Goal: Transaction & Acquisition: Obtain resource

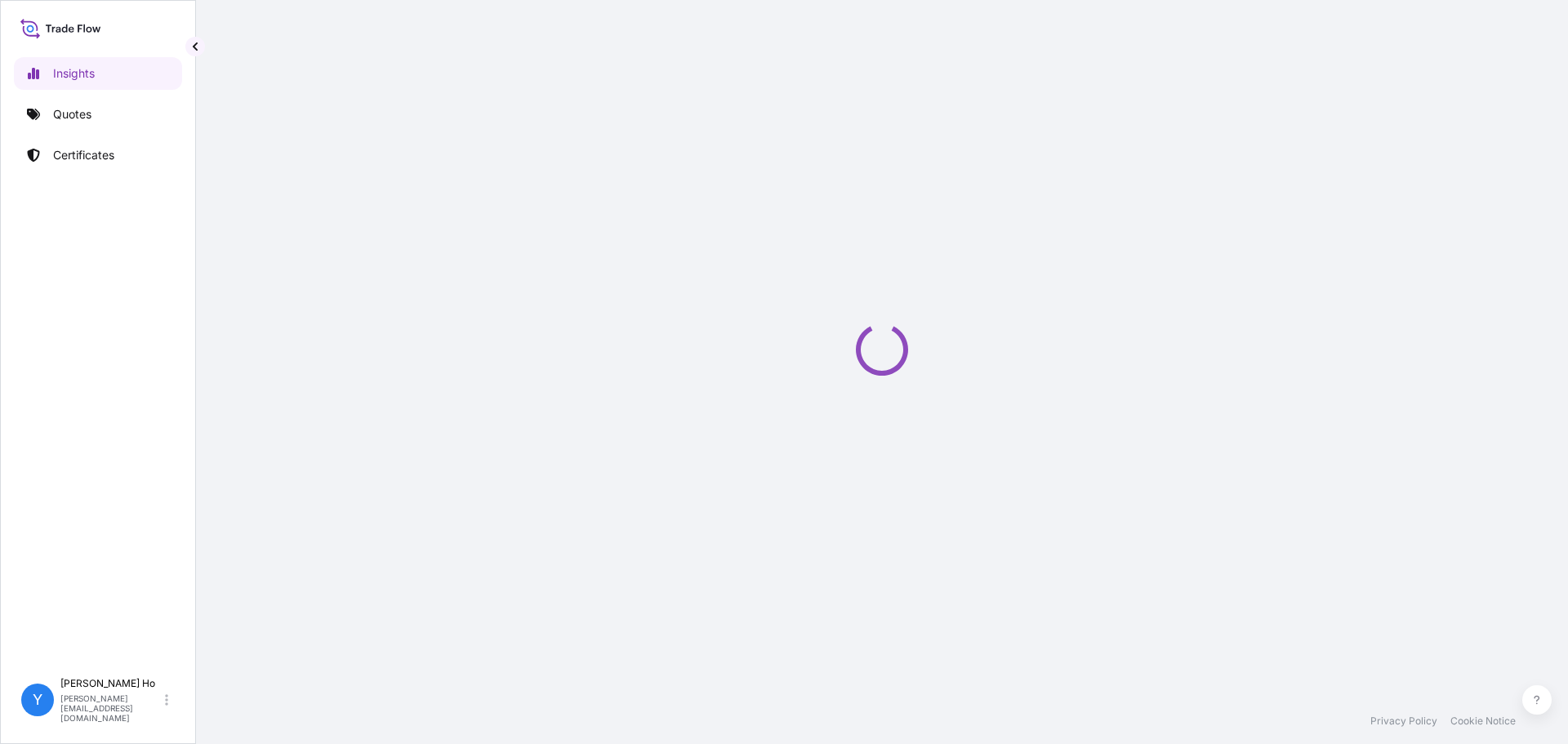
select select "2025"
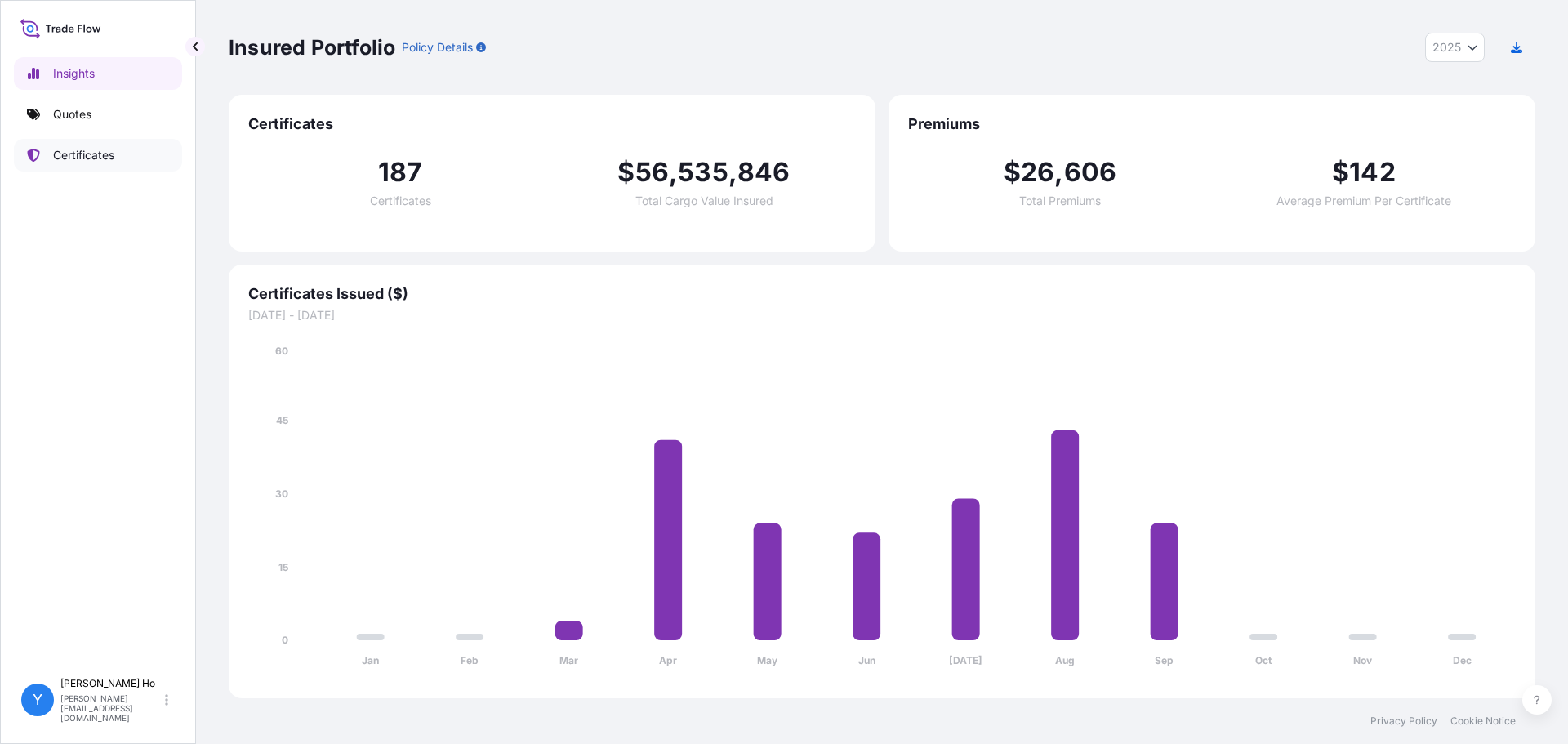
click at [80, 150] on p "Certificates" at bounding box center [83, 154] width 61 height 16
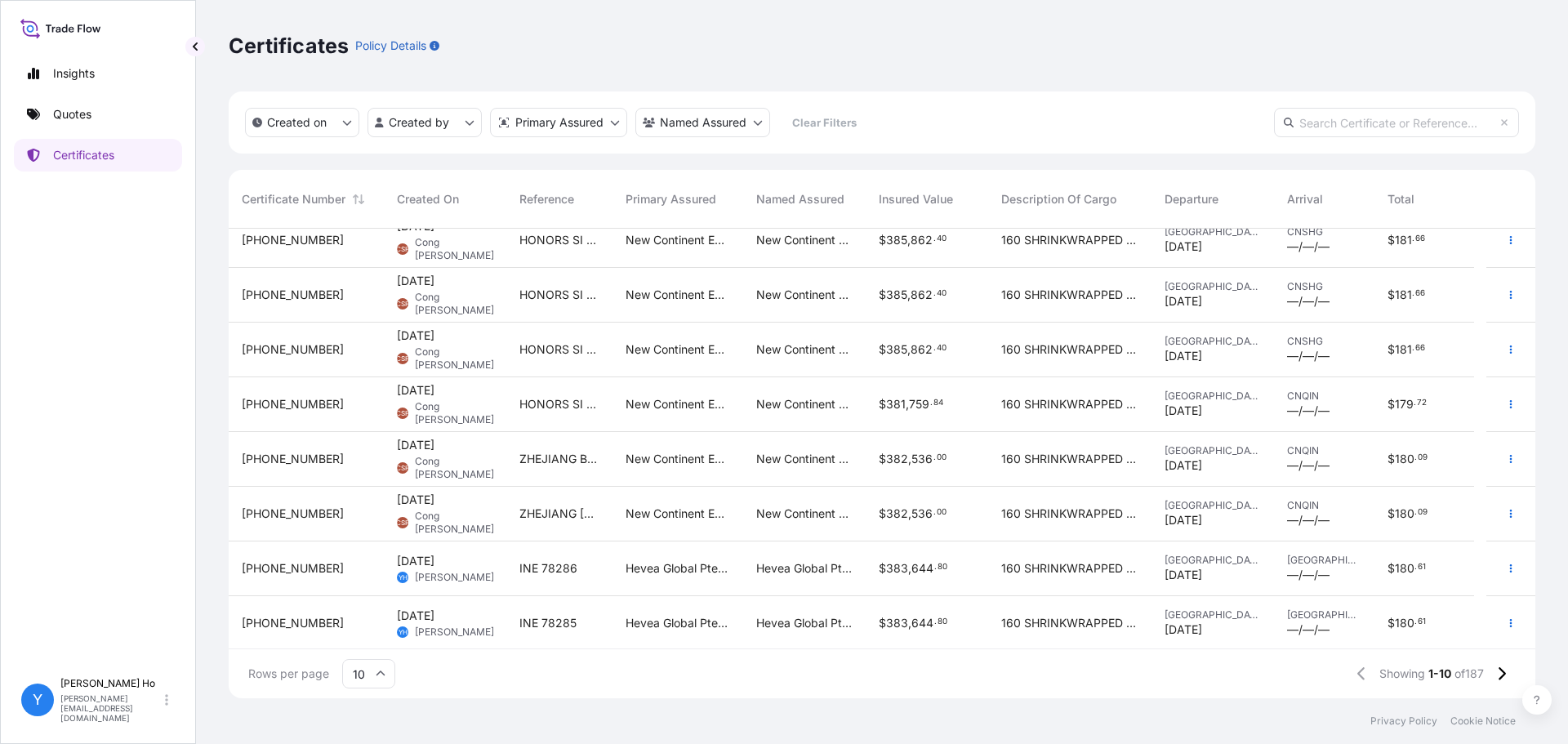
scroll to position [127, 0]
click at [1506, 565] on icon "button" at bounding box center [1511, 566] width 9 height 9
click at [1411, 562] on p "Duplicate quote" at bounding box center [1407, 569] width 85 height 16
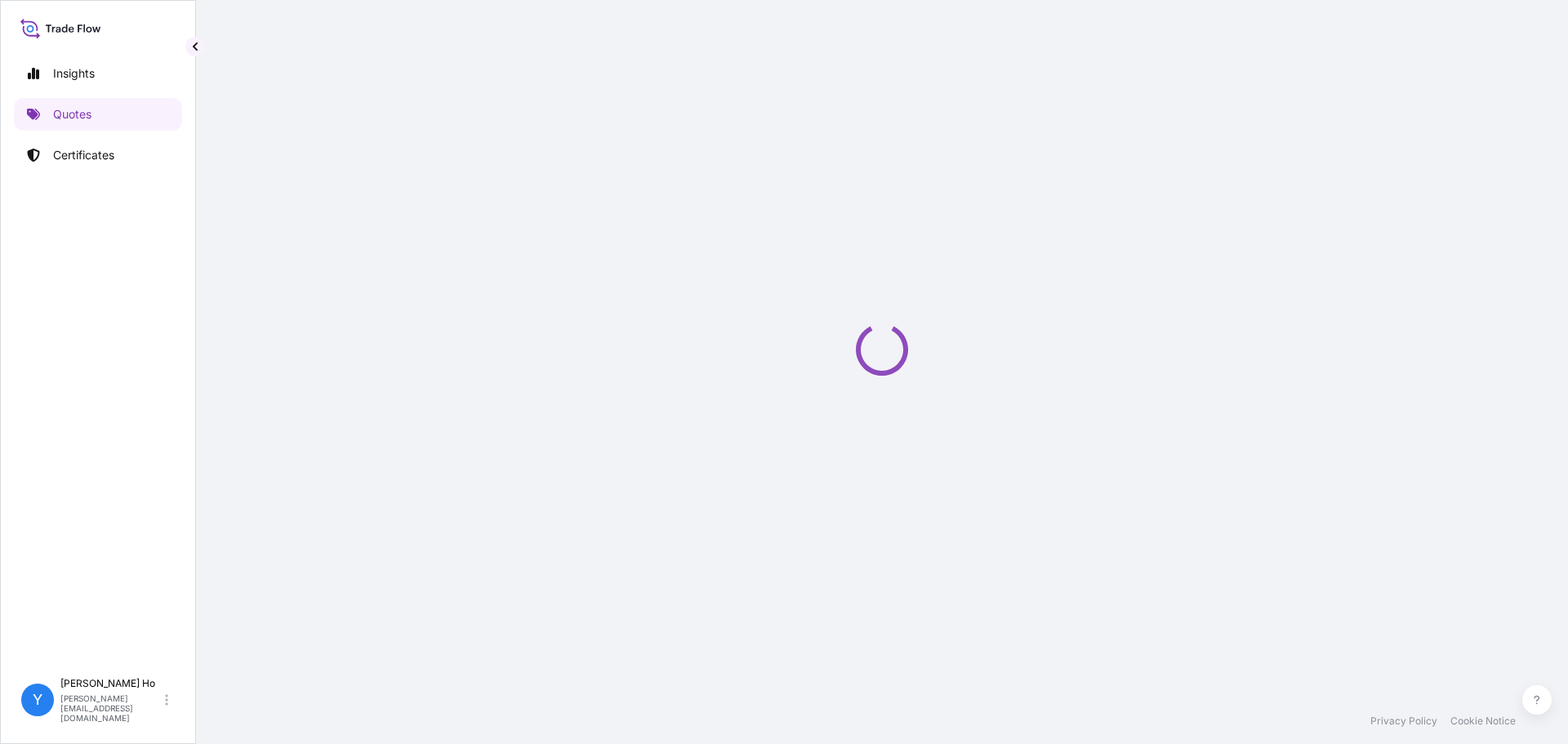
select select "Sea"
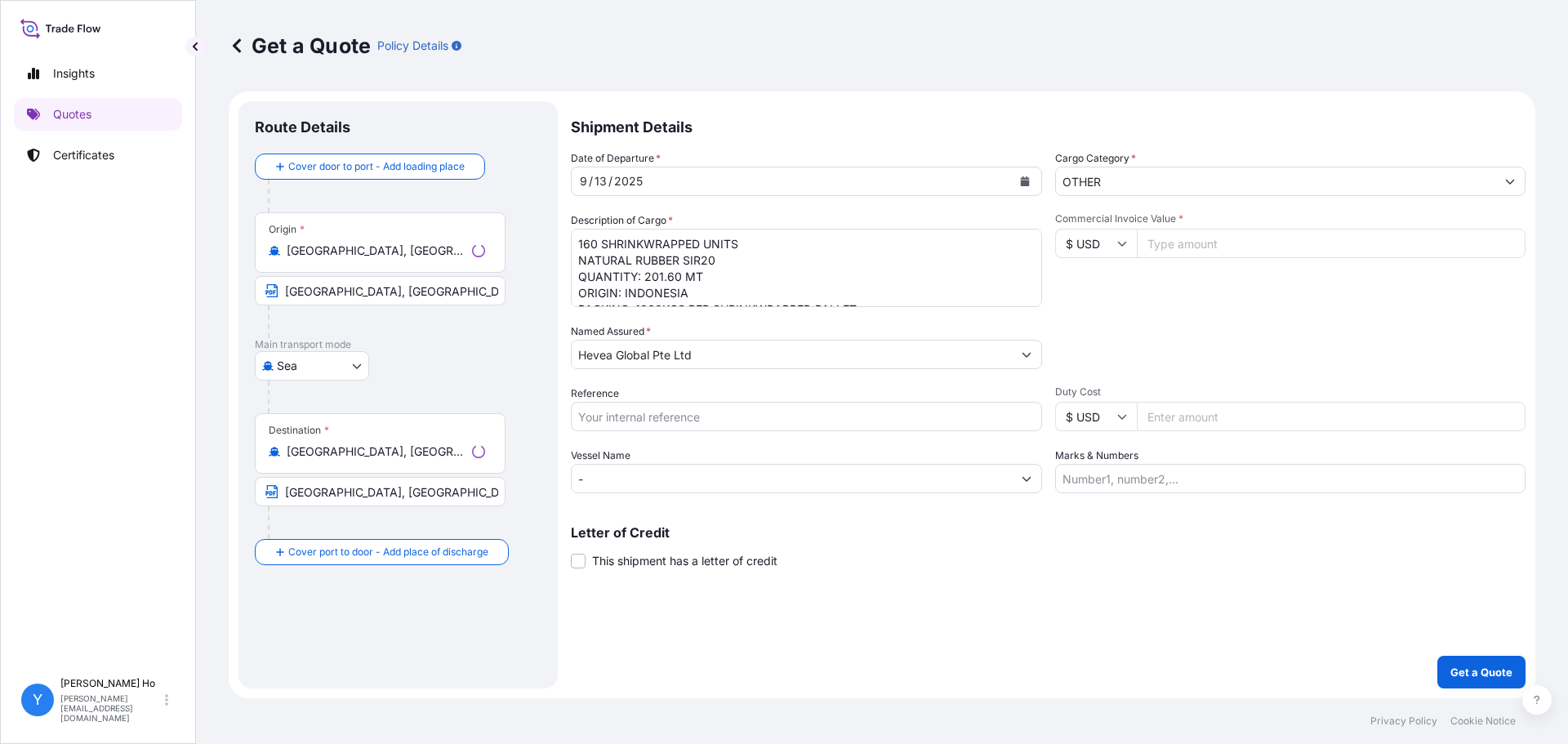
select select "31690"
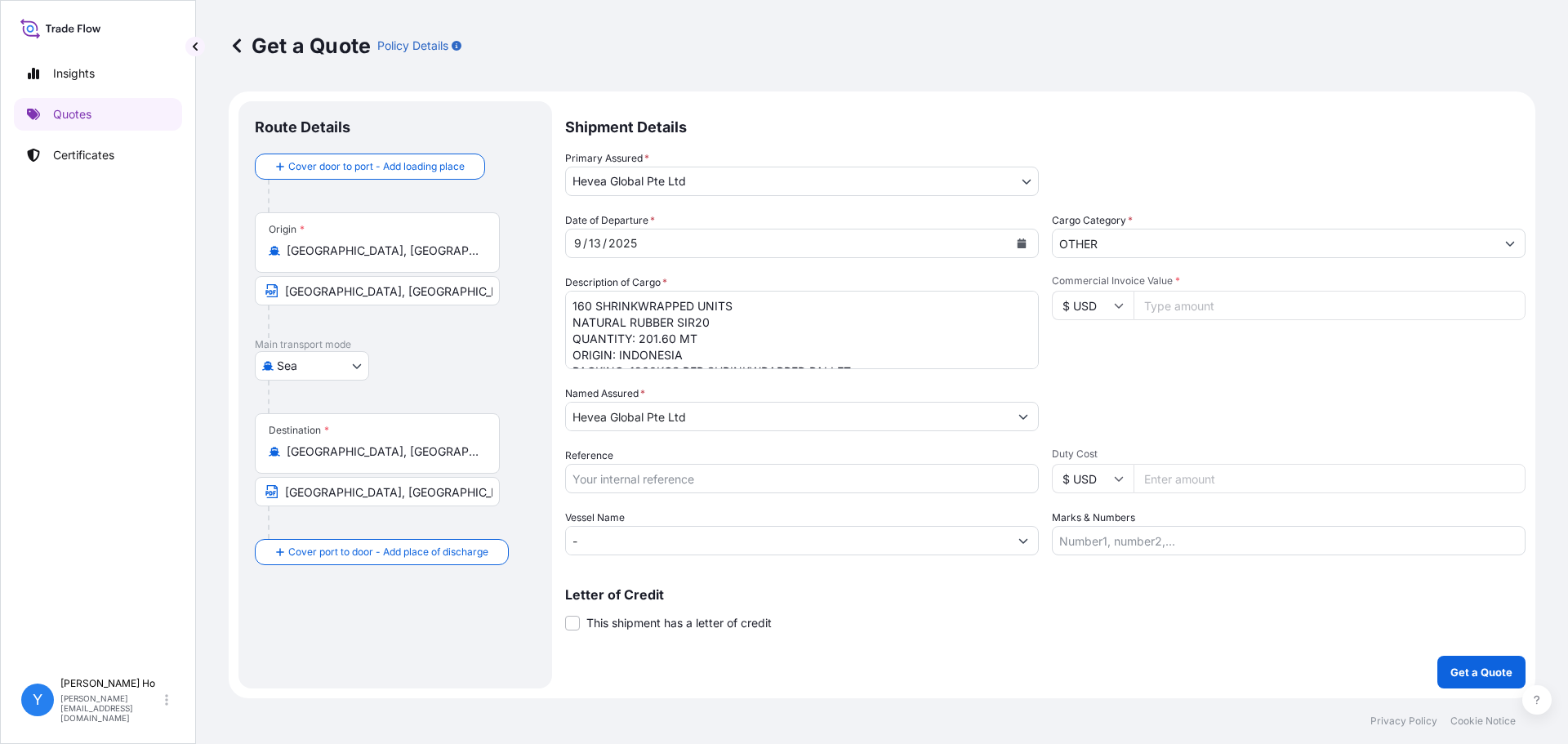
click at [792, 336] on textarea "160 SHRINKWRAPPED UNITS NATURAL RUBBER SIR20 QUANTITY: 201.60 MT ORIGIN: INDONE…" at bounding box center [802, 330] width 473 height 79
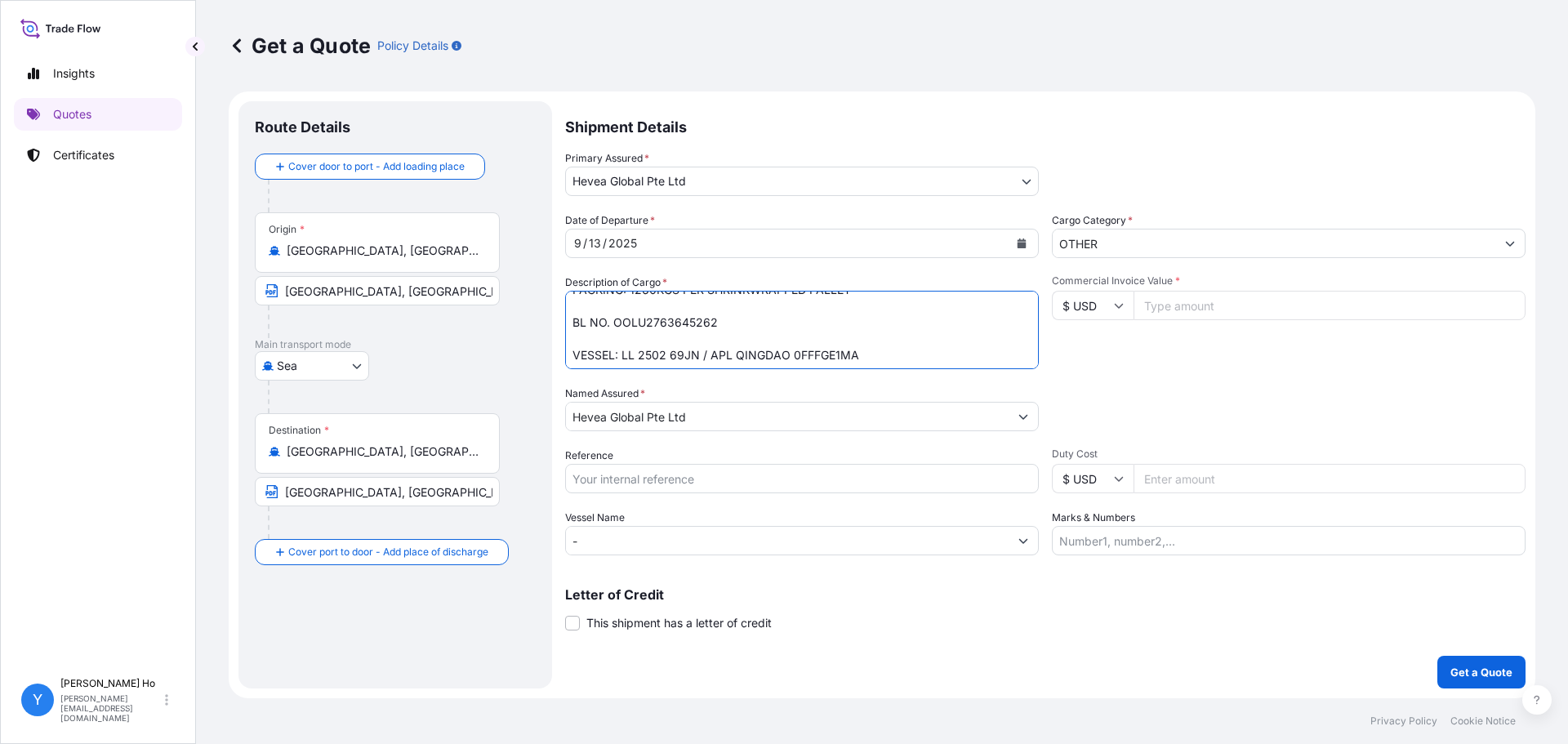
click at [660, 318] on textarea "160 SHRINKWRAPPED UNITS NATURAL RUBBER SIR20 QUANTITY: 201.60 MT ORIGIN: INDONE…" at bounding box center [802, 330] width 473 height 79
paste textarea "4032063"
click at [888, 363] on textarea "160 SHRINKWRAPPED UNITS NATURAL RUBBER SIR20 QUANTITY: 201.60 MT ORIGIN: INDONE…" at bounding box center [802, 330] width 473 height 79
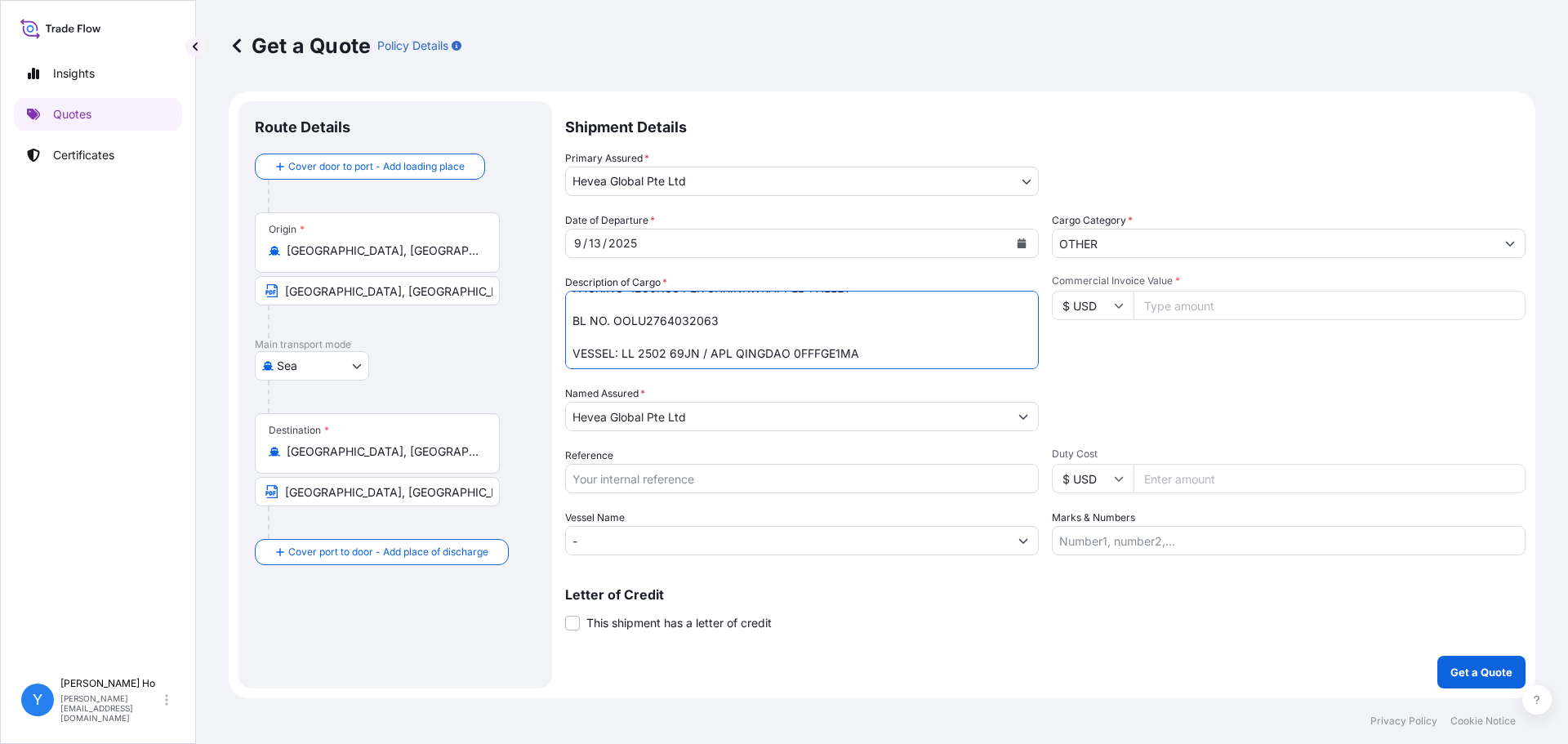
drag, startPoint x: 885, startPoint y: 356, endPoint x: 620, endPoint y: 351, distance: 265.0
click at [620, 351] on textarea "160 SHRINKWRAPPED UNITS NATURAL RUBBER SIR20 QUANTITY: 201.60 MT ORIGIN: INDONE…" at bounding box center [802, 330] width 473 height 79
paste textarea "17 387 AJN"
click at [752, 351] on textarea "160 SHRINKWRAPPED UNITS NATURAL RUBBER SIR20 QUANTITY: 201.60 MT ORIGIN: INDONE…" at bounding box center [802, 330] width 473 height 79
paste textarea "CMA CGM NINGBO 0FFFIE1MA"
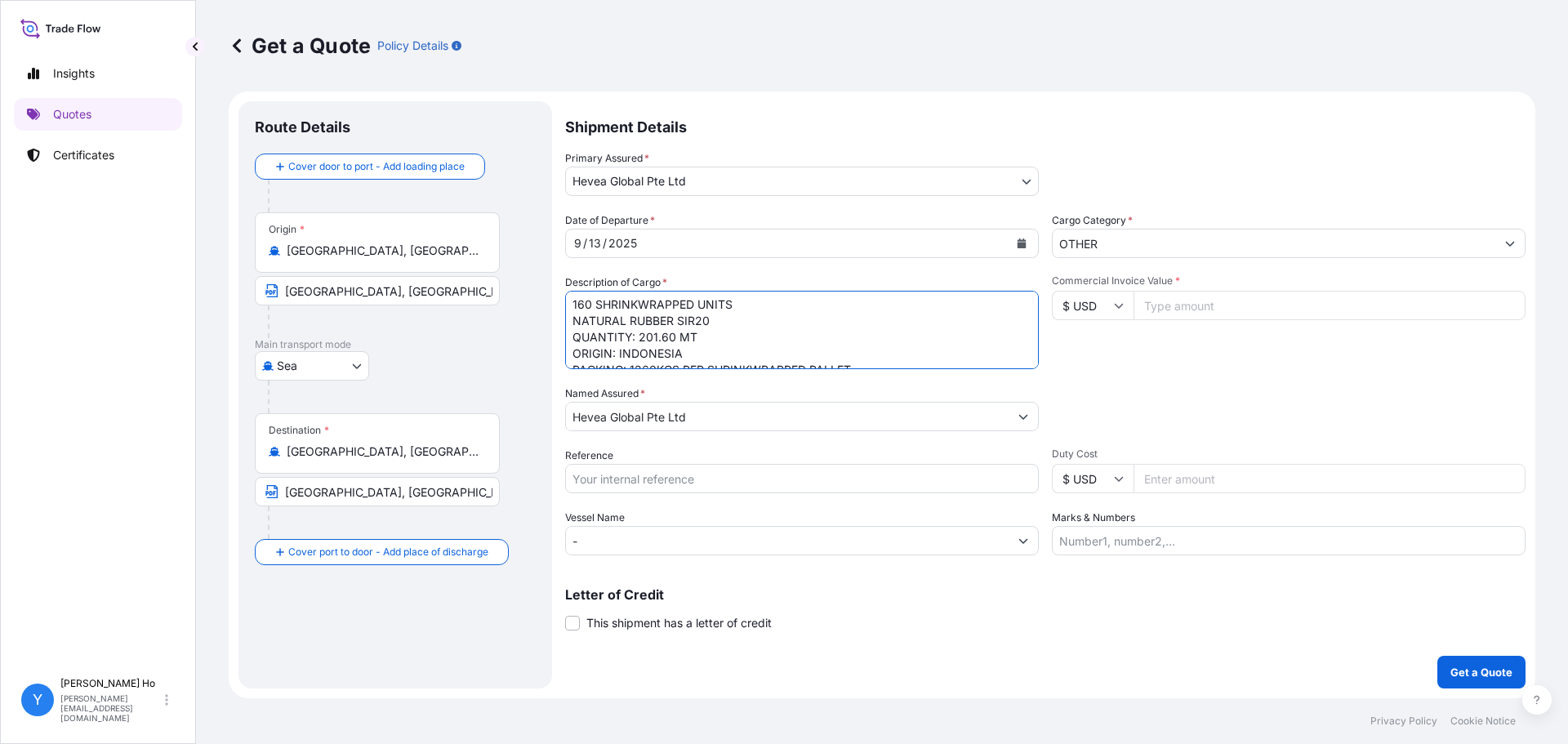
scroll to position [0, 0]
click at [751, 304] on textarea "160 SHRINKWRAPPED UNITS NATURAL RUBBER SIR20 QUANTITY: 201.60 MT ORIGIN: INDONE…" at bounding box center [802, 330] width 473 height 79
type textarea "160 SHRINKWRAPPED UNITS NATURAL RUBBER SIR20 QUANTITY: 201.60 MT ORIGIN: INDONE…"
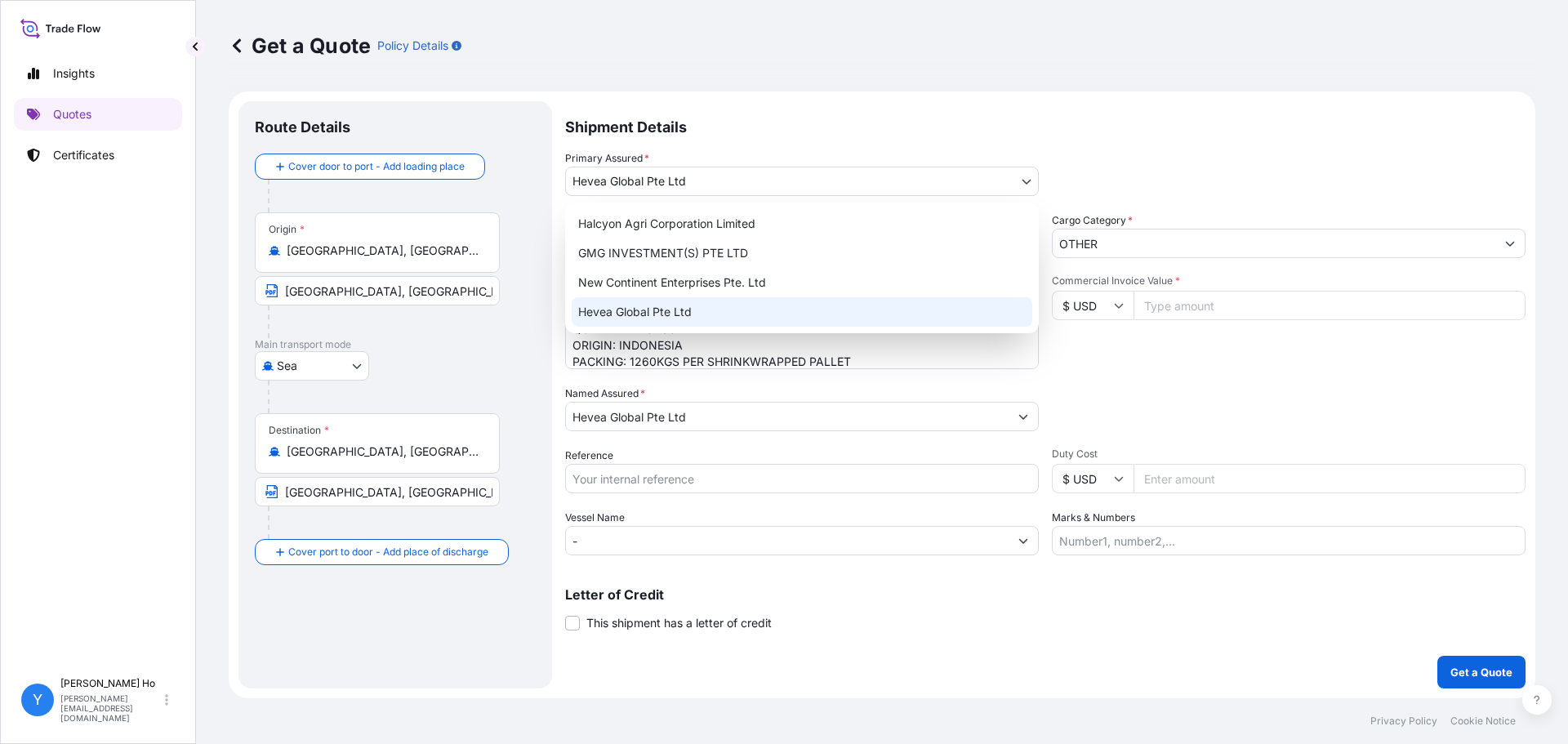
click at [797, 182] on body "Insights Quotes Certificates Y Yvonne Ho yvonne.ho@halcyonagri.com Get a Quote …" at bounding box center [784, 372] width 1568 height 744
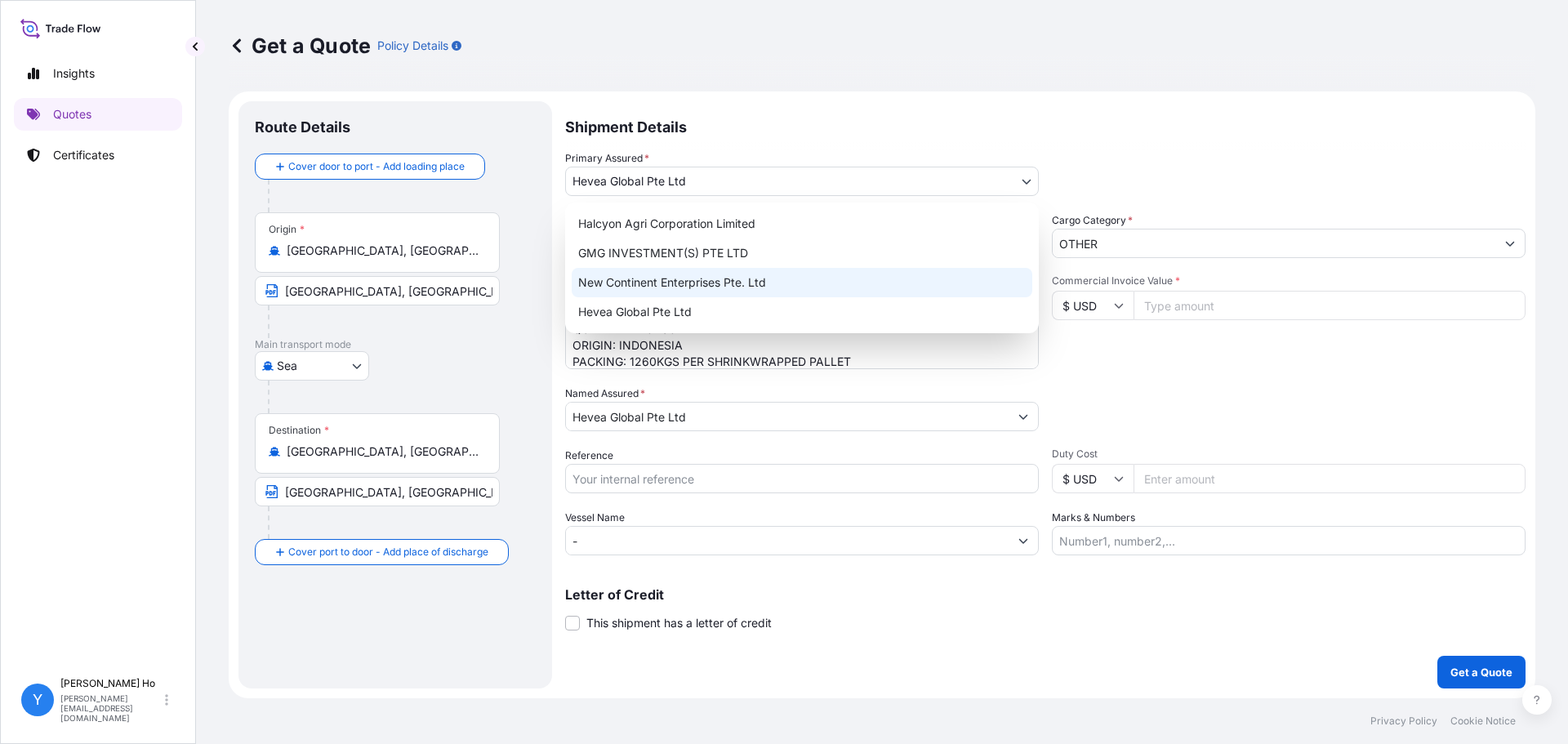
click at [641, 279] on div "New Continent Enterprises Pte. Ltd" at bounding box center [802, 282] width 460 height 29
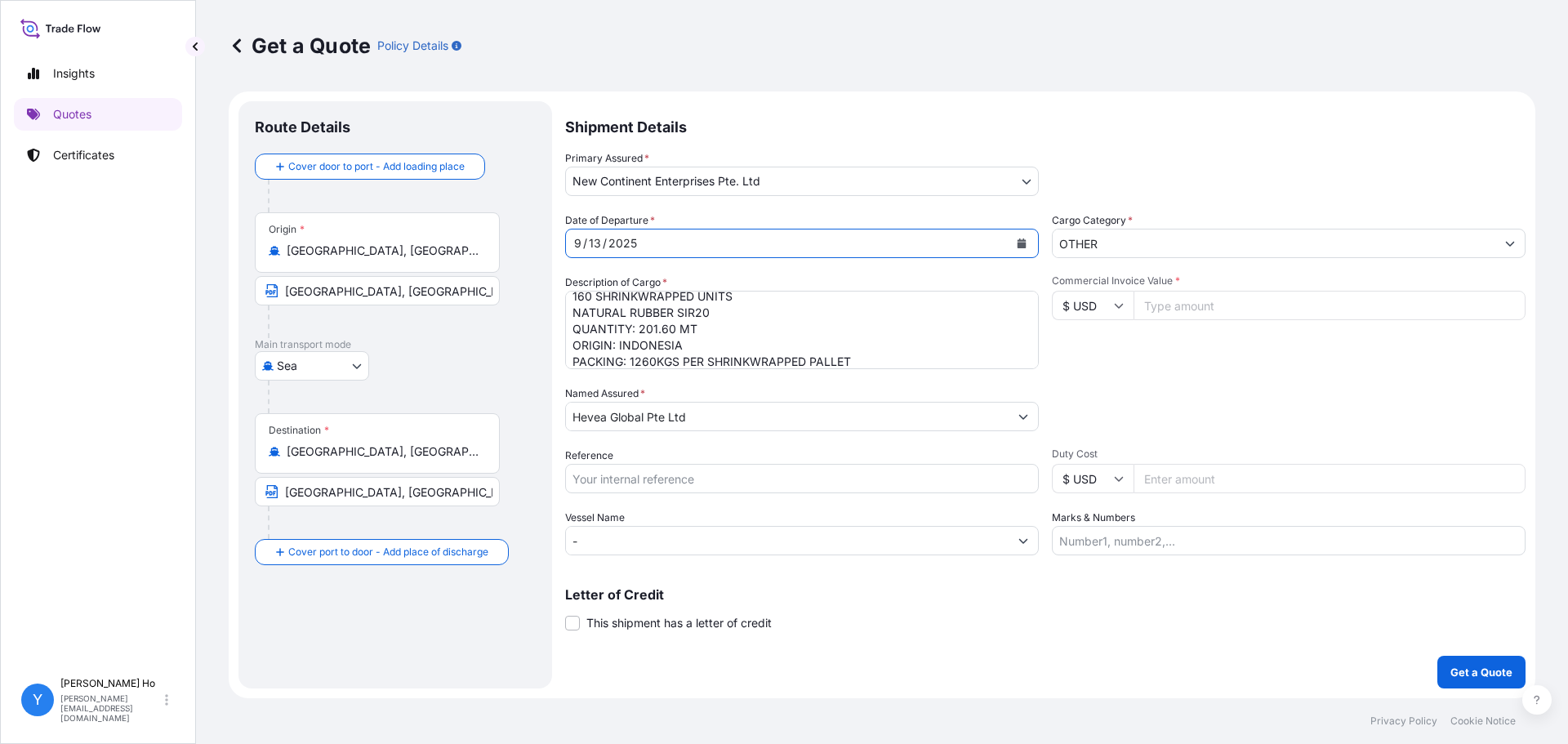
click at [1025, 240] on icon "Calendar" at bounding box center [1022, 243] width 9 height 9
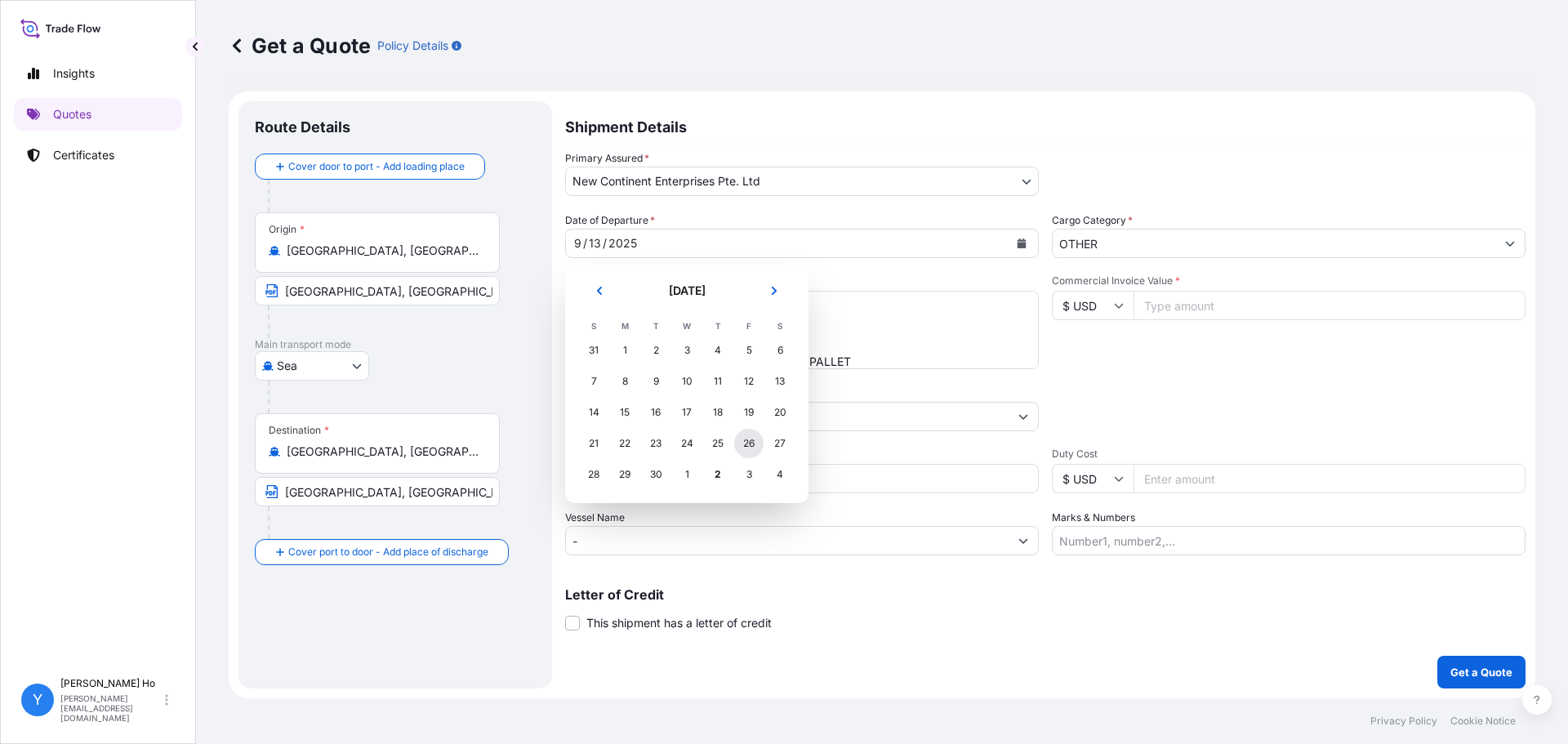
click at [743, 442] on div "26" at bounding box center [748, 443] width 29 height 29
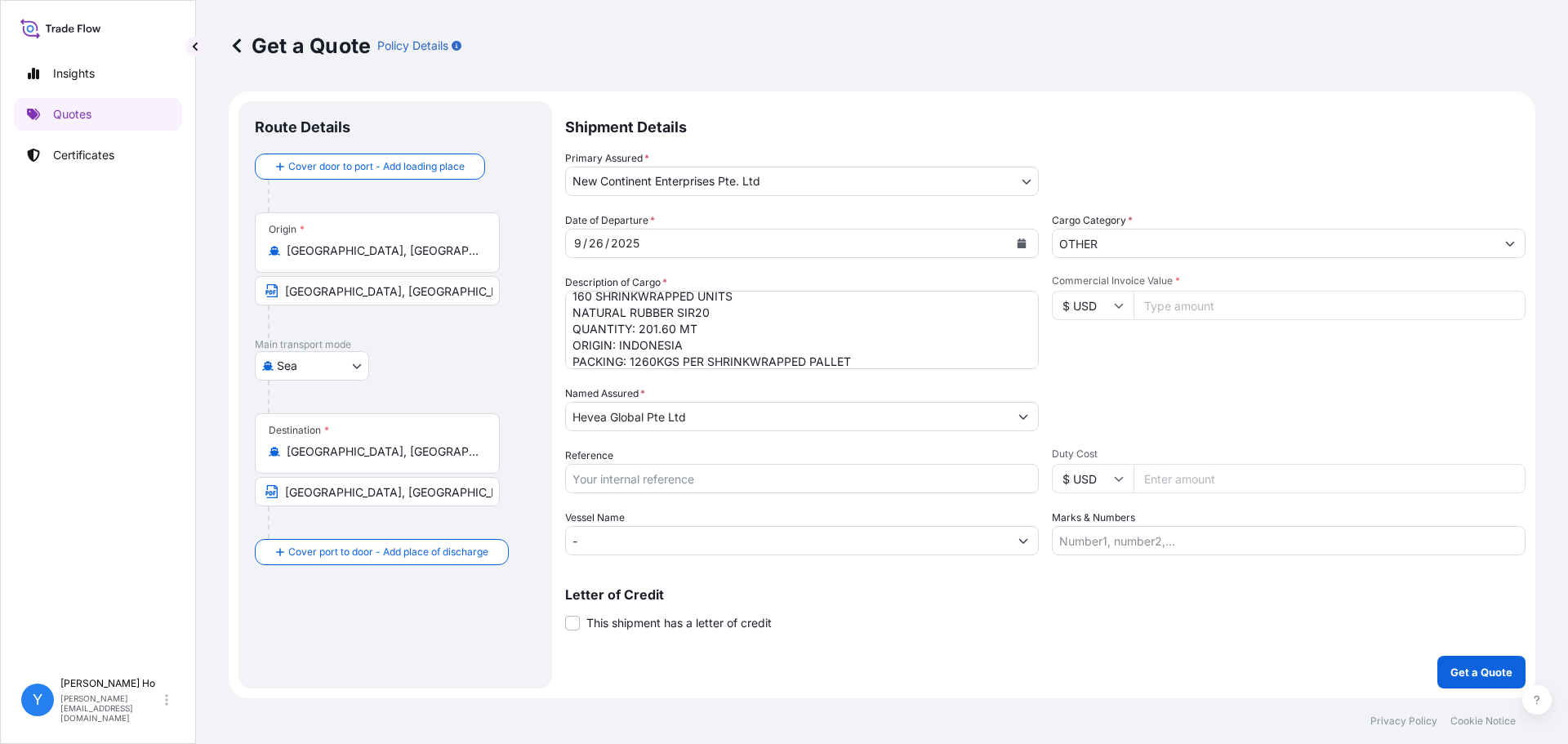
click at [1195, 306] on input "Commercial Invoice Value *" at bounding box center [1329, 305] width 392 height 29
type input "355824"
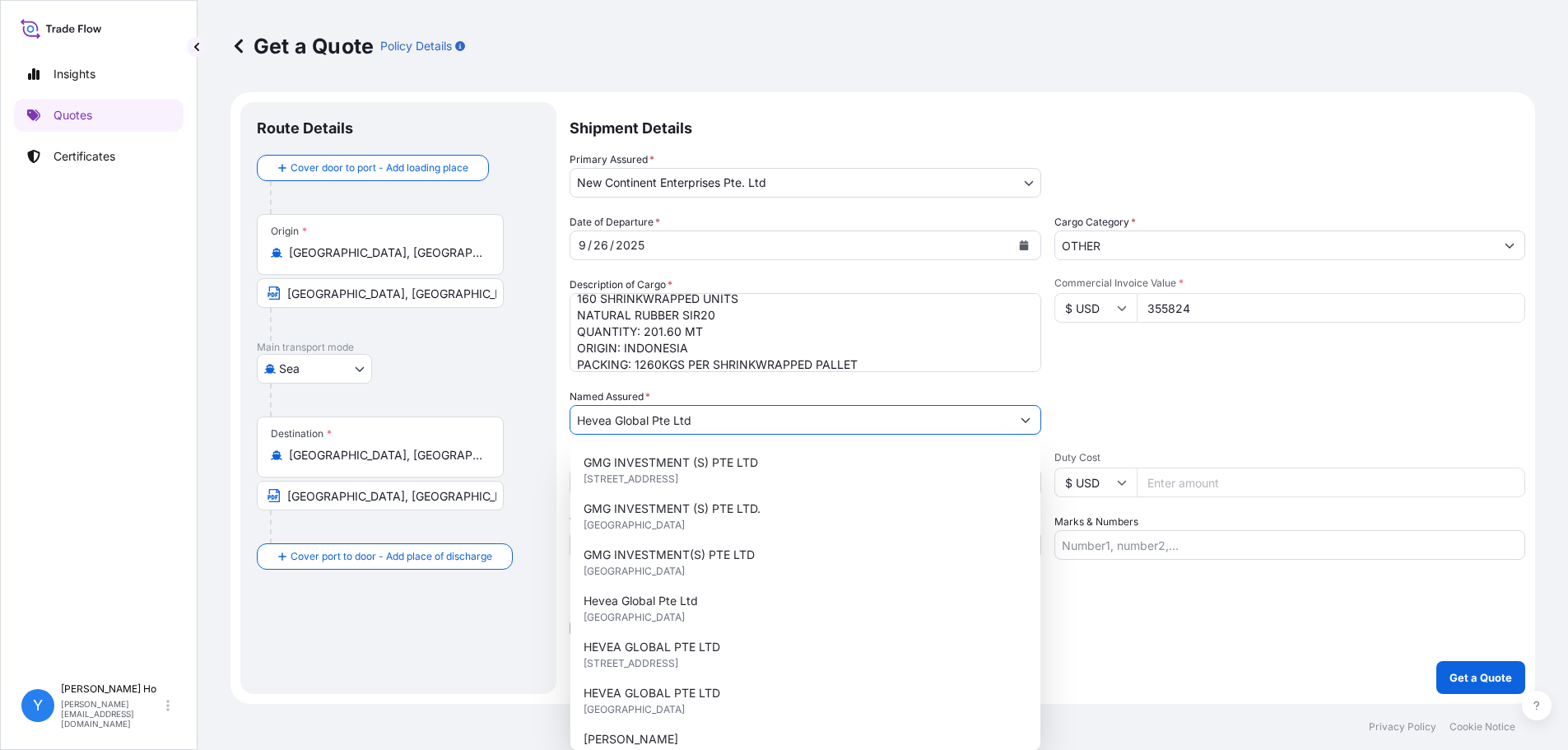
click at [1241, 396] on div "Packing Category Type to search a container mode Please select a primary mode o…" at bounding box center [1290, 411] width 471 height 46
click at [832, 418] on input "Hevea Global Pte Ltd" at bounding box center [790, 420] width 440 height 29
drag, startPoint x: 773, startPoint y: 418, endPoint x: 569, endPoint y: 418, distance: 204.0
click at [569, 418] on div "Hevea Global Pte Ltd" at bounding box center [805, 420] width 471 height 29
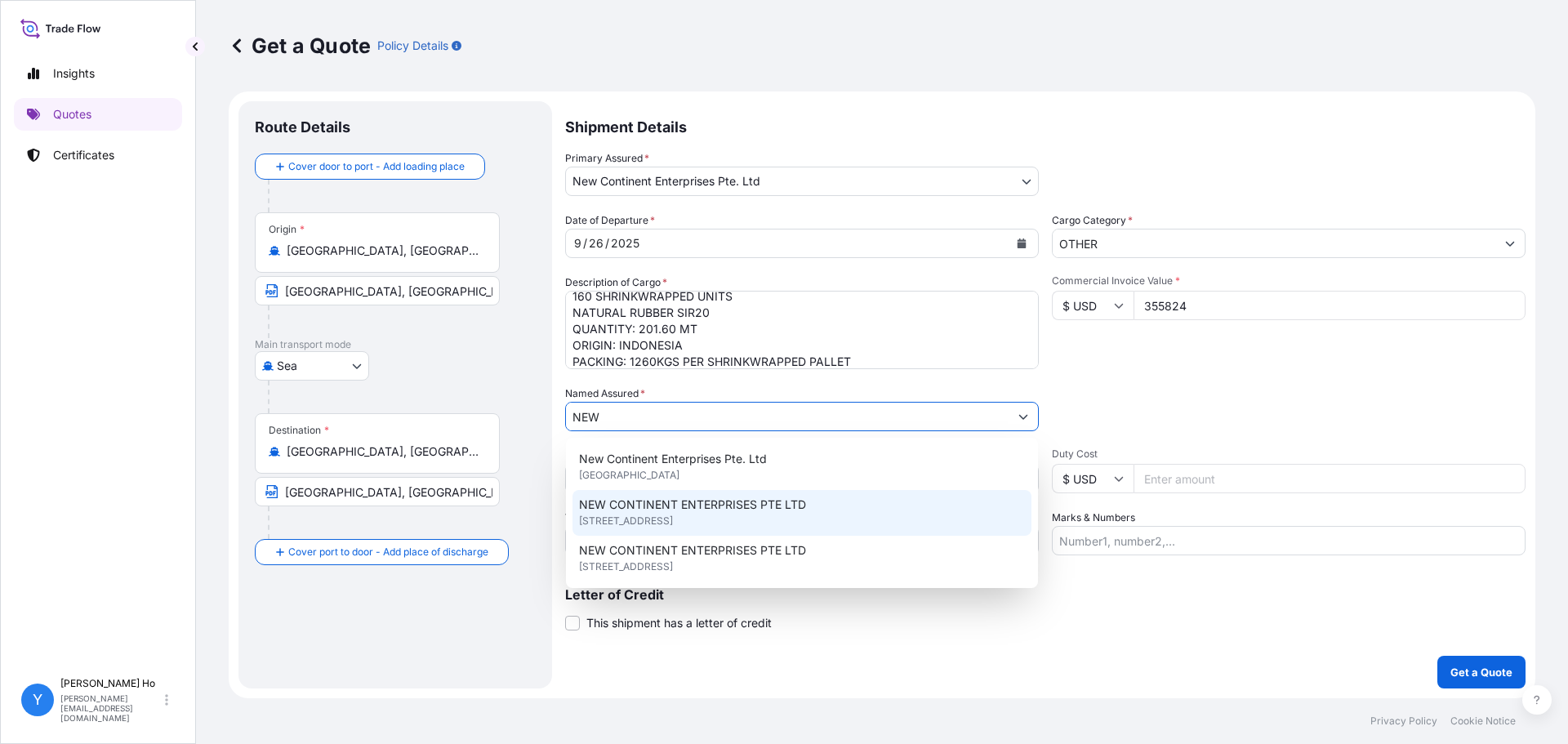
click at [730, 505] on span "NEW CONTINENT ENTERPRISES PTE LTD" at bounding box center [692, 504] width 227 height 16
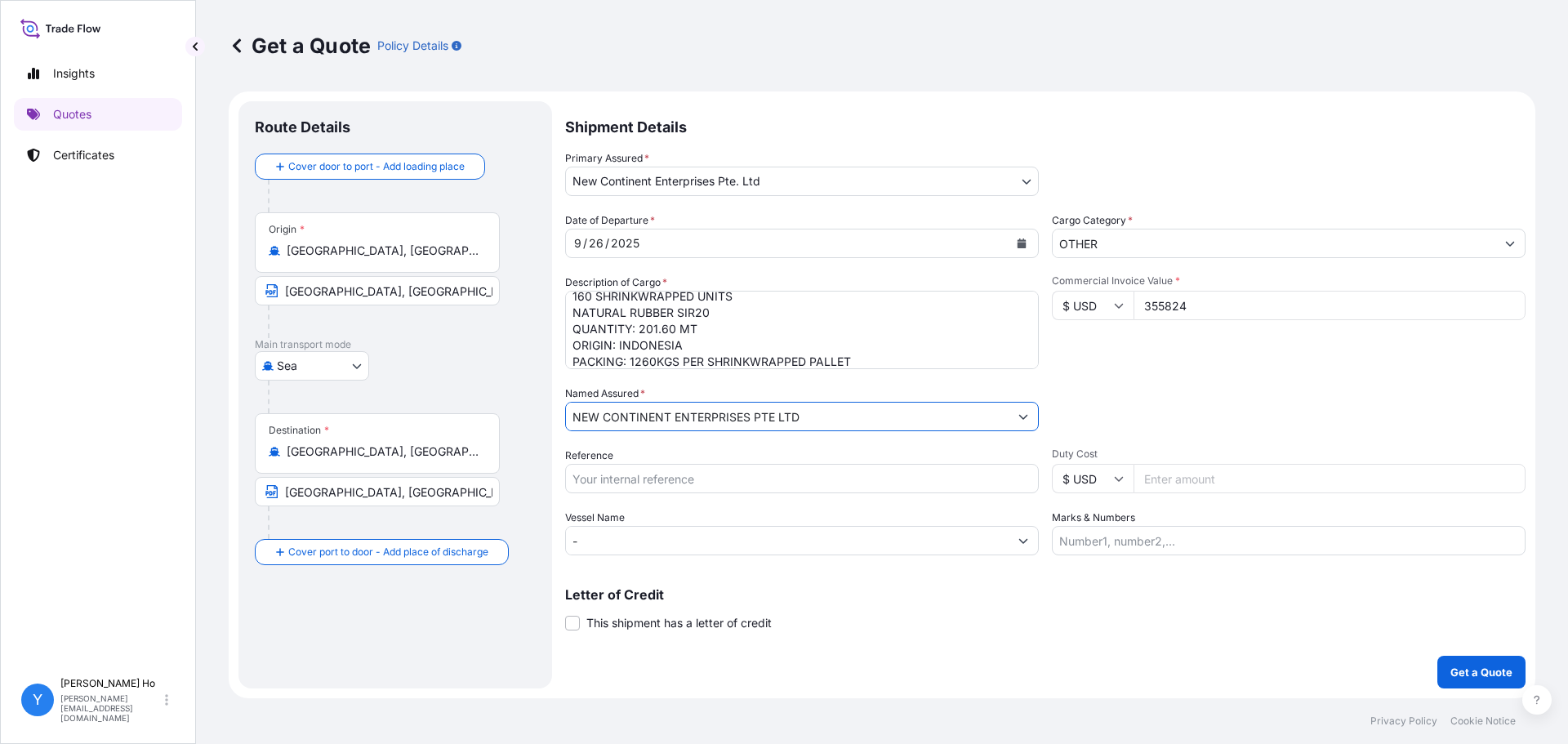
type input "NEW CONTINENT ENTERPRISES PTE LTD"
click at [807, 188] on body "6 options available. 3 options available. Insights Quotes Certificates Y Yvonne…" at bounding box center [784, 372] width 1568 height 744
click at [1196, 357] on div "Commercial Invoice Value * $ USD 355824" at bounding box center [1288, 321] width 473 height 95
click at [663, 478] on input "Reference" at bounding box center [802, 478] width 473 height 29
type input "SIR20 77892"
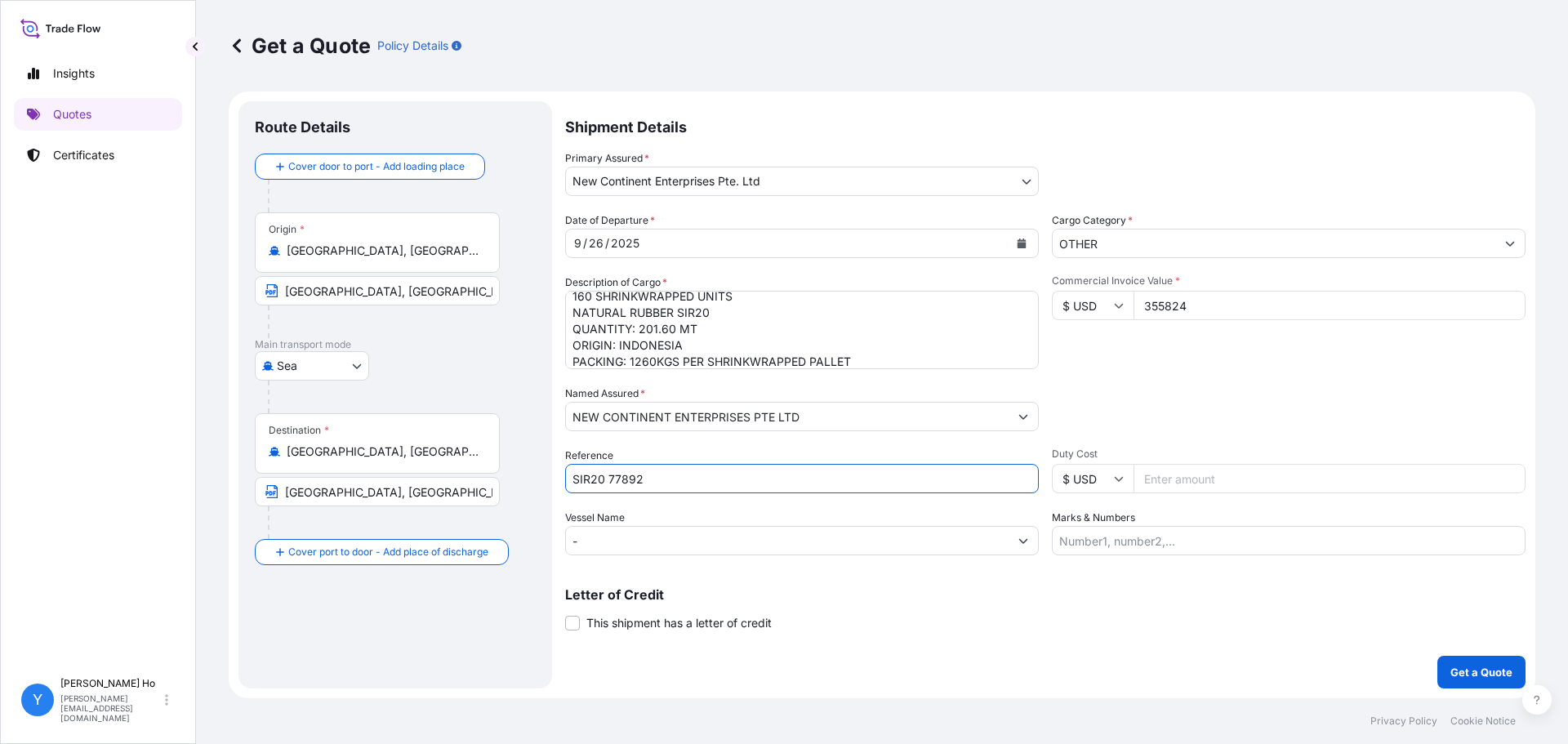
click at [1099, 649] on div "Shipment Details Primary Assured * New Continent Enterprises Pte. Ltd Halcyon A…" at bounding box center [1045, 395] width 961 height 588
click at [694, 326] on textarea "160 SHRINKWRAPPED UNITS NATURAL RUBBER SIR20 QUANTITY: 201.60 MT ORIGIN: INDONE…" at bounding box center [802, 330] width 473 height 79
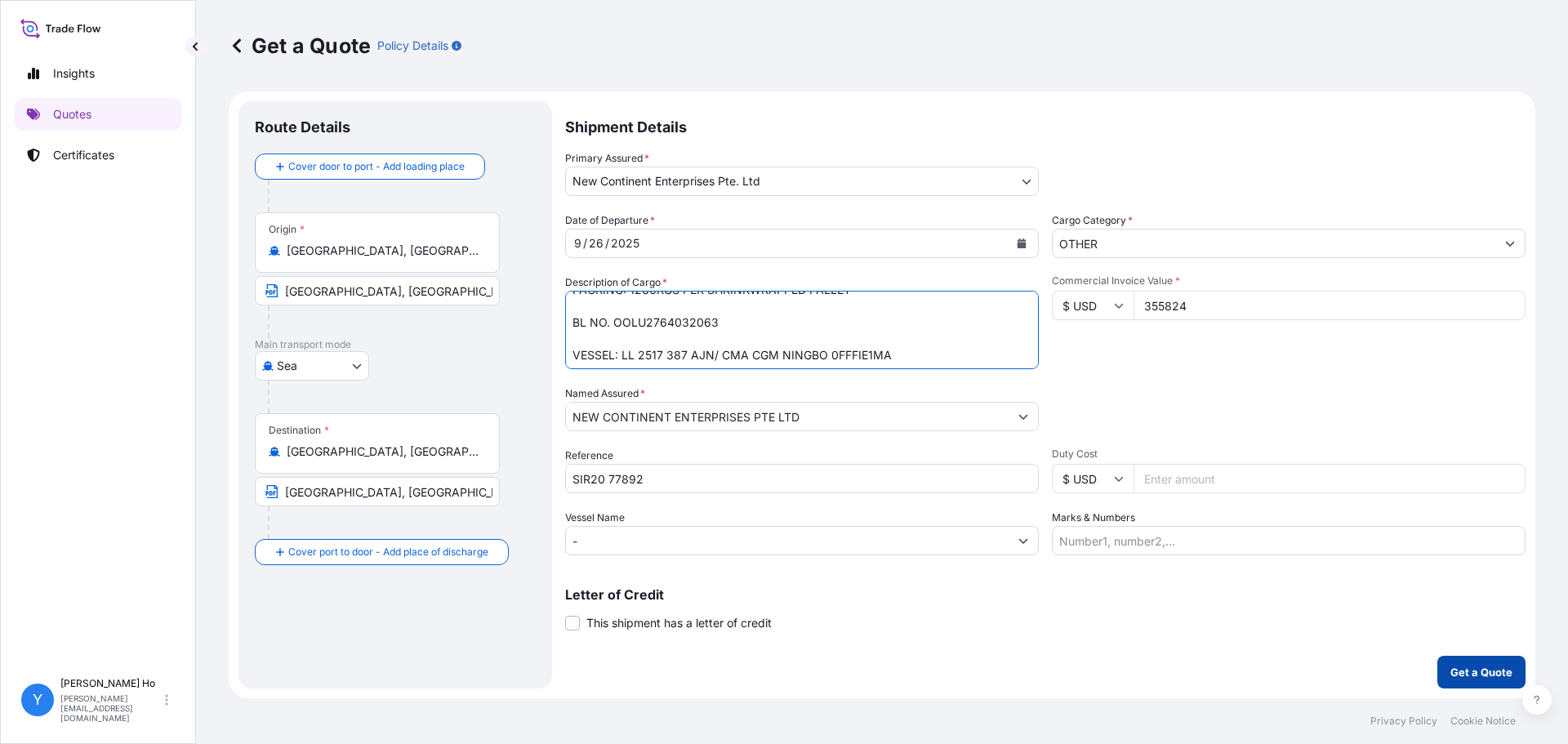
click at [1452, 669] on p "Get a Quote" at bounding box center [1481, 672] width 62 height 16
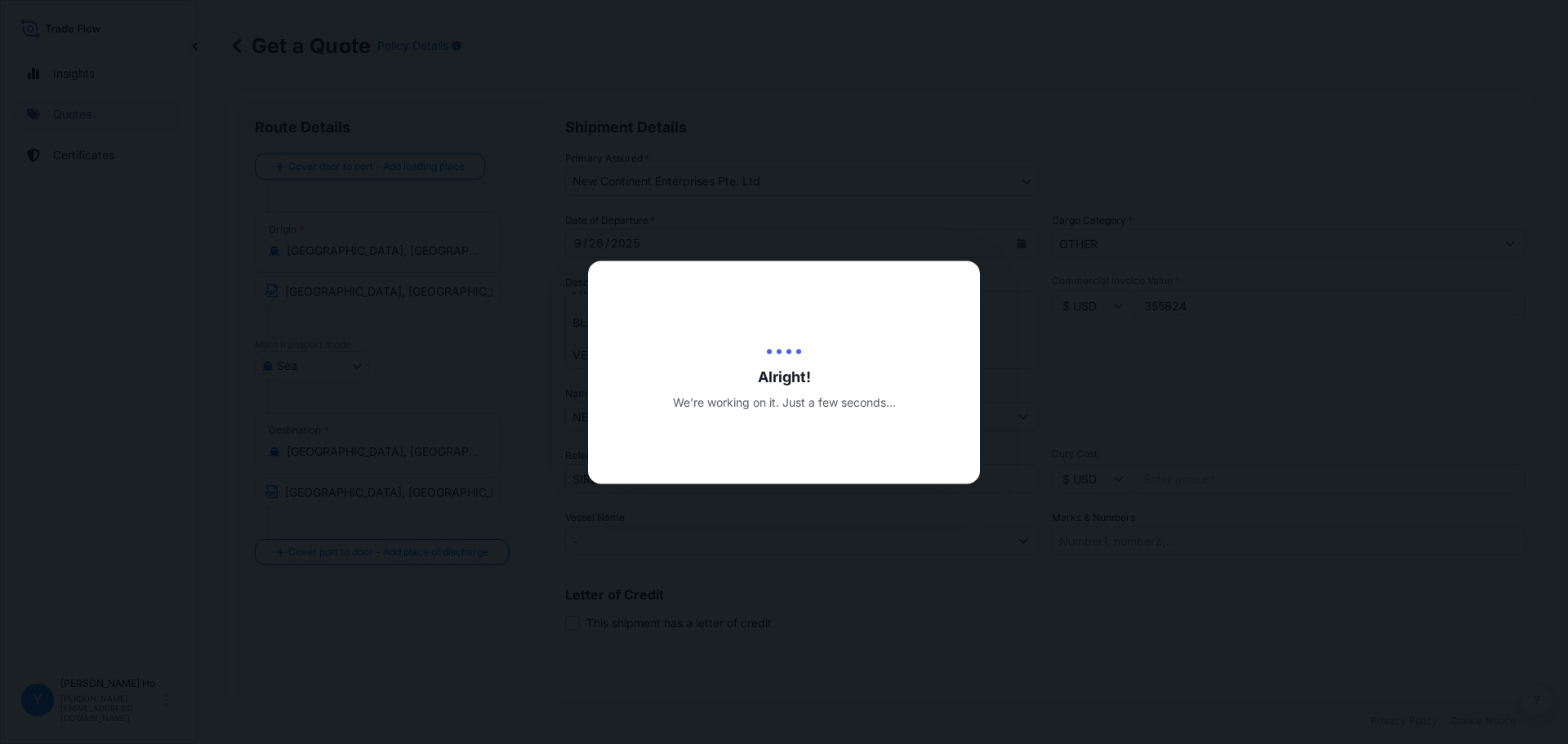
type input "10/02/2025"
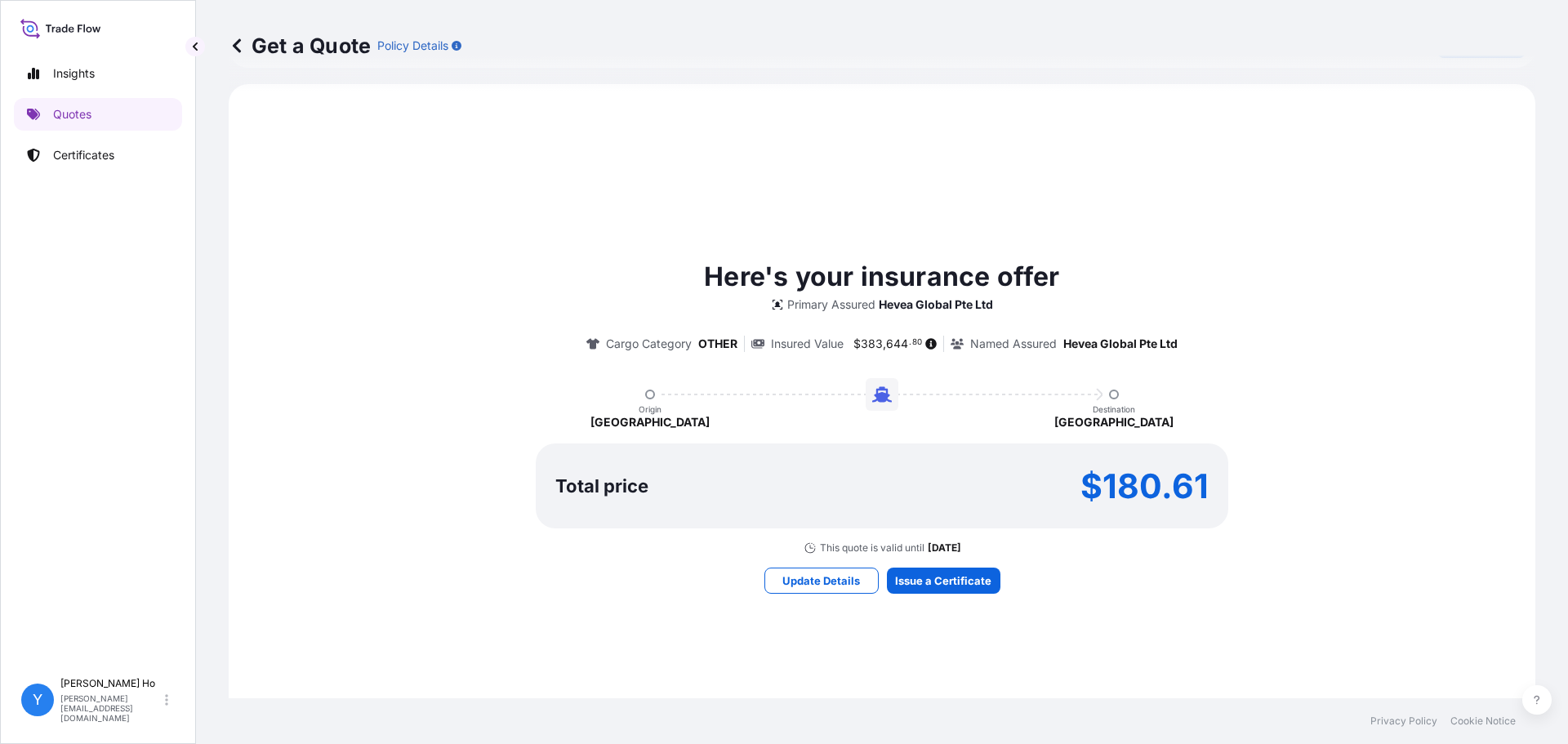
scroll to position [724, 0]
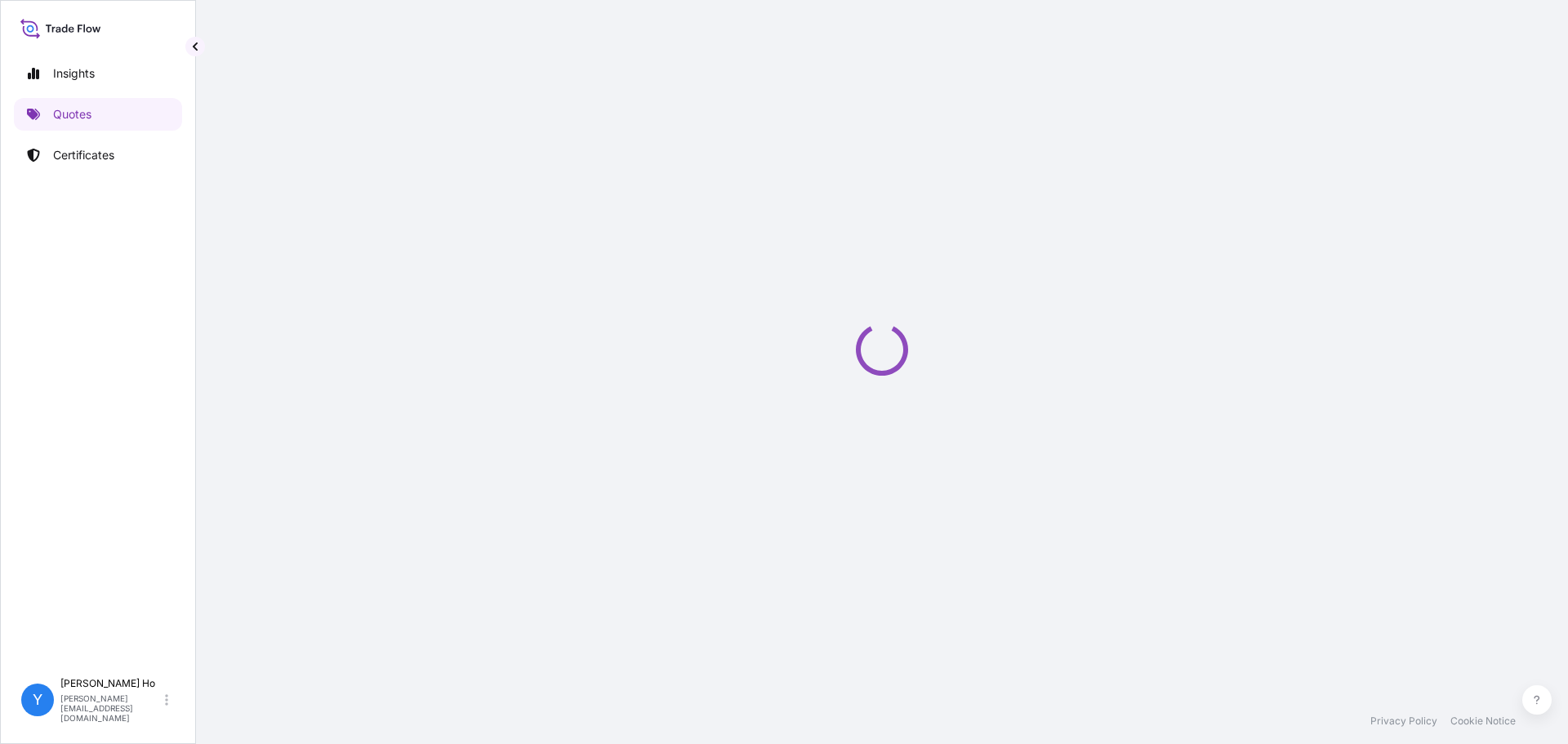
select select "Sea"
select select "31688"
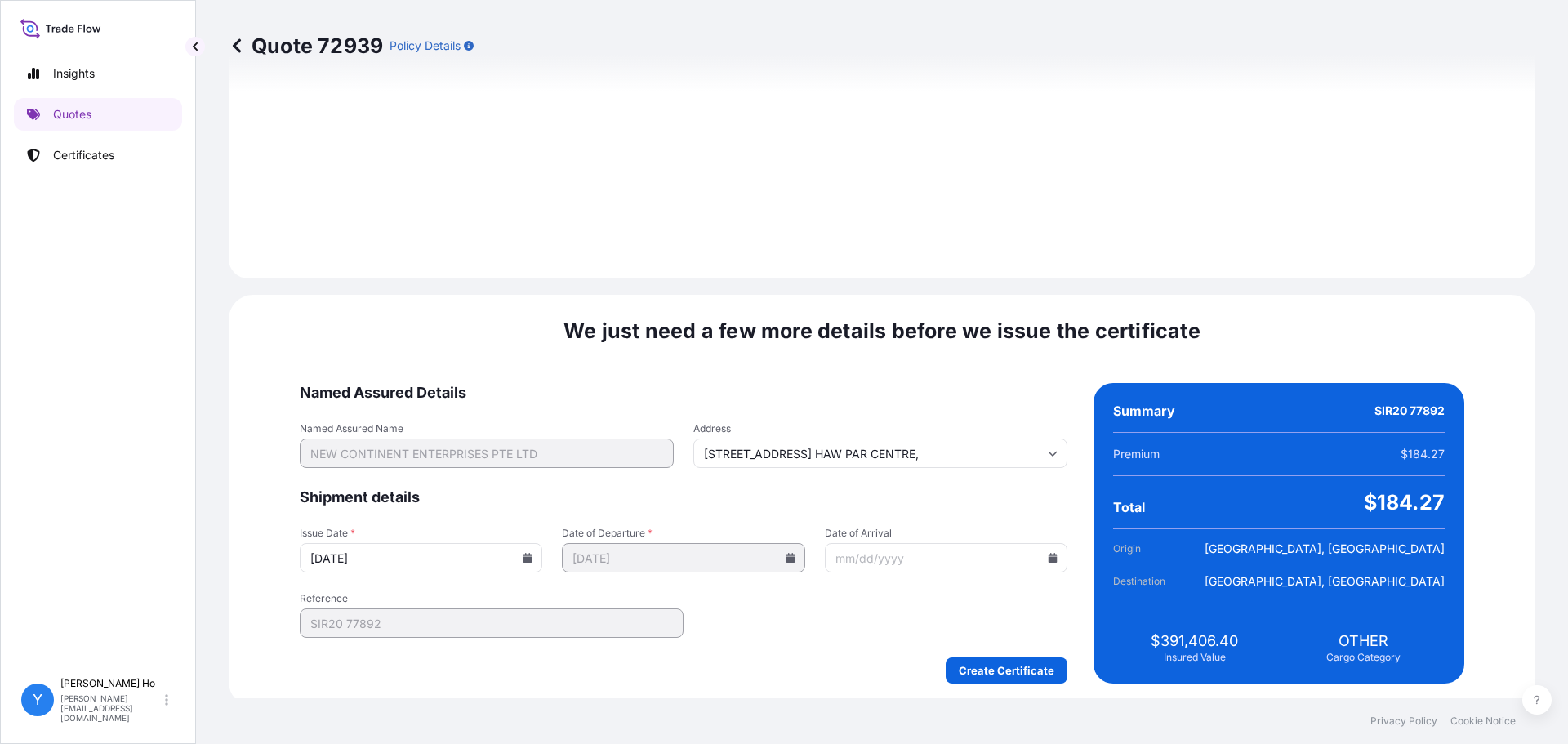
scroll to position [1839, 0]
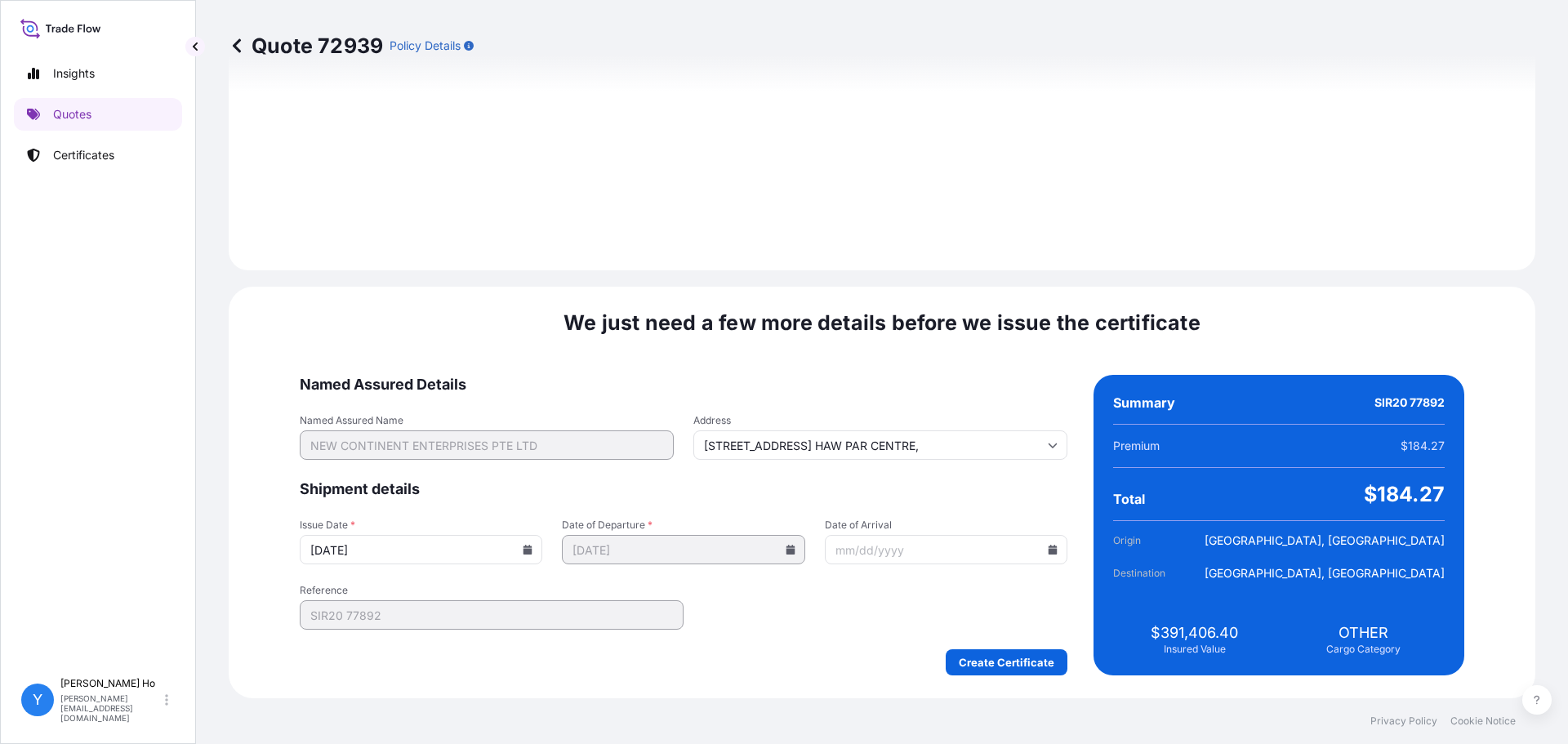
click at [532, 548] on icon at bounding box center [528, 549] width 9 height 9
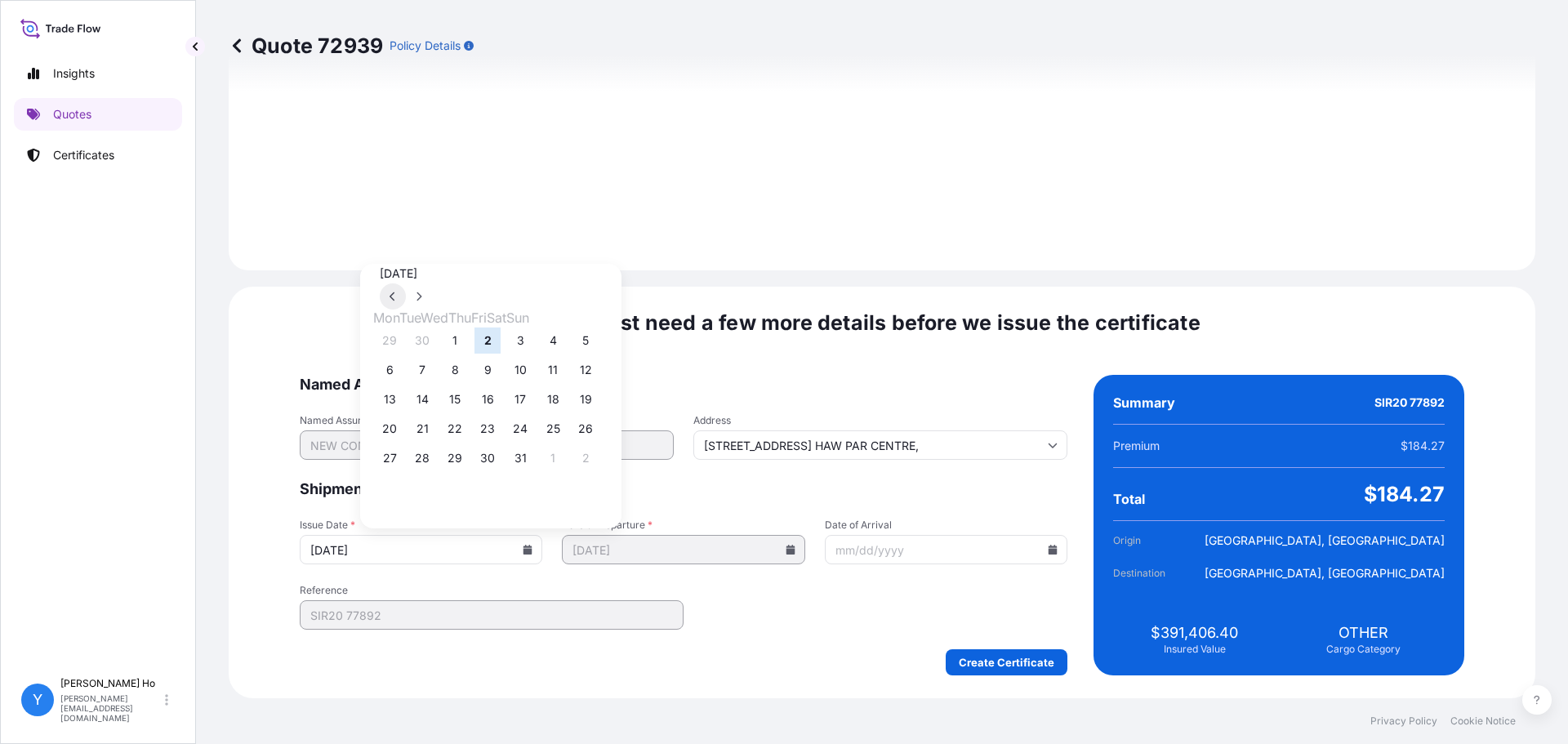
click at [406, 284] on button at bounding box center [393, 297] width 26 height 26
click at [501, 434] on button "25" at bounding box center [487, 429] width 26 height 26
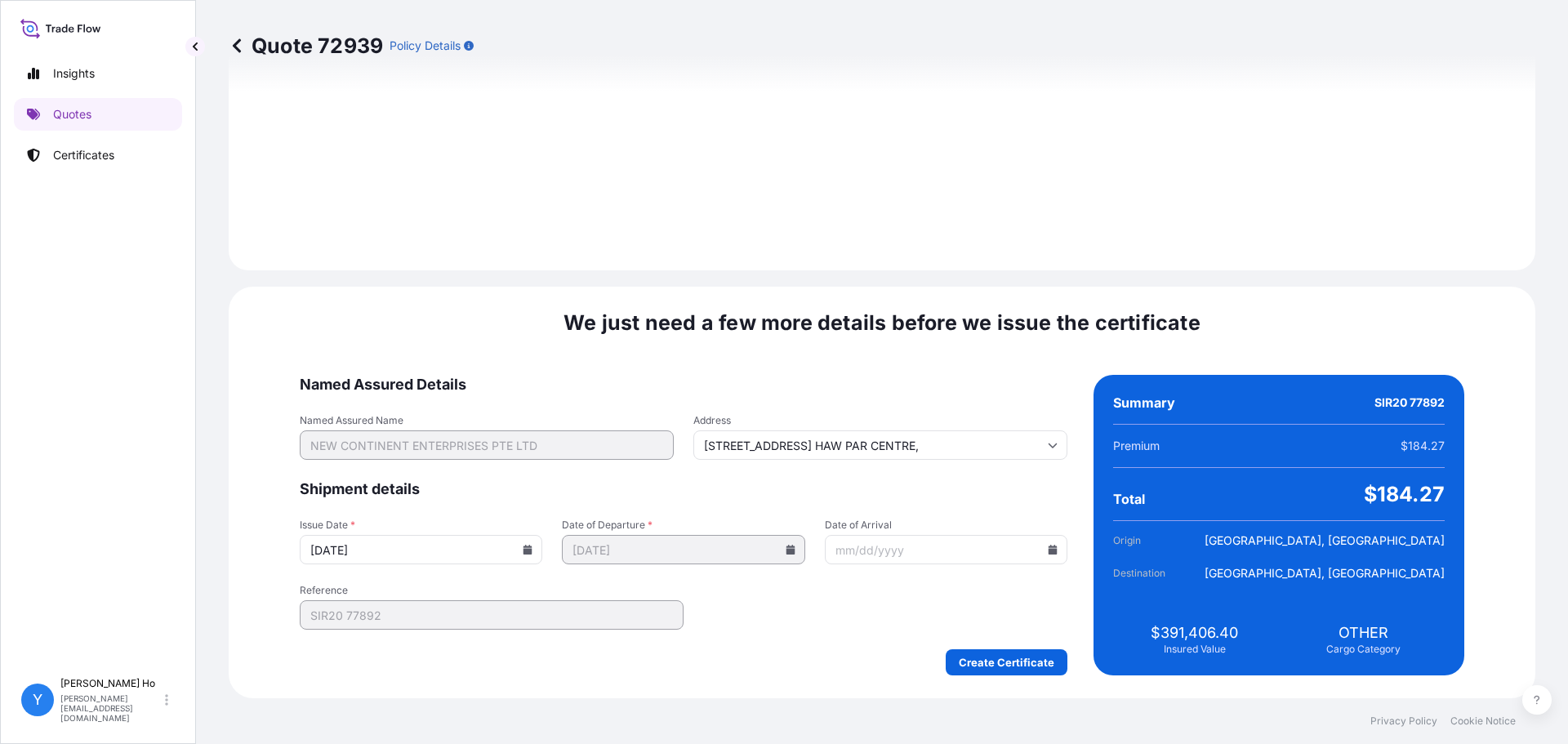
type input "09/25/2025"
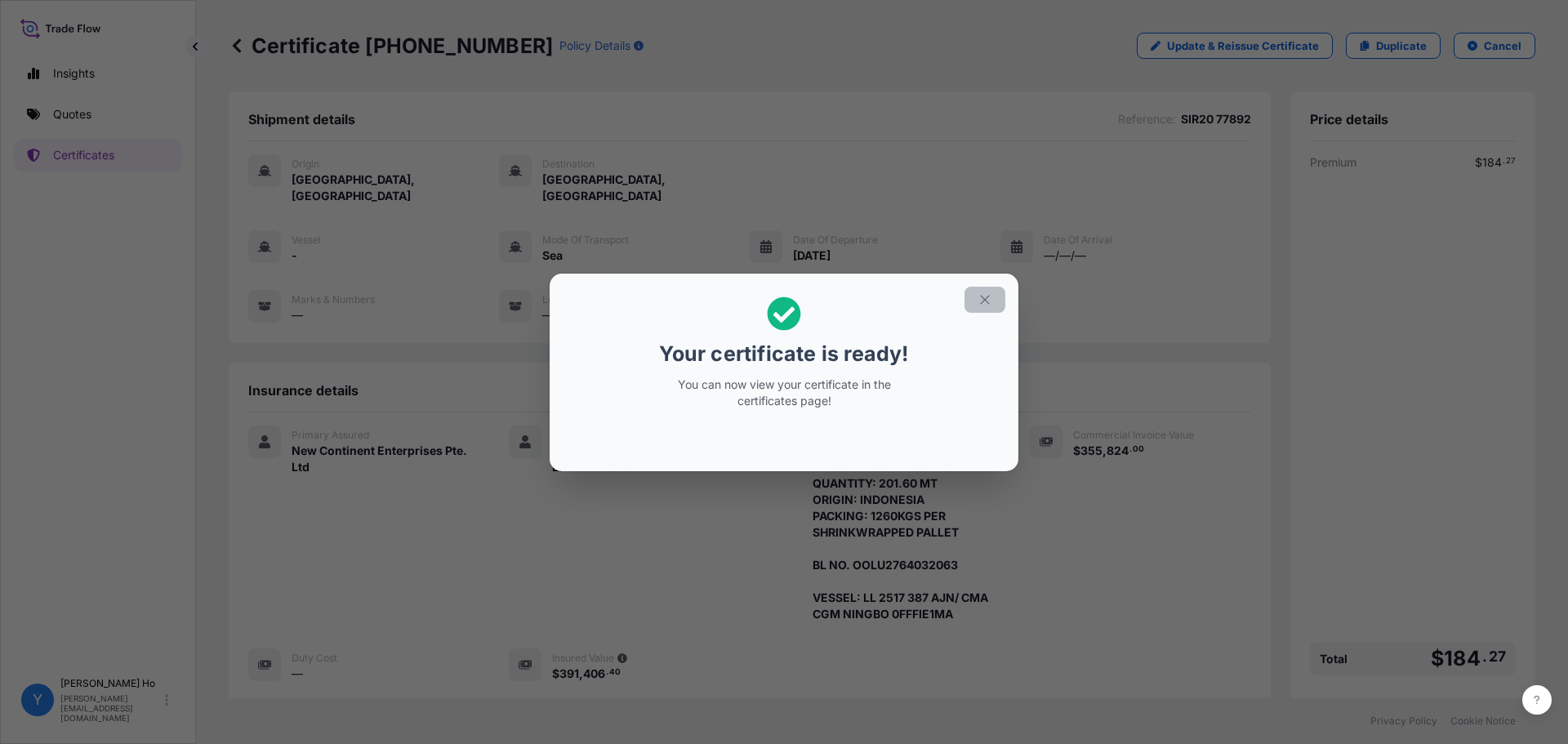
click at [987, 297] on icon "button" at bounding box center [985, 299] width 9 height 9
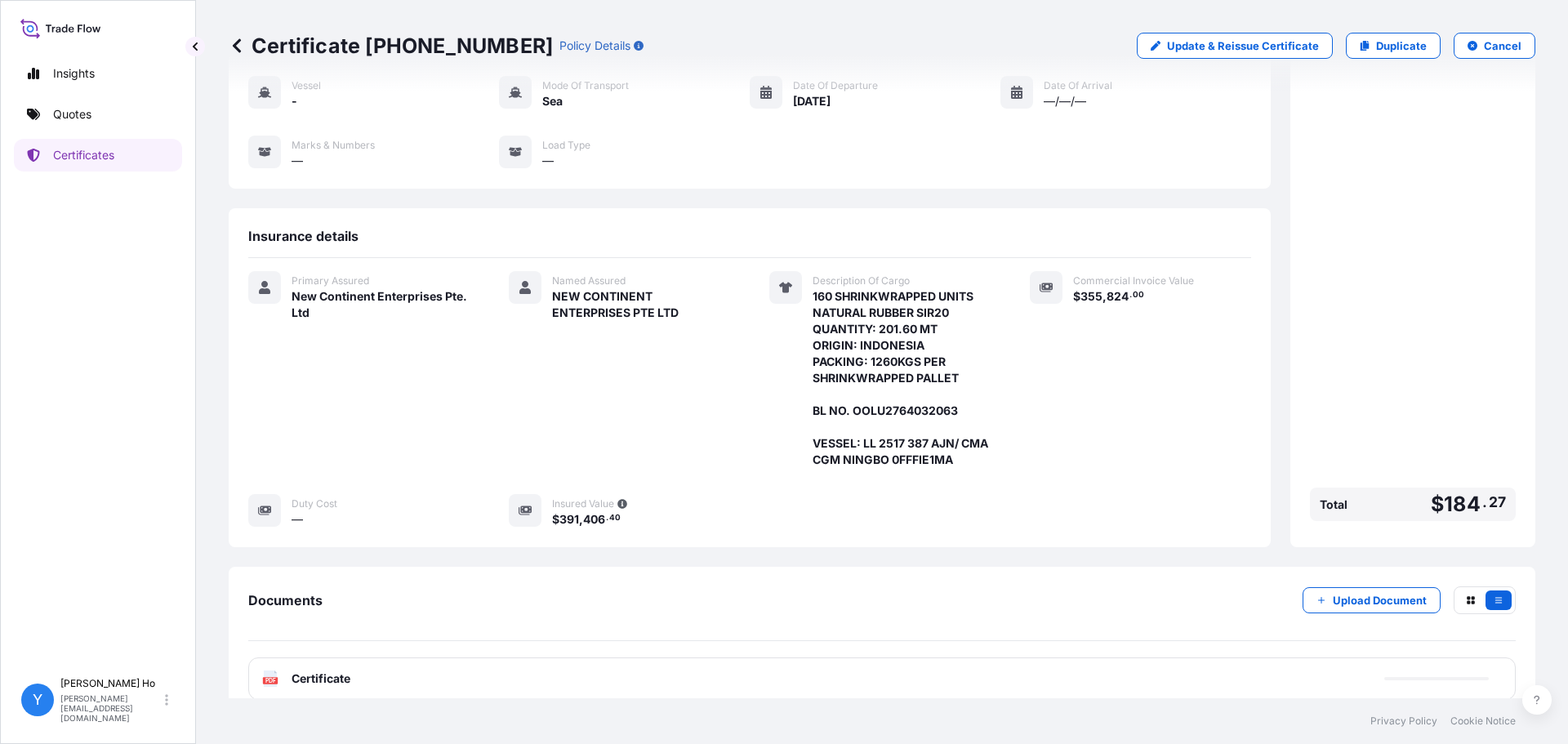
scroll to position [159, 0]
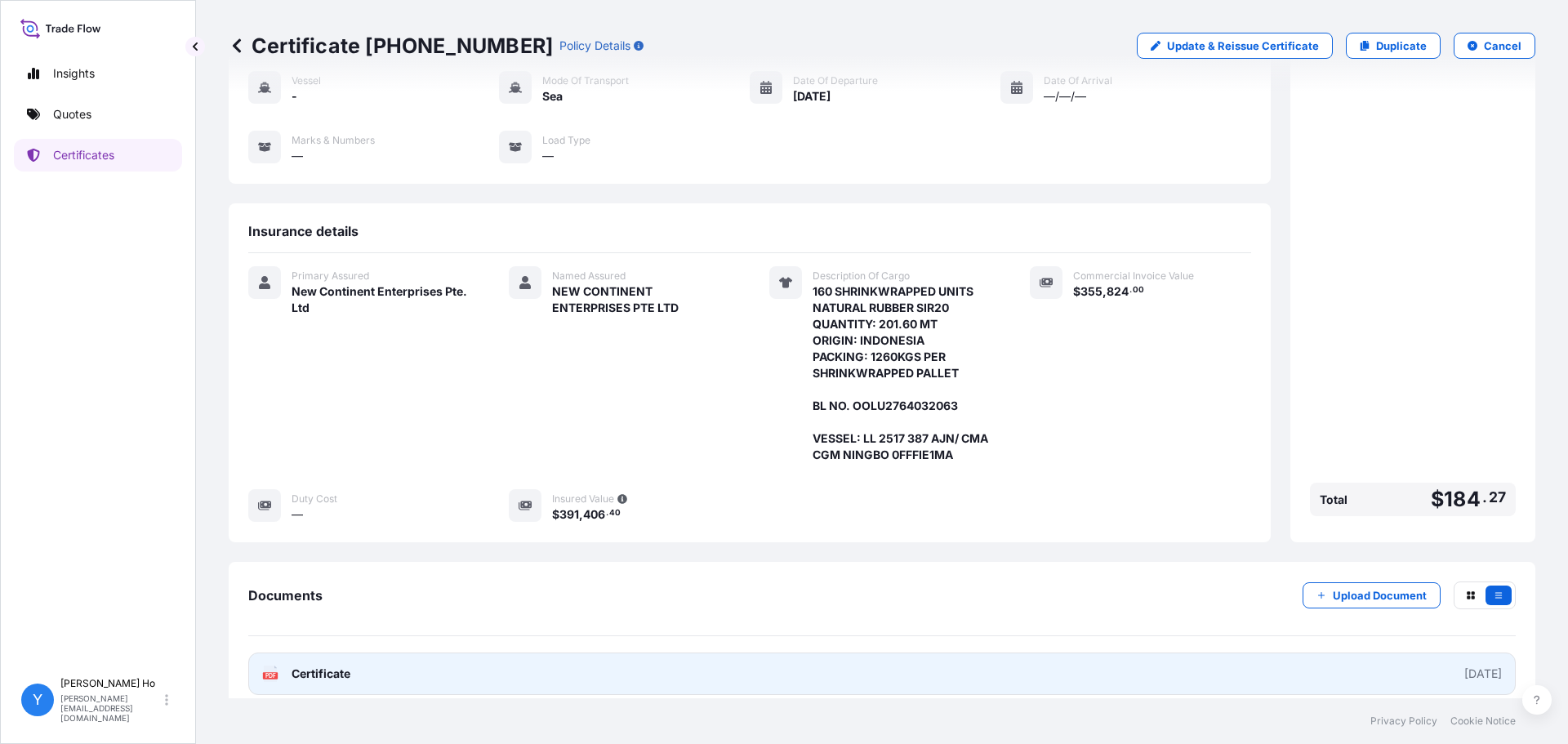
click at [407, 666] on link "PDF Certificate 2025-09-25" at bounding box center [881, 674] width 1268 height 42
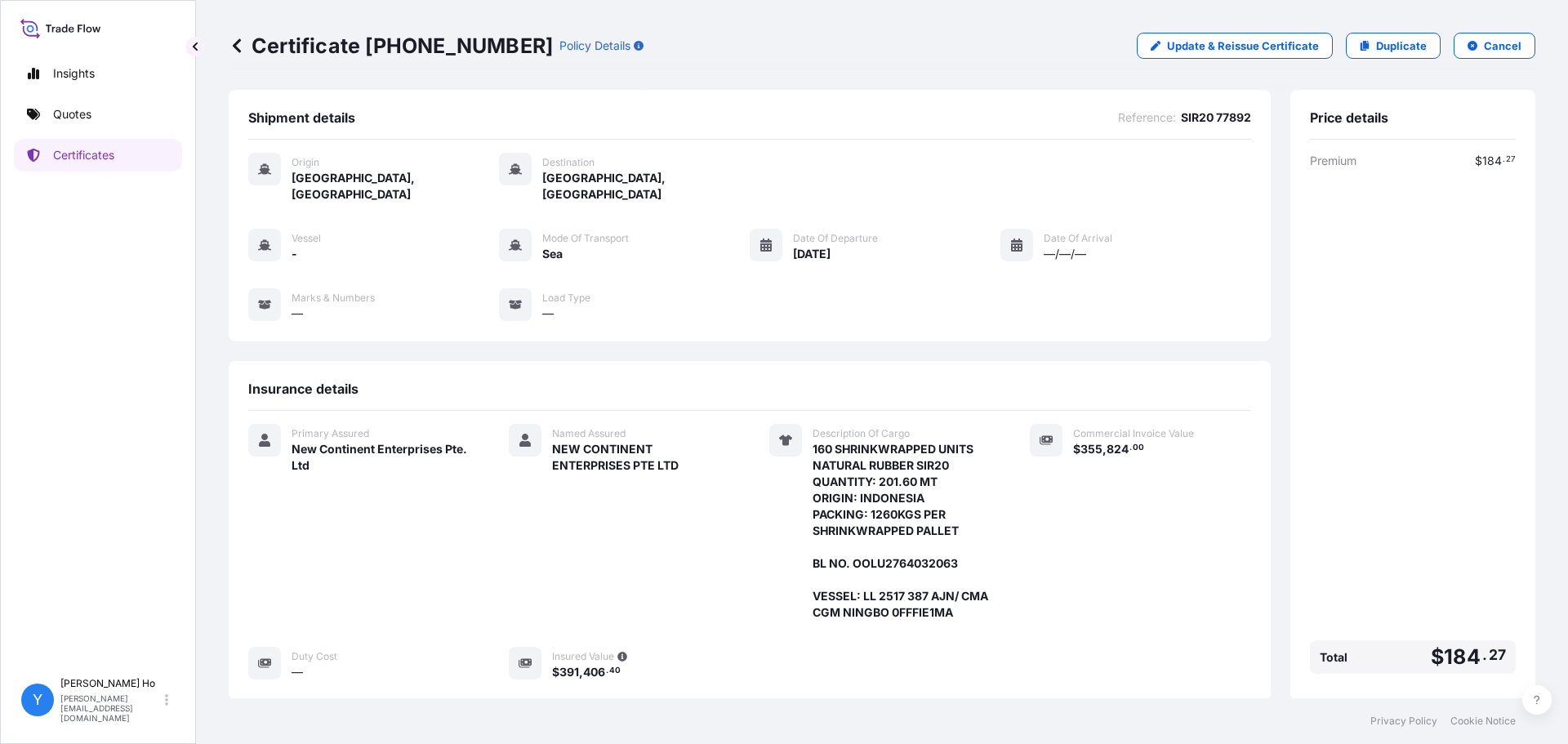
scroll to position [0, 0]
click at [1376, 37] on p "Duplicate" at bounding box center [1401, 45] width 51 height 16
select select "Sea"
select select "31688"
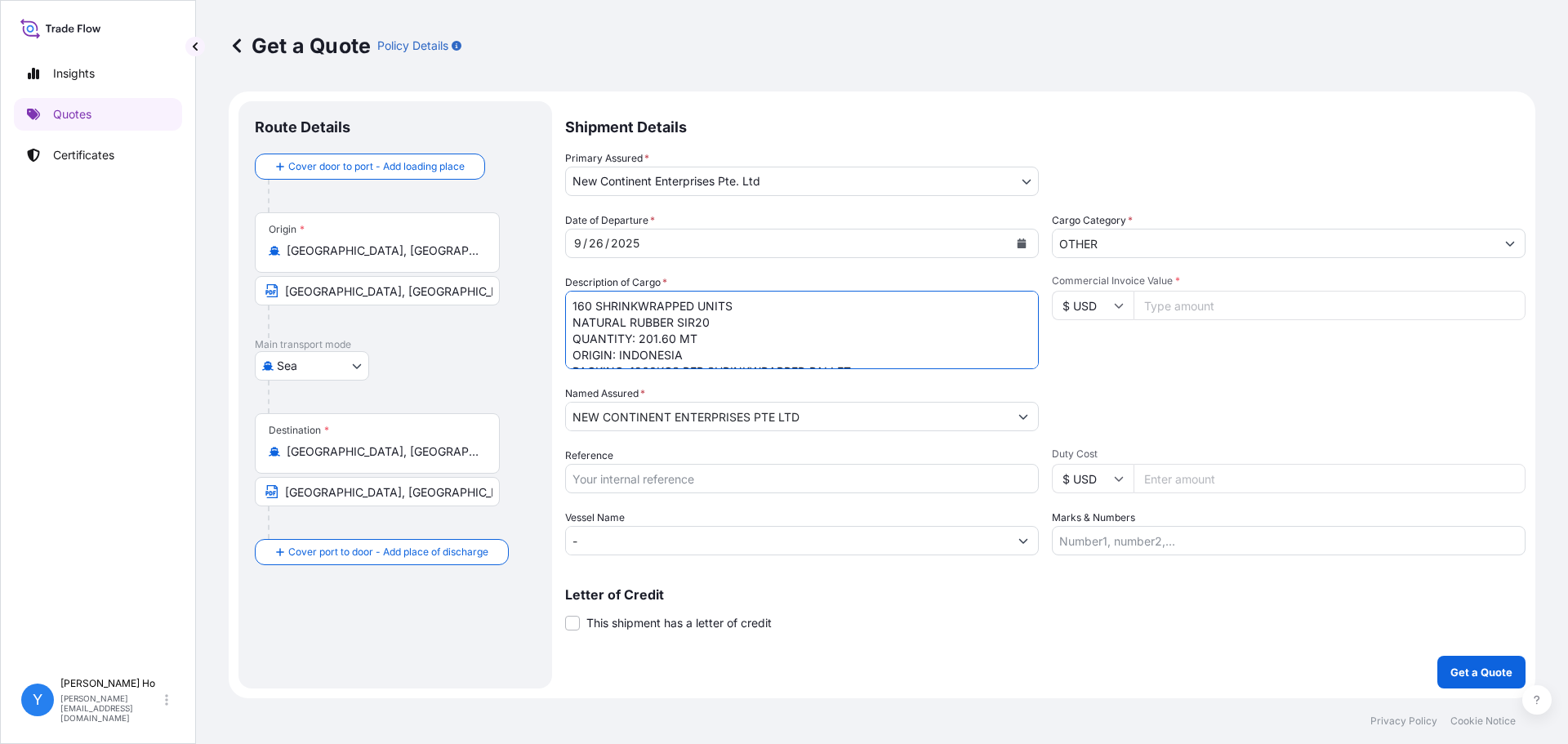
click at [762, 306] on textarea "160 SHRINKWRAPPED UNITS NATURAL RUBBER SIR20 QUANTITY: 201.60 MT ORIGIN: INDONE…" at bounding box center [802, 330] width 473 height 79
click at [806, 331] on textarea "160 SHRINKWRAPPED UNITS NATURAL RUBBER SIR20 QUANTITY: 201.60 MT ORIGIN: INDONE…" at bounding box center [802, 330] width 473 height 79
click at [673, 322] on textarea "160 SHRINKWRAPPED UNITS NATURAL RUBBER SIR20 QUANTITY: 201.60 MT ORIGIN: INDONE…" at bounding box center [802, 330] width 473 height 79
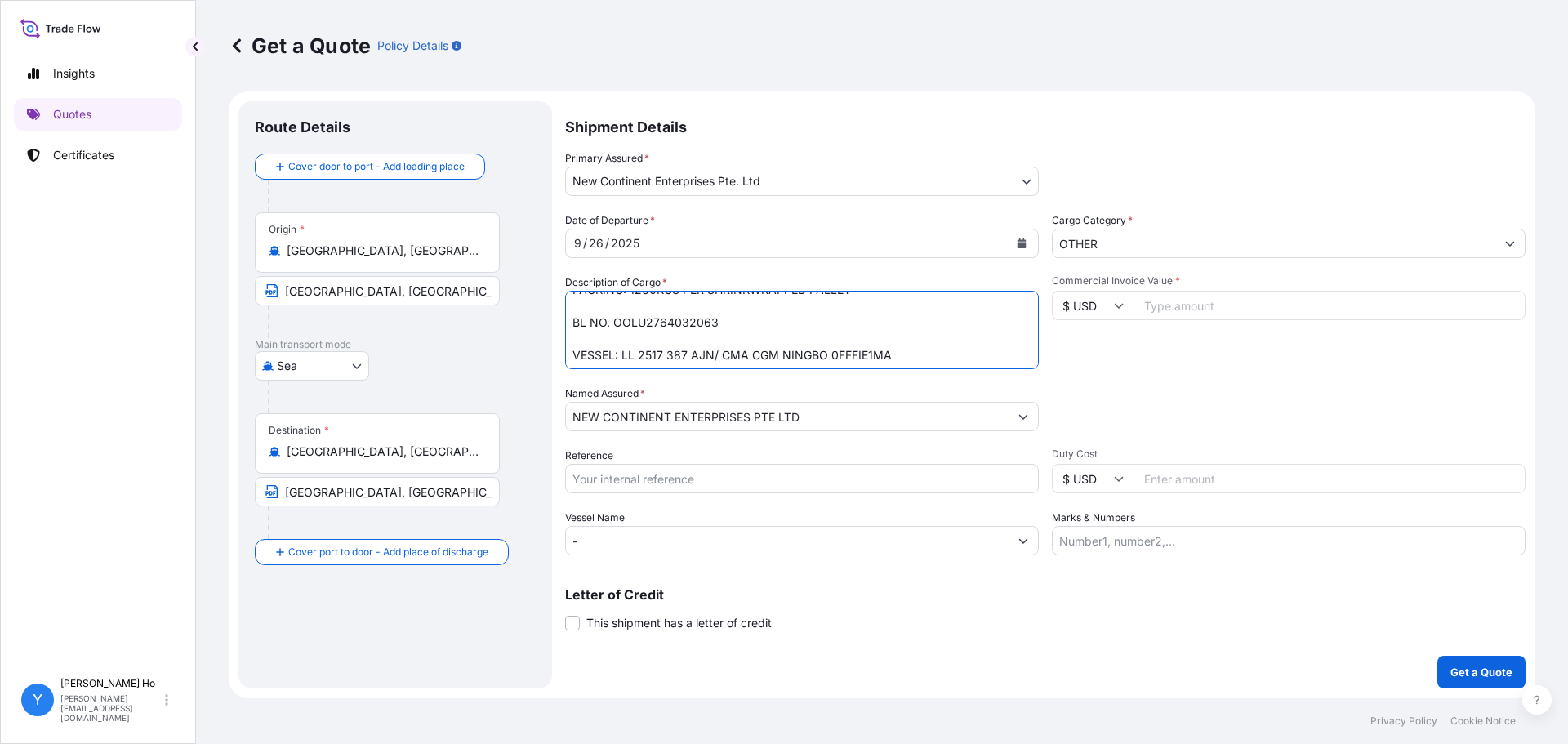
paste textarea "0"
type textarea "160 SHRINKWRAPPED UNITS NATURAL RUBBER SIR20 QUANTITY: 201.60 MT ORIGIN: INDONE…"
click at [1177, 302] on input "Commercial Invoice Value *" at bounding box center [1329, 305] width 392 height 29
type input "347760"
click at [1289, 392] on div "Packing Category Type to search a container mode Please select a primary mode o…" at bounding box center [1288, 408] width 473 height 46
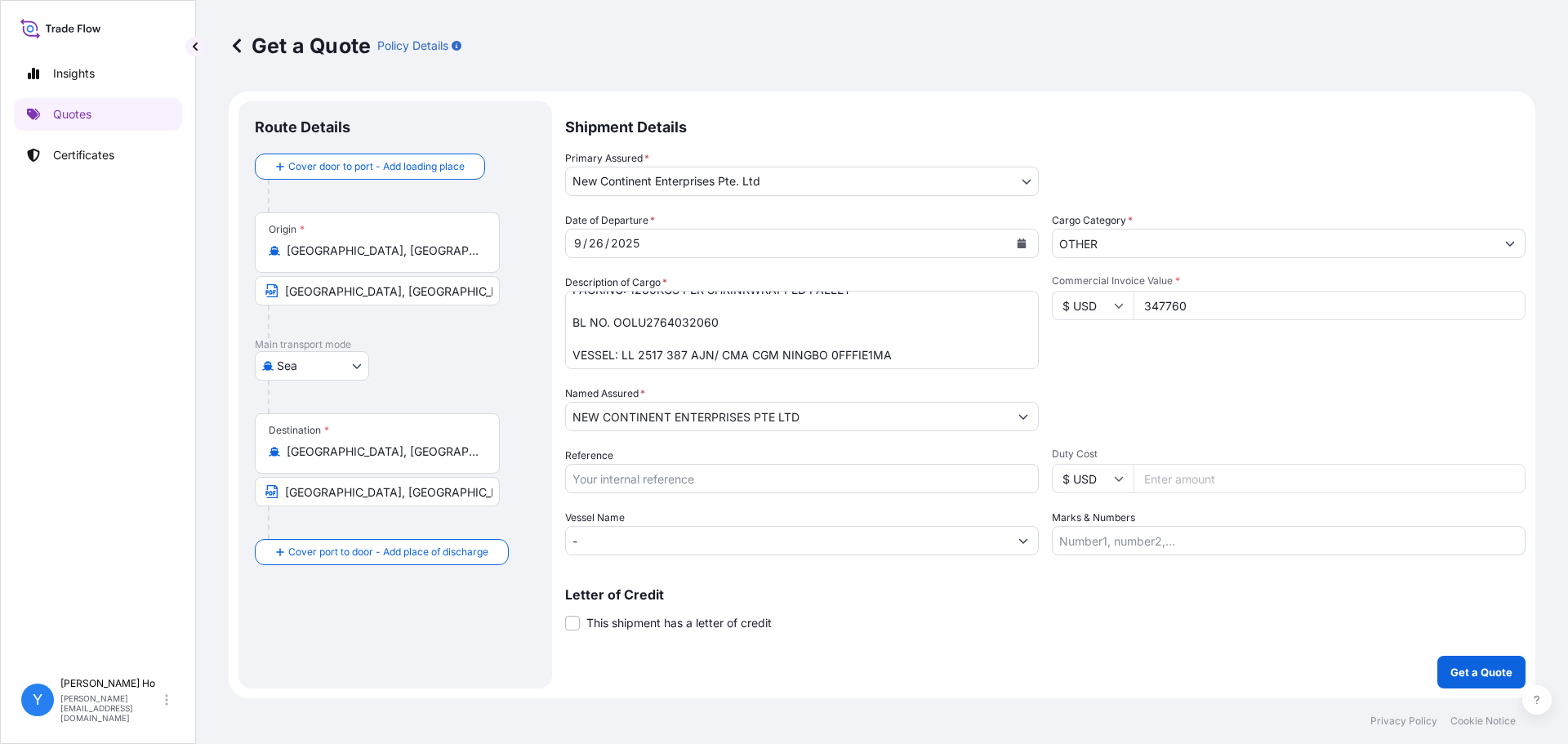
click at [612, 484] on input "Reference" at bounding box center [802, 478] width 473 height 29
type input "SIR20 77724"
click at [1273, 389] on div "Packing Category Type to search a container mode Please select a primary mode o…" at bounding box center [1288, 408] width 473 height 46
click at [1474, 668] on p "Get a Quote" at bounding box center [1481, 672] width 62 height 16
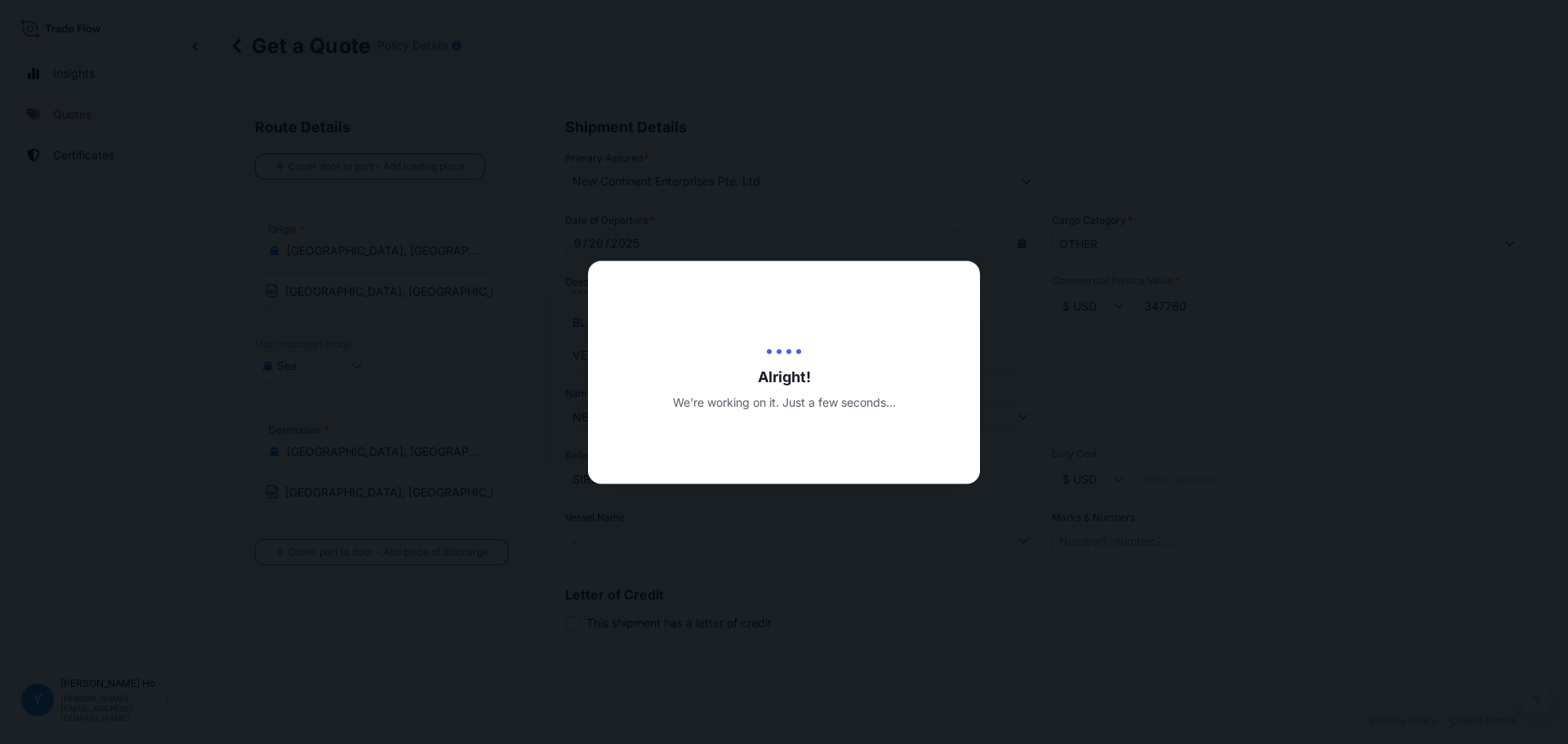
type input "10/02/2025"
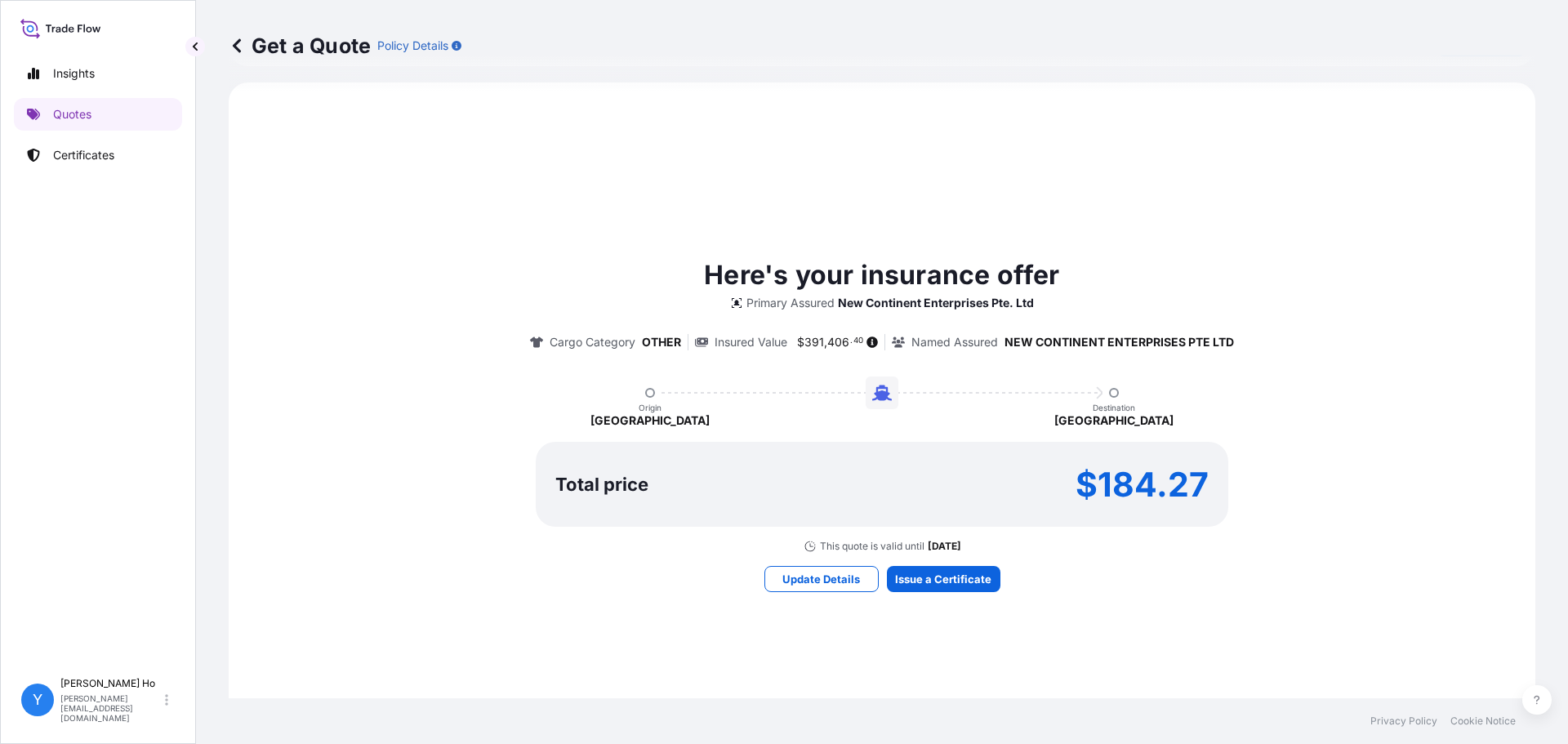
scroll to position [724, 0]
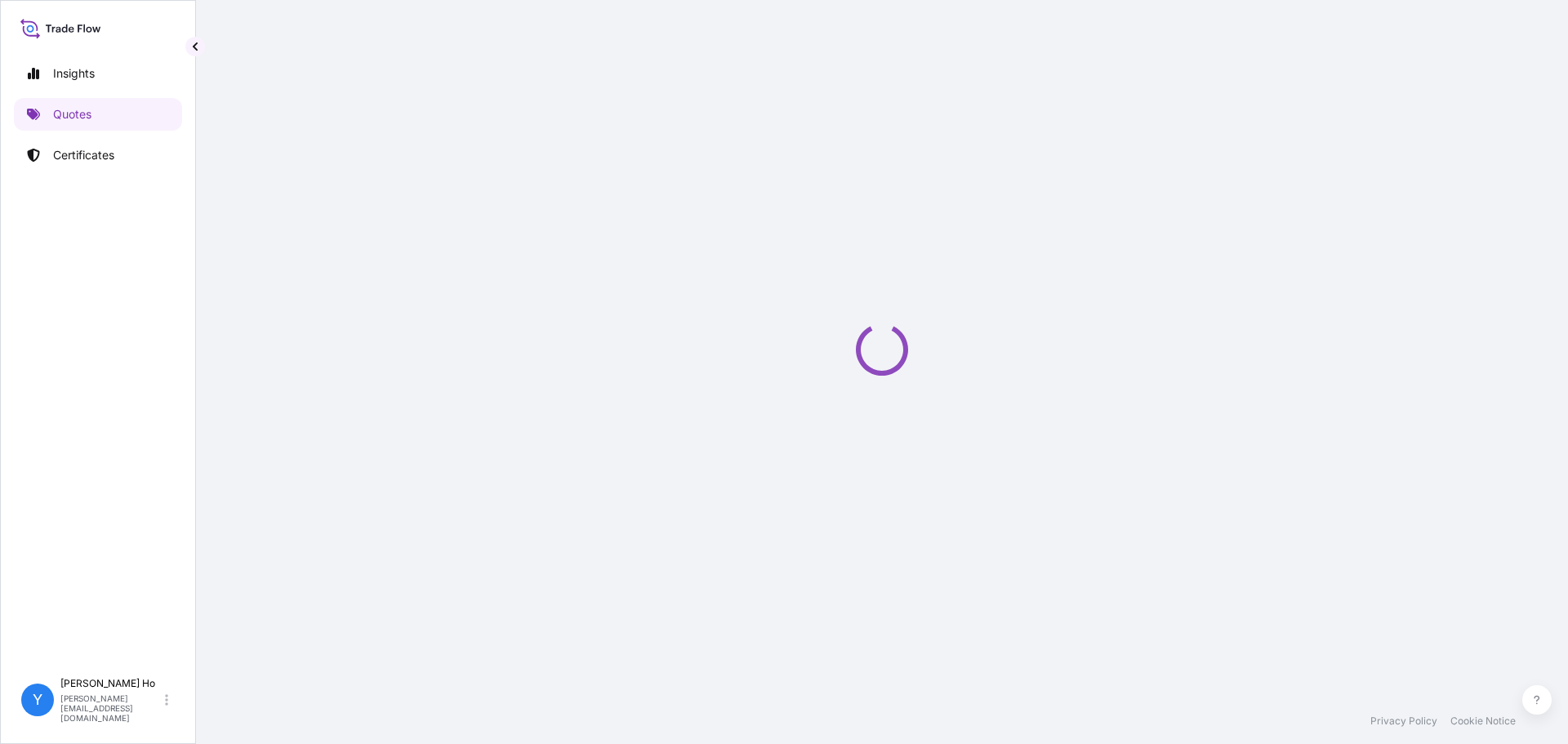
select select "Sea"
select select "31688"
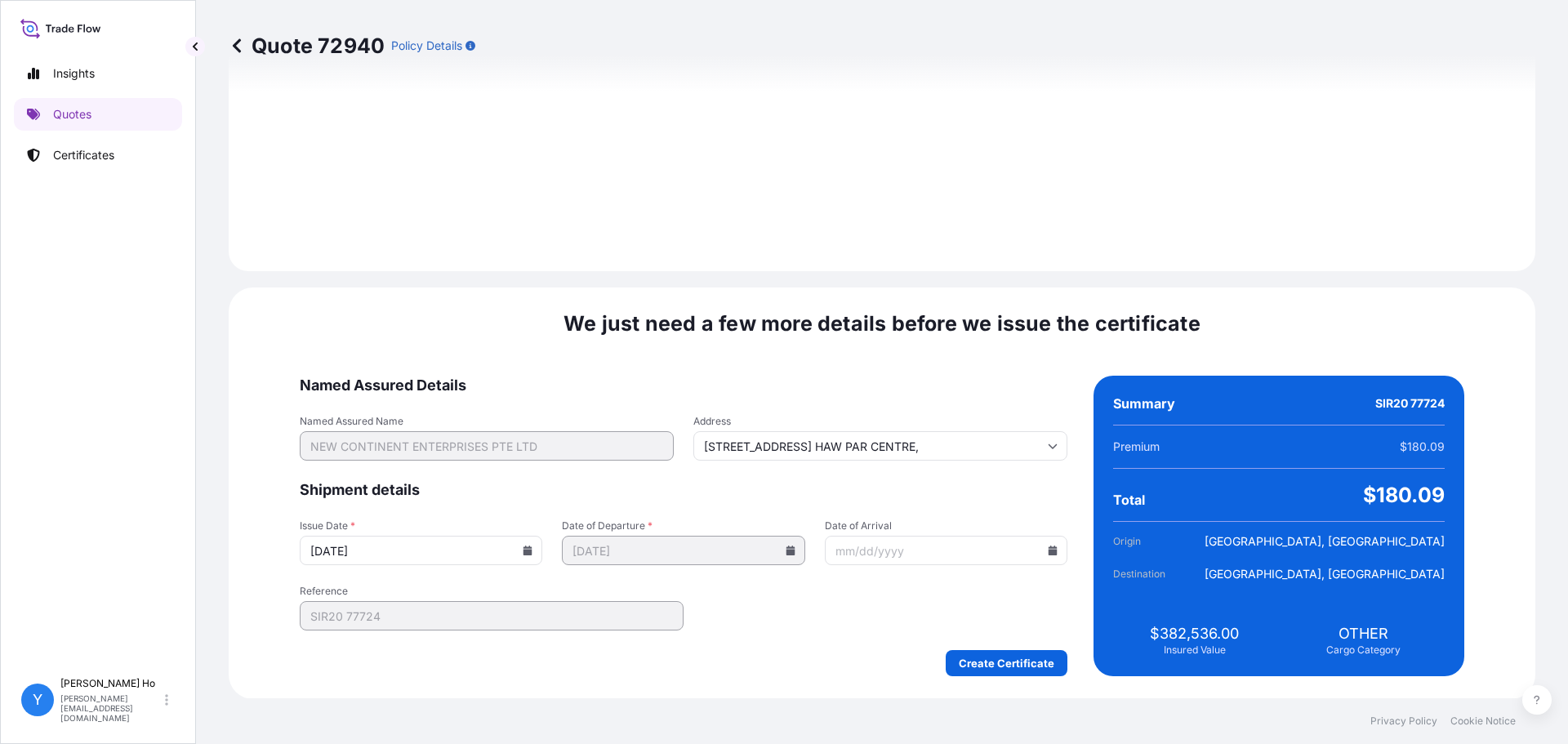
scroll to position [1839, 0]
click at [532, 551] on icon at bounding box center [529, 549] width 9 height 9
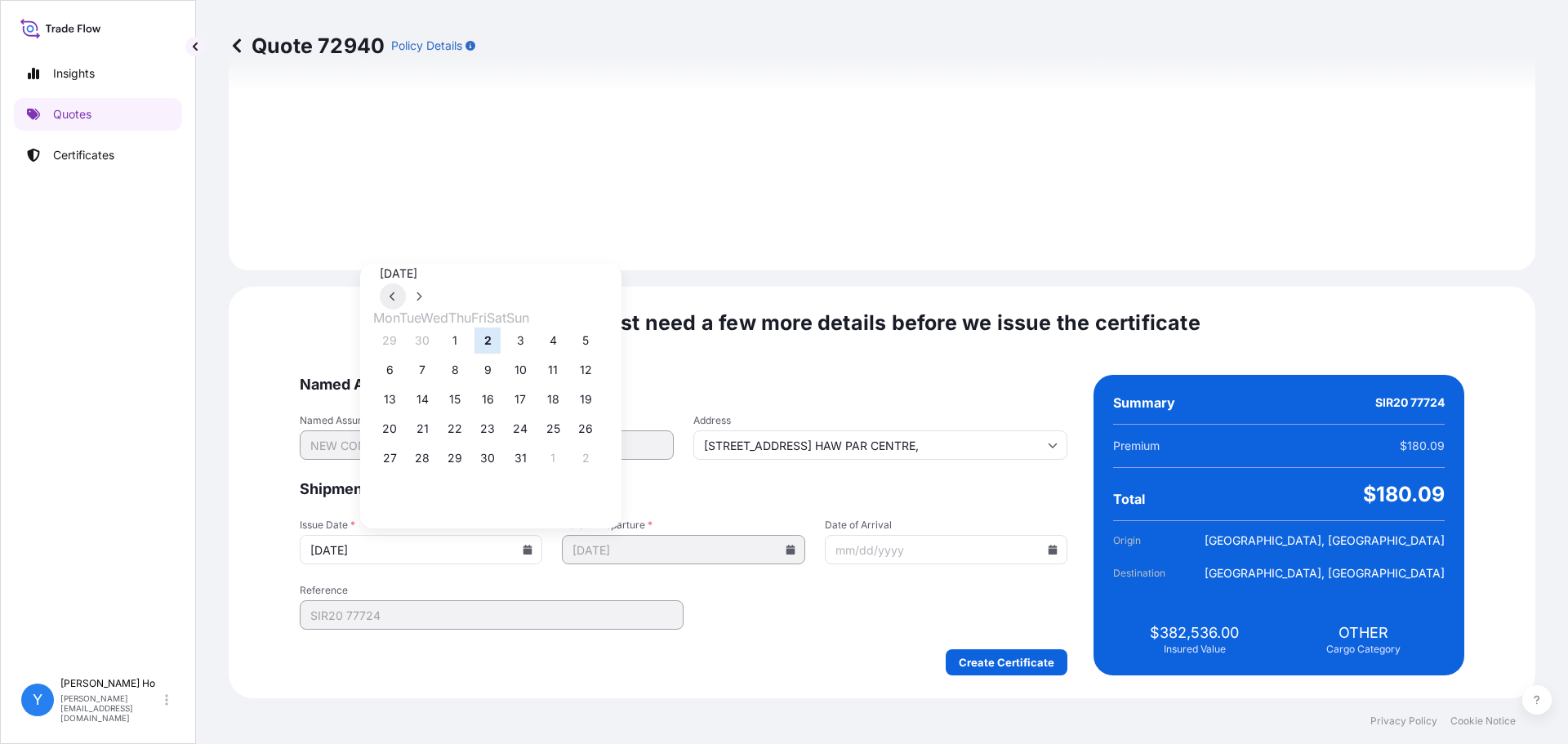
click at [396, 292] on icon at bounding box center [392, 297] width 7 height 9
click at [501, 434] on button "25" at bounding box center [487, 429] width 26 height 26
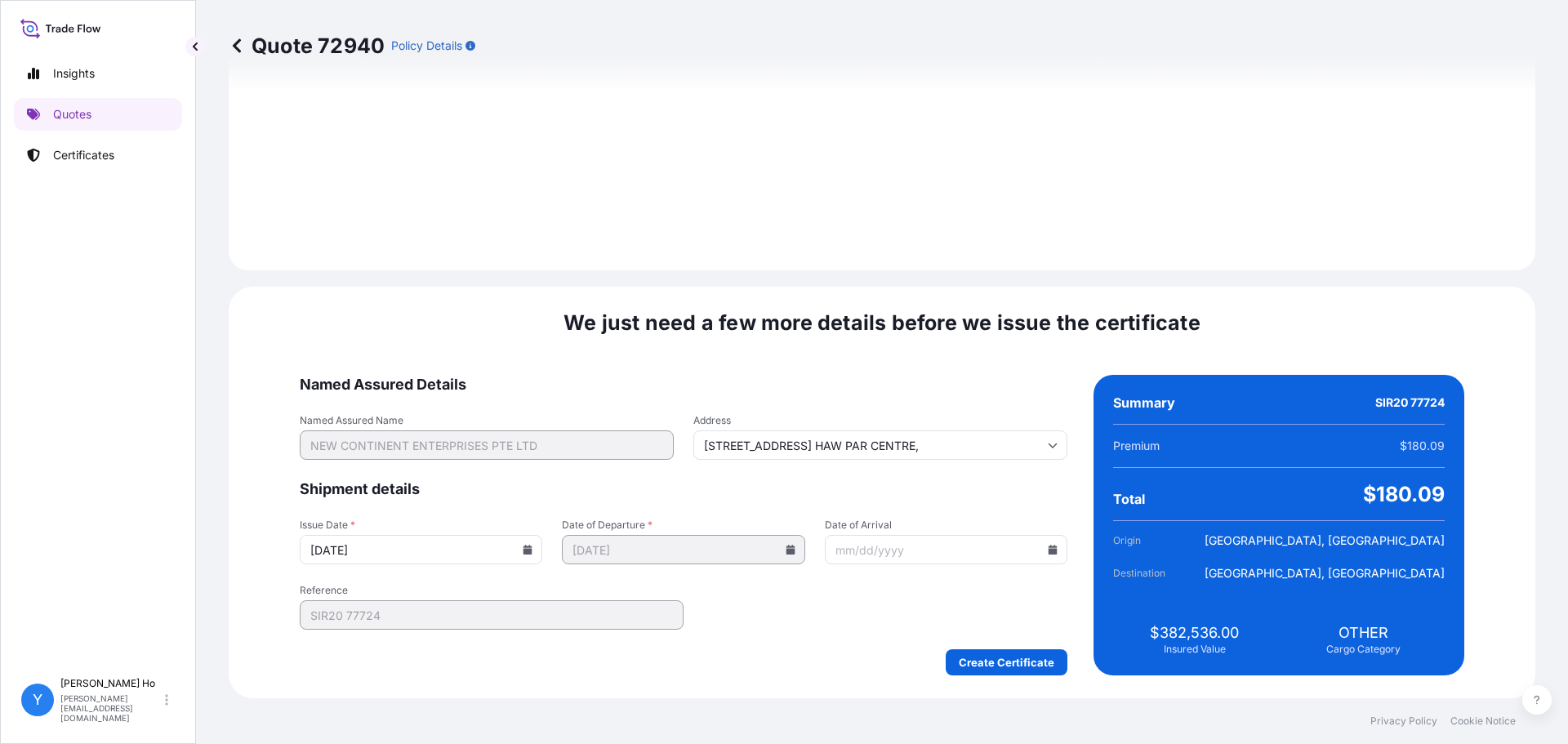
type input "09/25/2025"
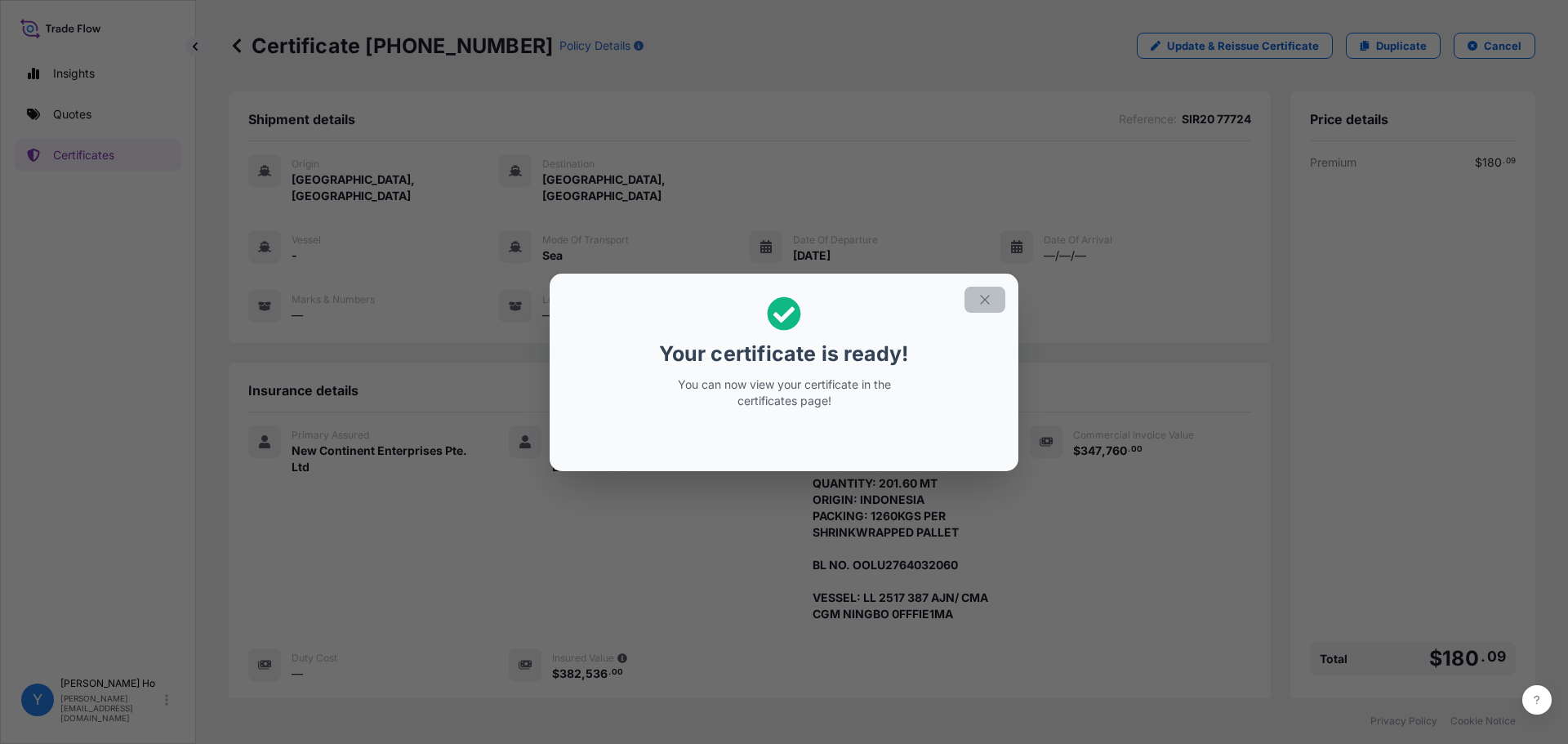
click at [986, 303] on icon "button" at bounding box center [985, 300] width 15 height 15
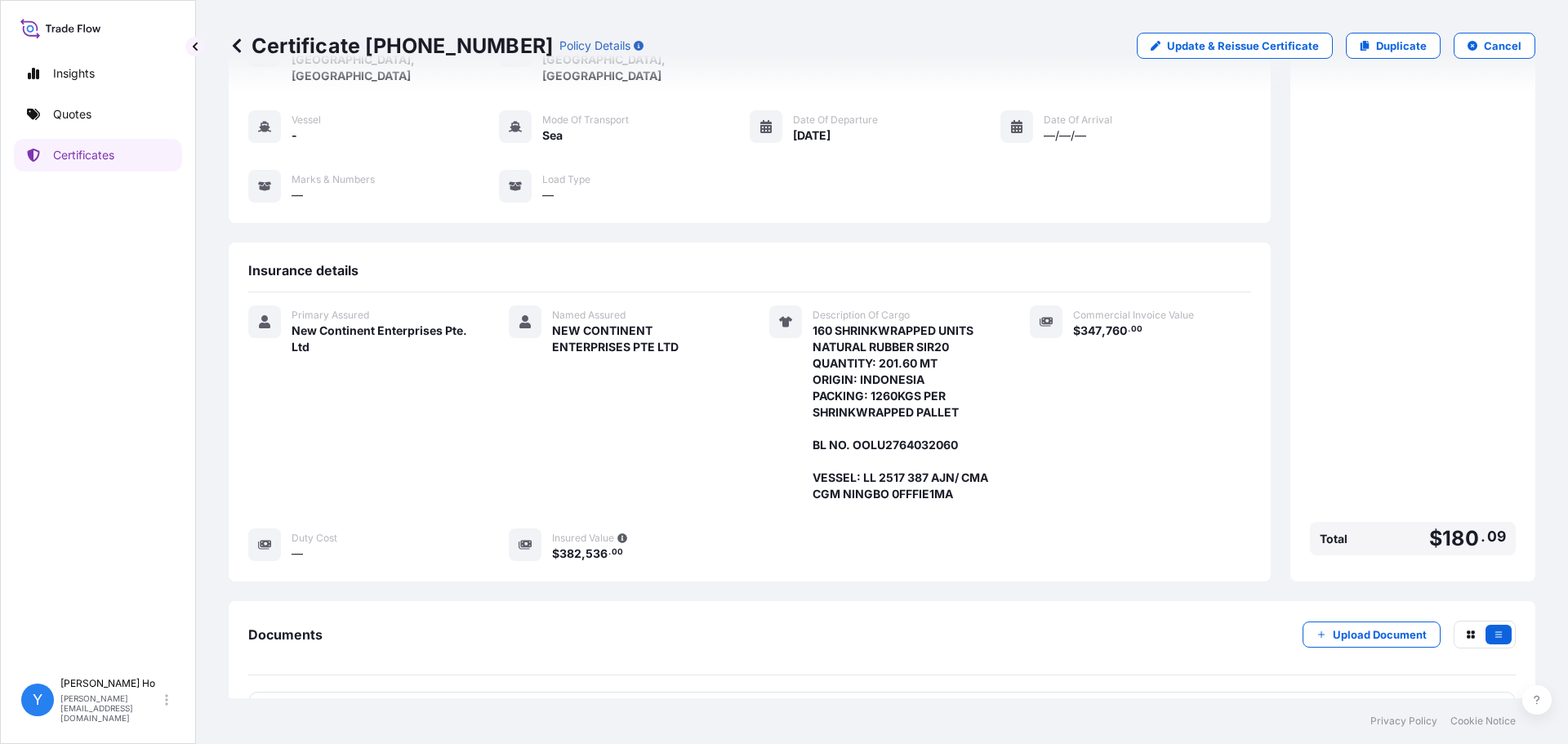
scroll to position [159, 0]
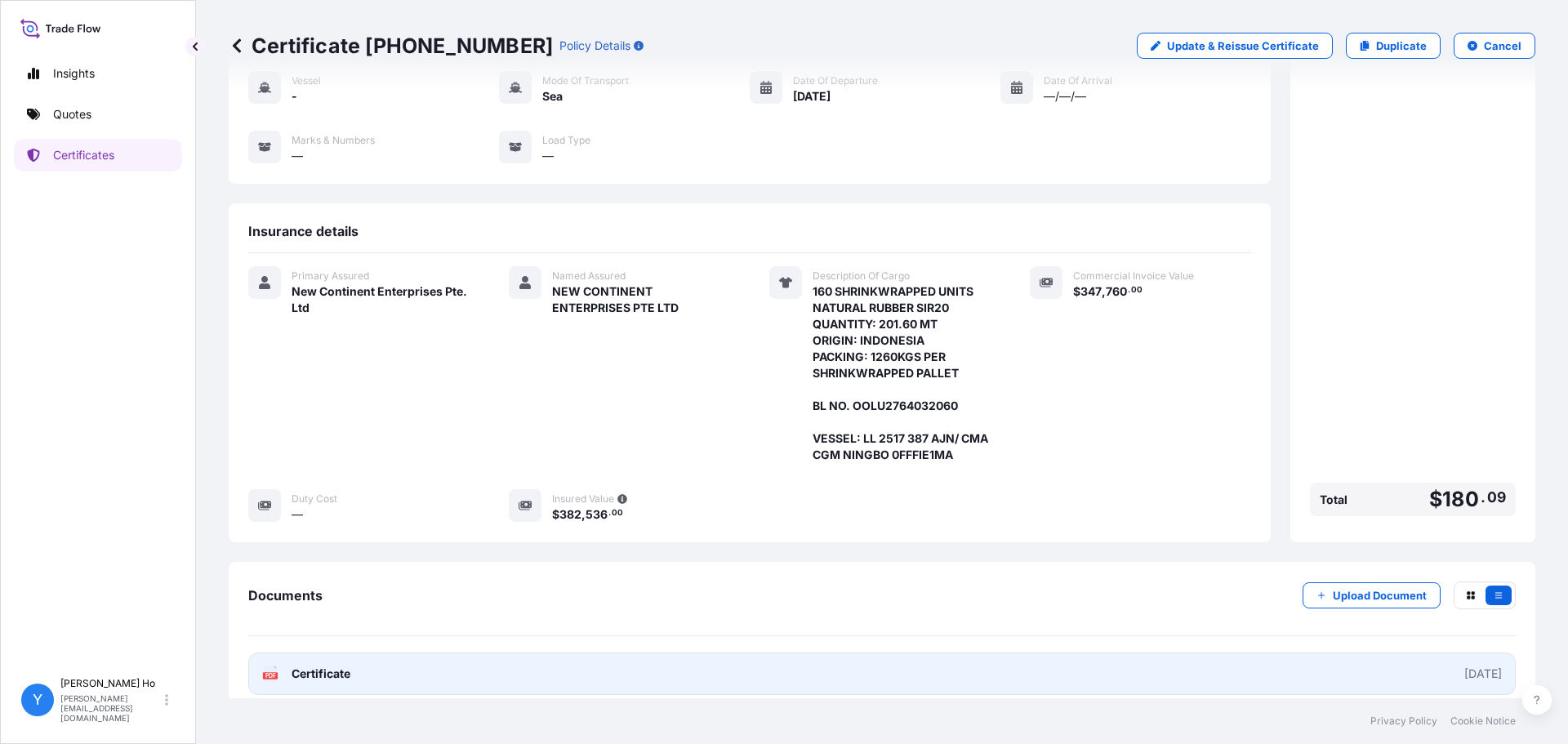
click at [427, 653] on link "PDF Certificate 2025-09-25" at bounding box center [881, 674] width 1268 height 42
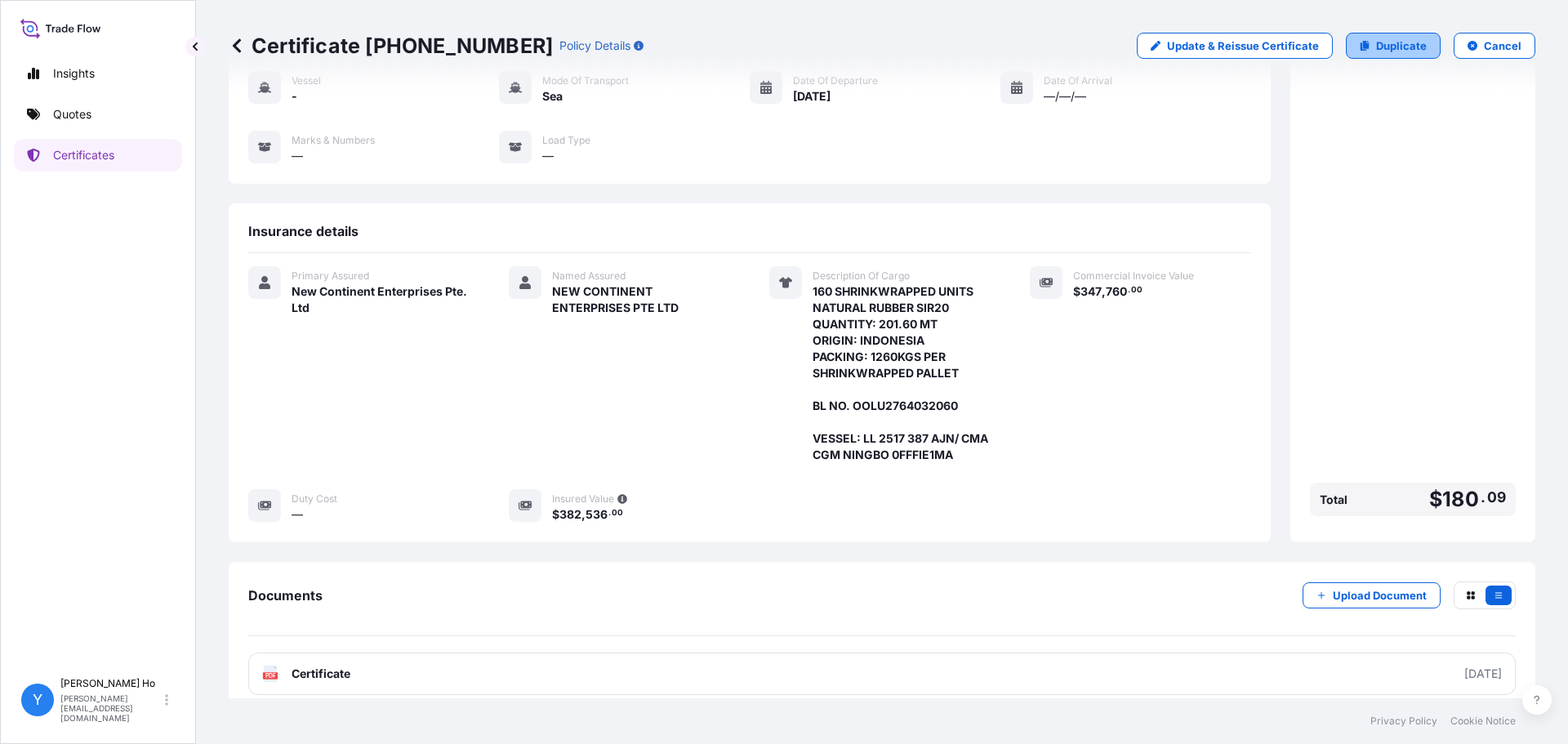
click at [1379, 36] on link "Duplicate" at bounding box center [1393, 46] width 94 height 26
select select "Sea"
select select "31688"
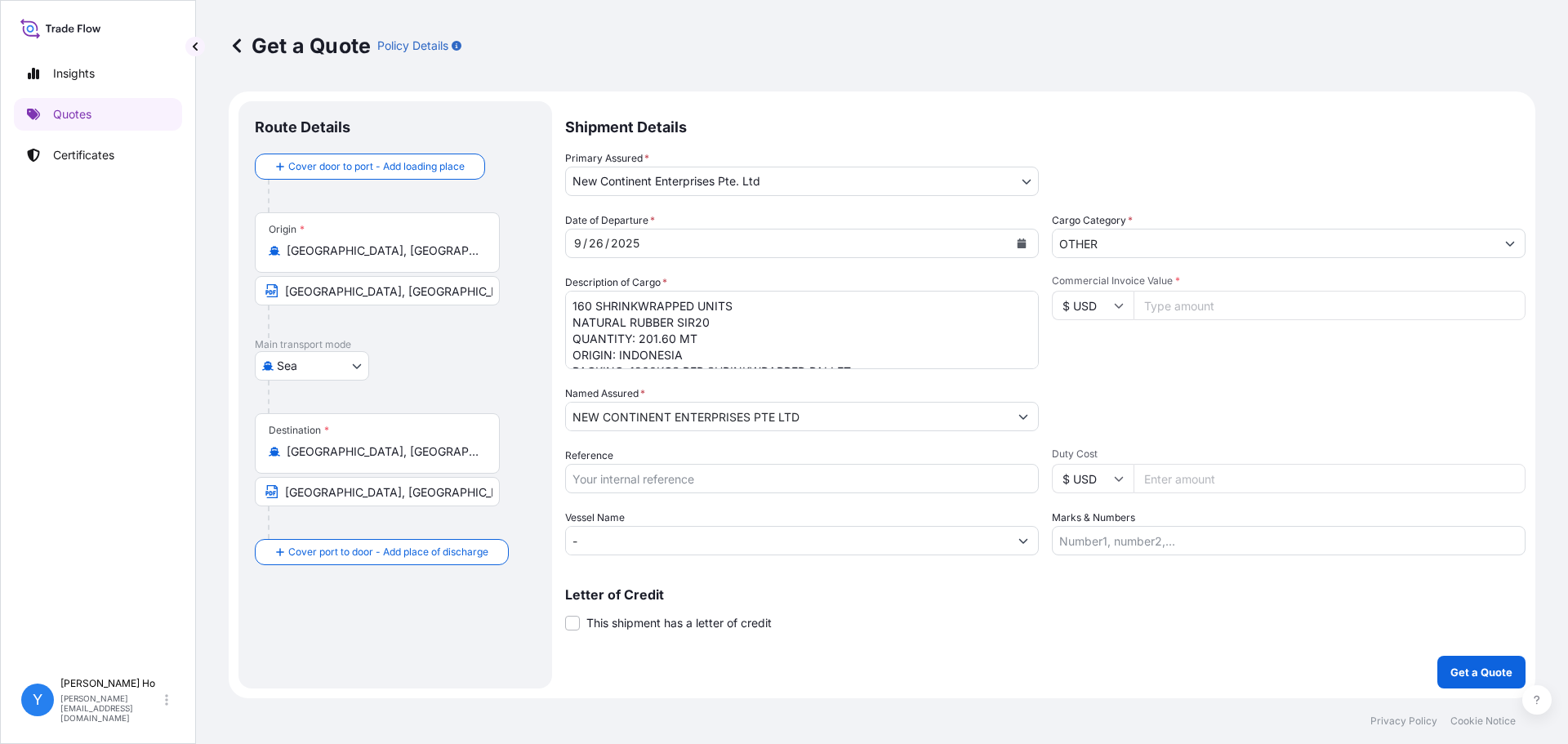
click at [775, 331] on textarea "160 SHRINKWRAPPED UNITS NATURAL RUBBER SIR20 QUANTITY: 201.60 MT ORIGIN: INDONE…" at bounding box center [802, 330] width 473 height 79
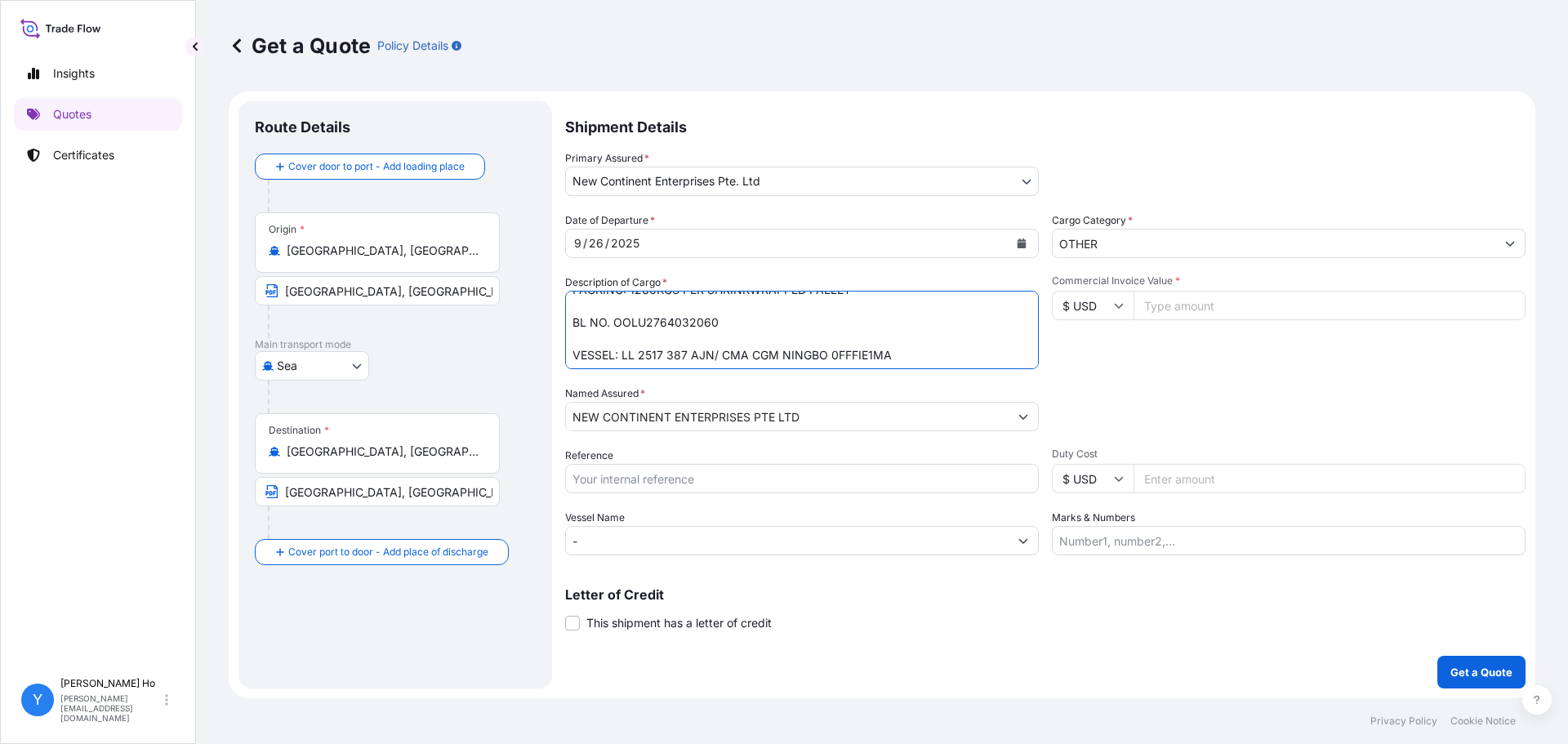
click at [694, 319] on textarea "160 SHRINKWRAPPED UNITS NATURAL RUBBER SIR20 QUANTITY: 201.60 MT ORIGIN: INDONE…" at bounding box center [802, 330] width 473 height 79
paste textarea "1"
type textarea "160 SHRINKWRAPPED UNITS NATURAL RUBBER SIR20 QUANTITY: 201.60 MT ORIGIN: INDONE…"
click at [1227, 304] on input "Commercial Invoice Value *" at bounding box center [1329, 305] width 392 height 29
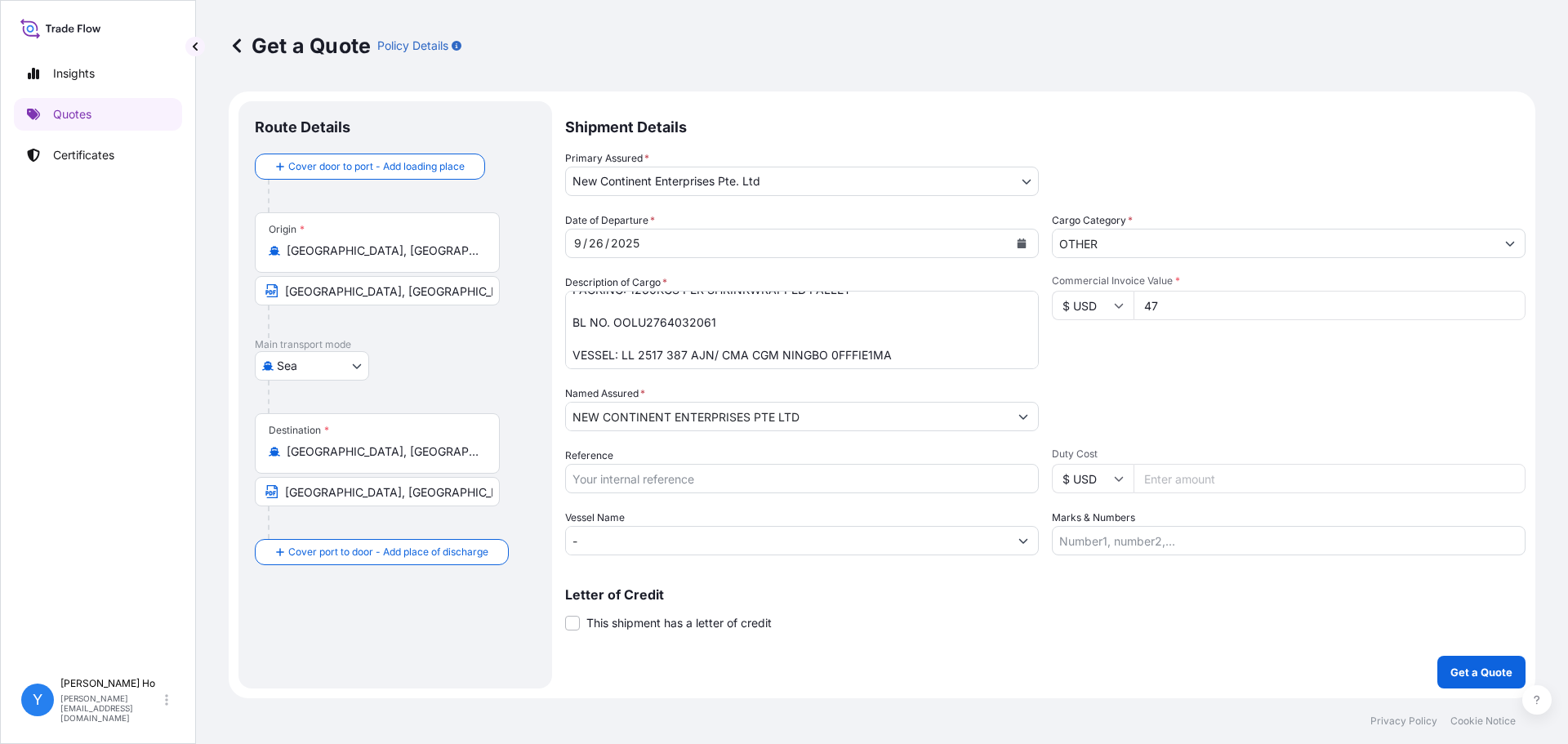
type input "4"
type input "347760"
click at [1233, 375] on div "Date of Departure * 9 / 26 / 2025 Cargo Category * OTHER Description of Cargo *…" at bounding box center [1045, 384] width 961 height 343
click at [679, 486] on input "Reference" at bounding box center [802, 478] width 473 height 29
type input "SIR20 77725"
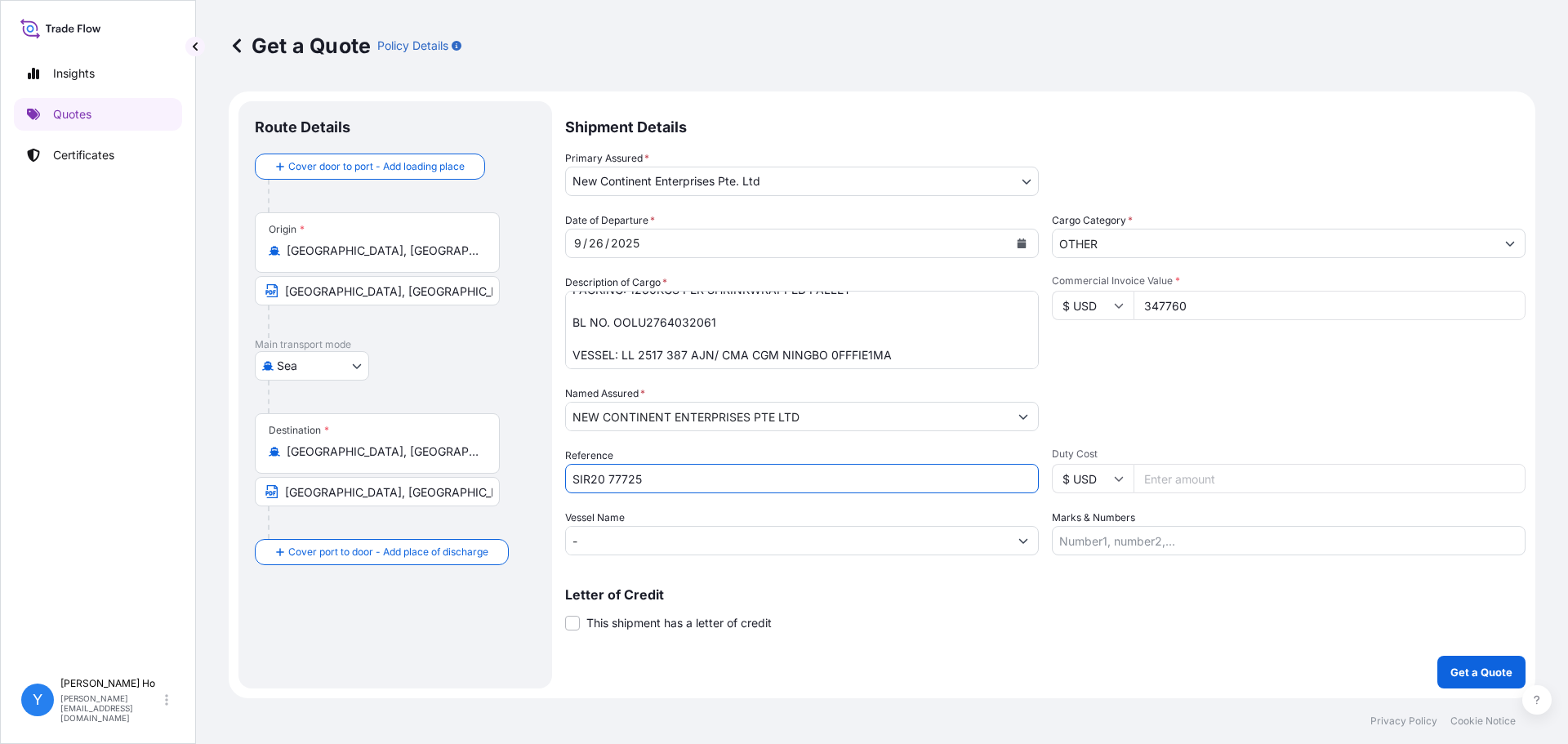
click at [723, 315] on textarea "160 SHRINKWRAPPED UNITS NATURAL RUBBER SIR20 QUANTITY: 201.60 MT ORIGIN: INDONE…" at bounding box center [802, 330] width 473 height 79
click at [897, 349] on textarea "160 SHRINKWRAPPED UNITS NATURAL RUBBER SIR20 QUANTITY: 201.60 MT ORIGIN: INDONE…" at bounding box center [802, 330] width 473 height 79
click at [1479, 674] on p "Get a Quote" at bounding box center [1481, 672] width 62 height 16
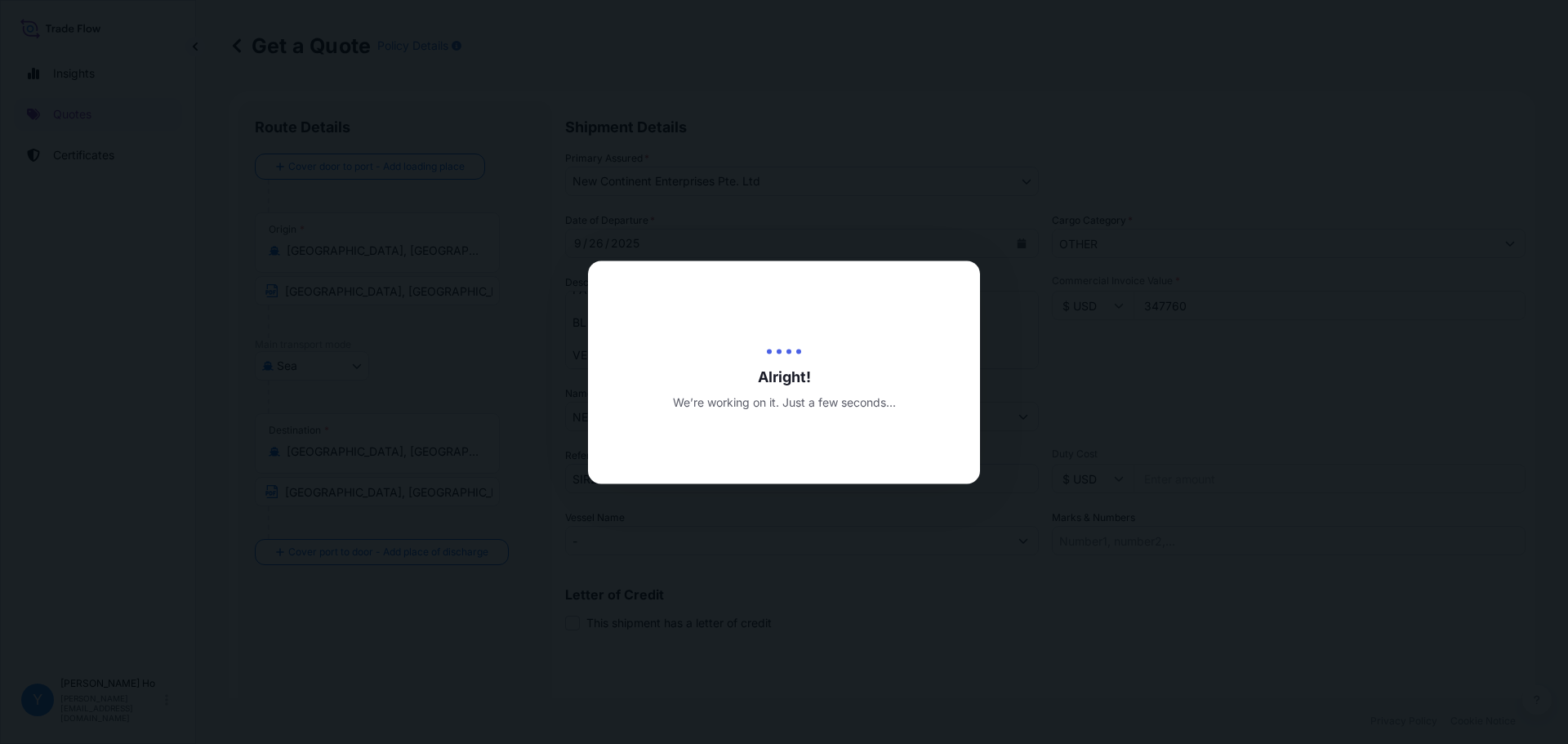
type input "10/02/2025"
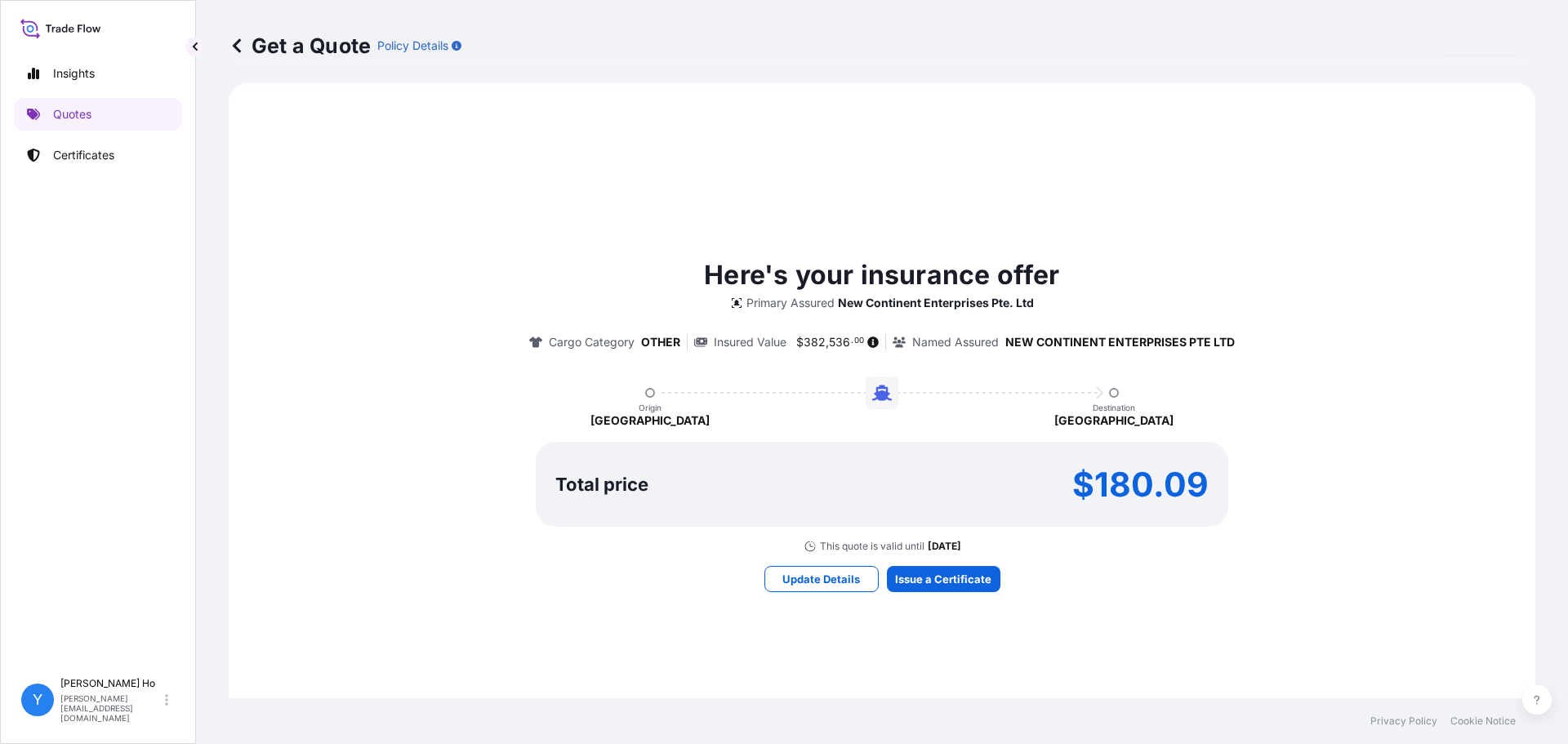
scroll to position [724, 0]
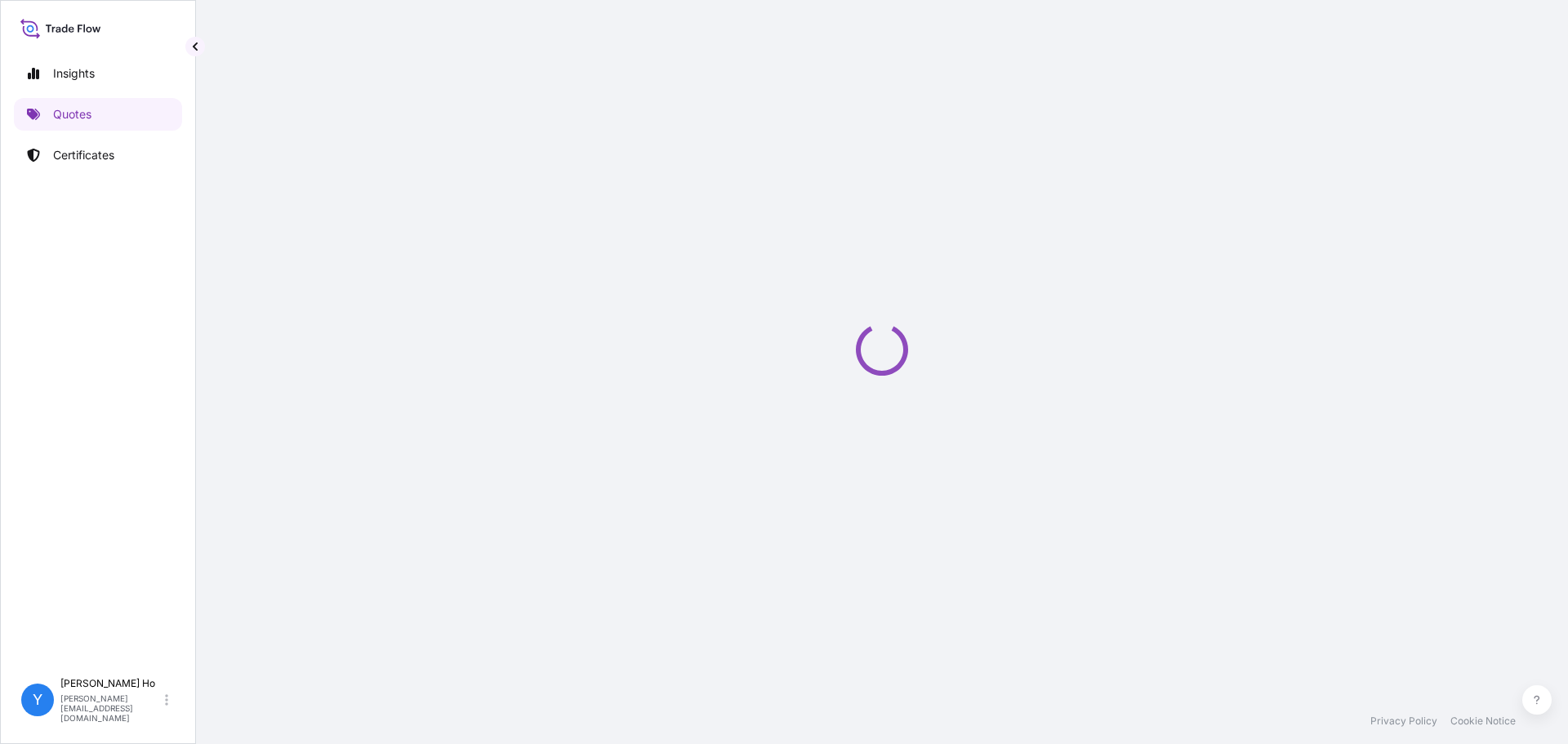
select select "Sea"
select select "31688"
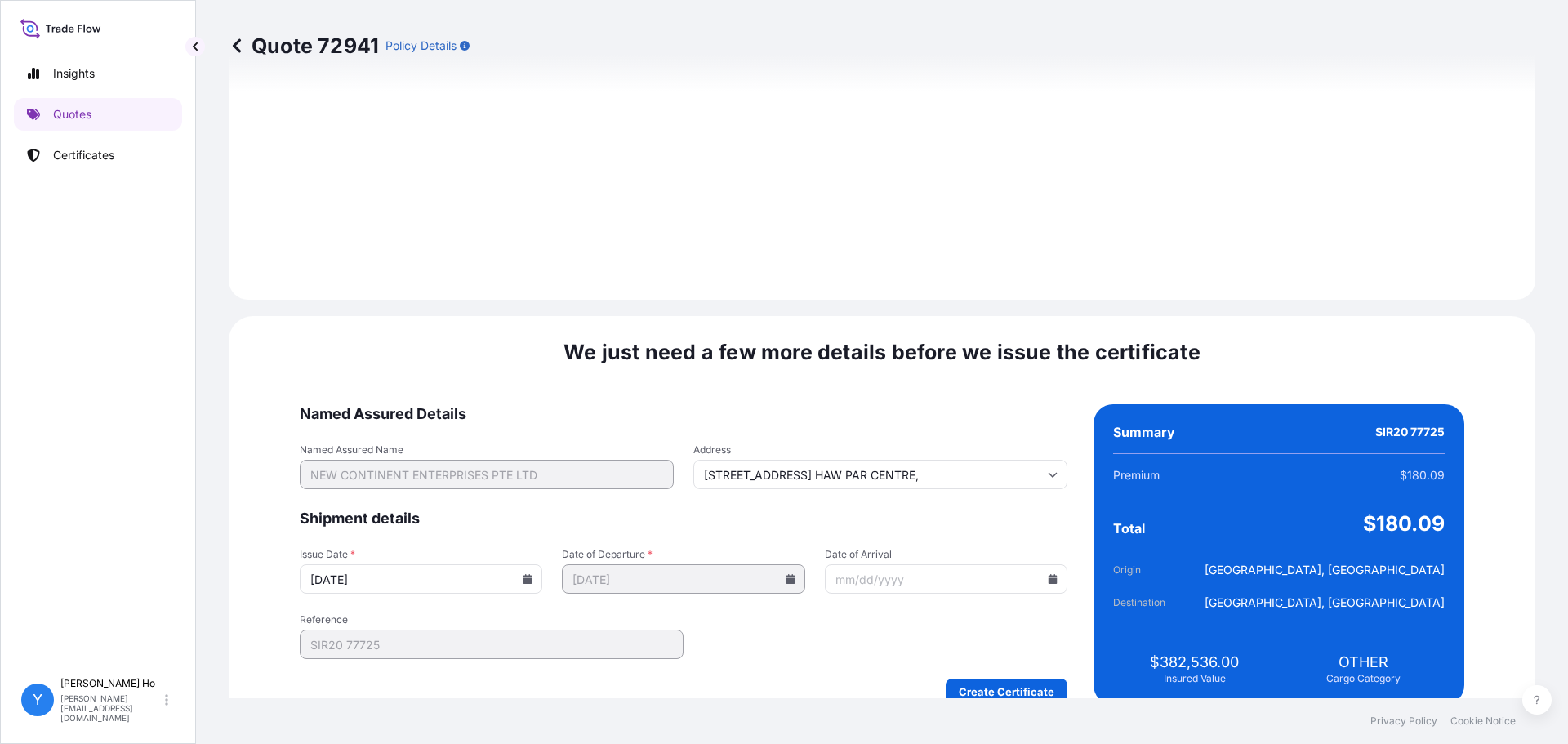
scroll to position [1839, 0]
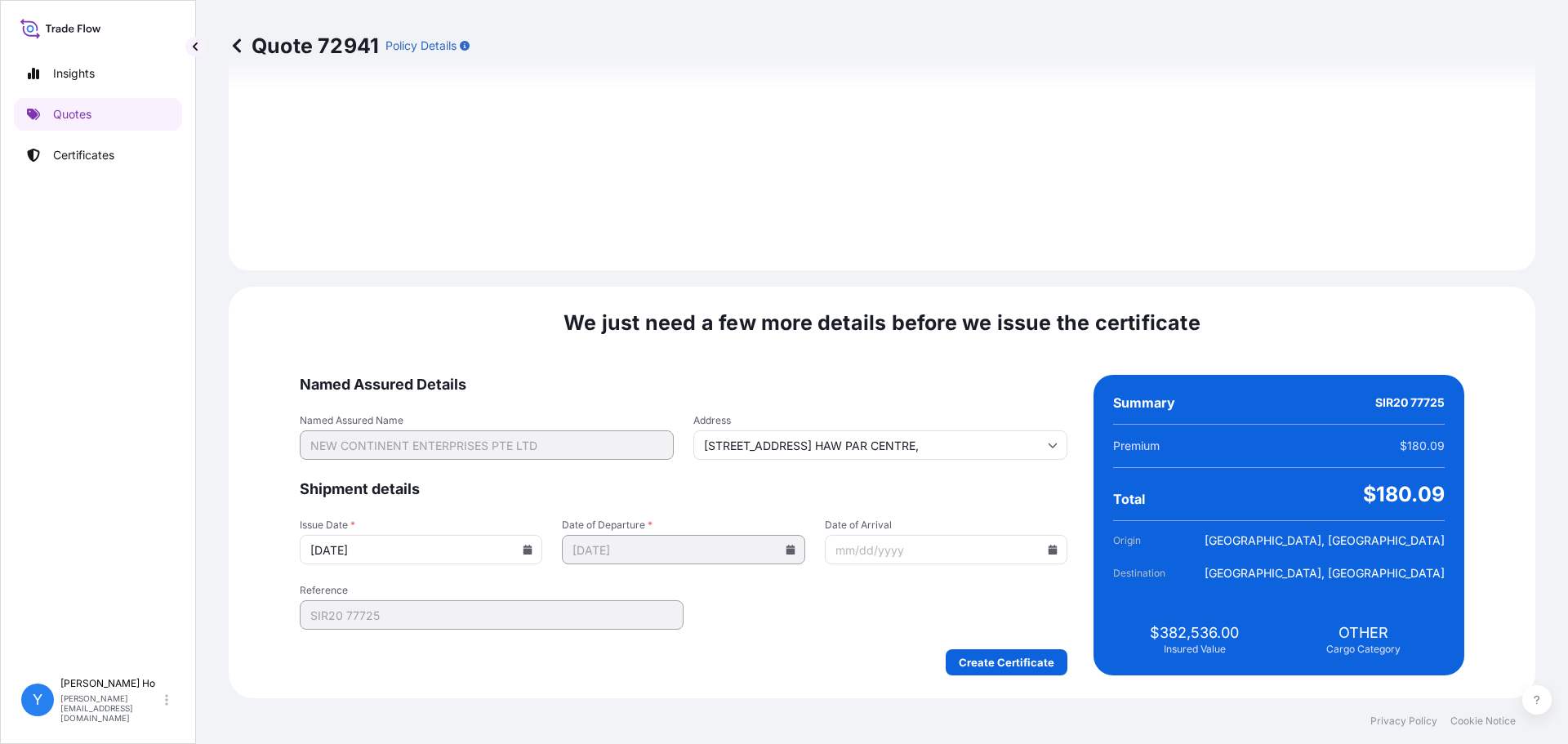
click at [532, 547] on icon at bounding box center [528, 549] width 9 height 9
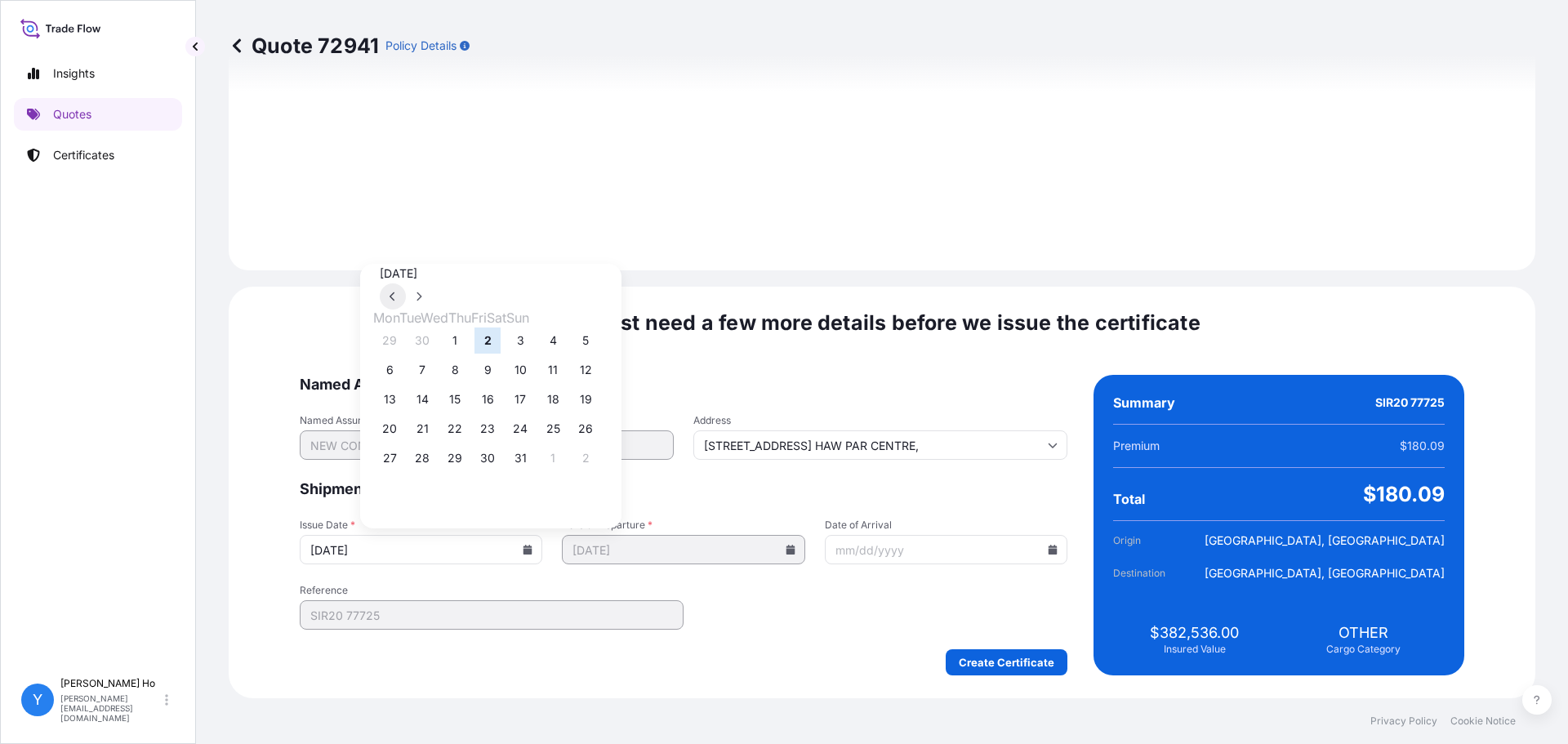
click at [396, 292] on icon at bounding box center [392, 297] width 7 height 9
click at [501, 435] on button "25" at bounding box center [487, 429] width 26 height 26
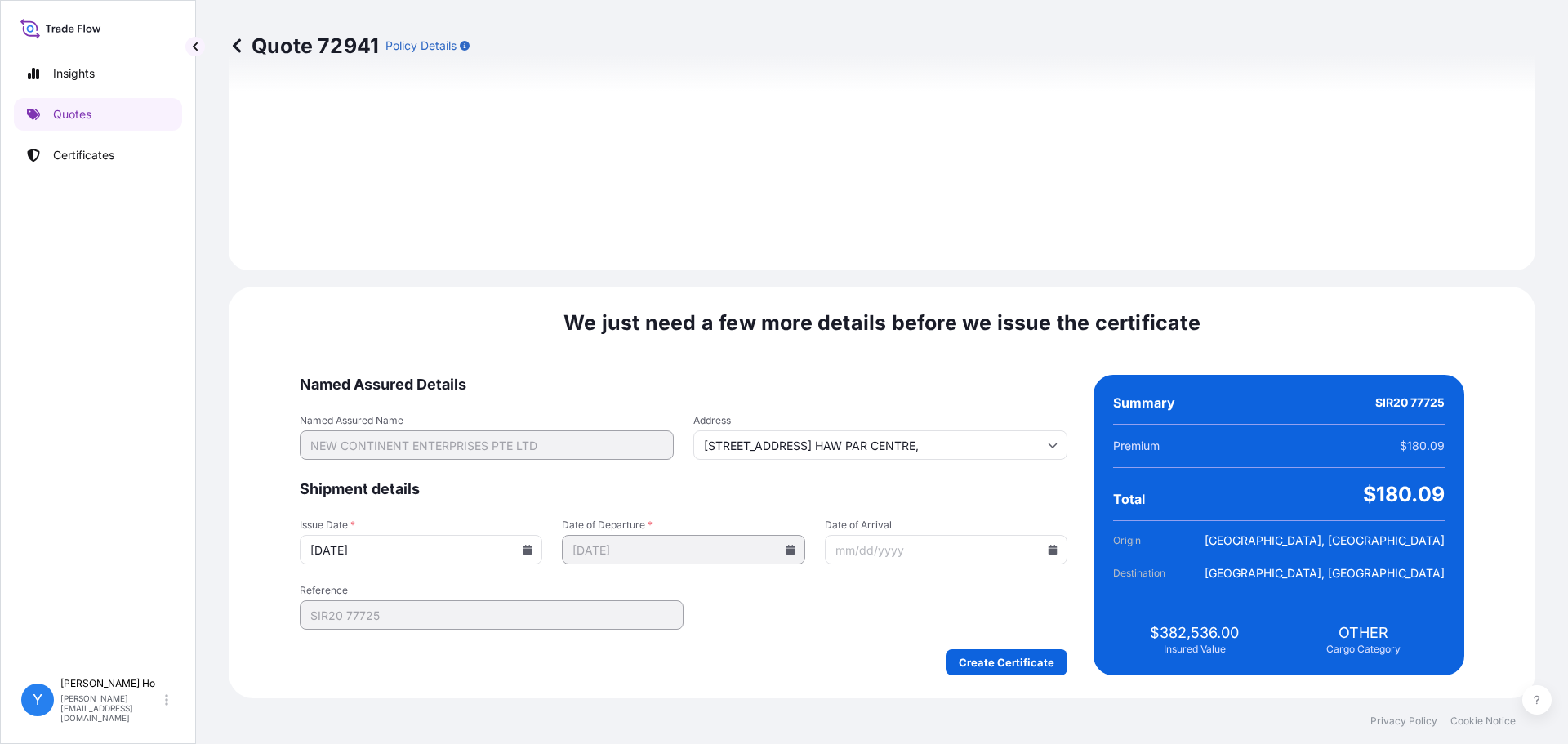
type input "09/25/2025"
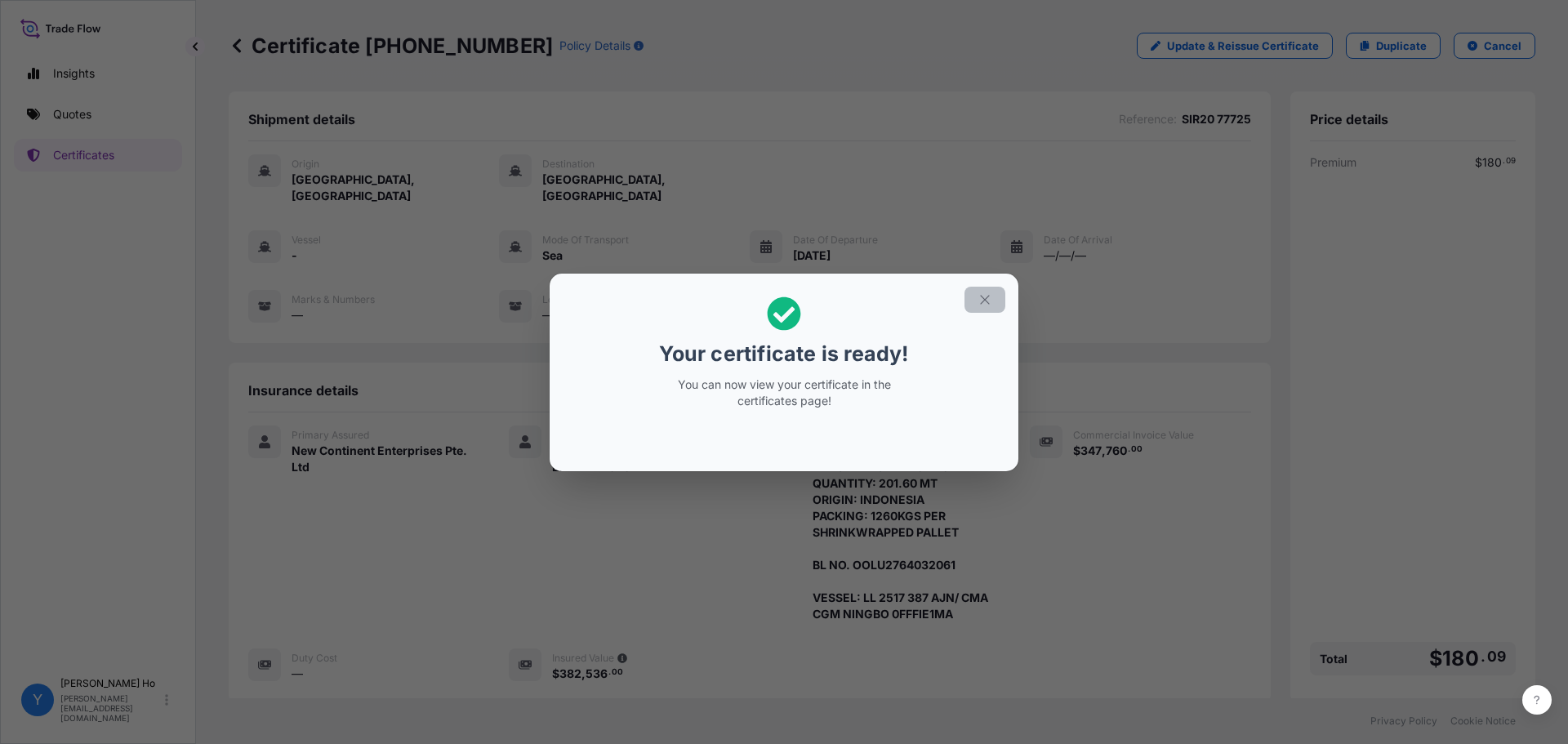
click at [979, 299] on icon "button" at bounding box center [985, 300] width 15 height 15
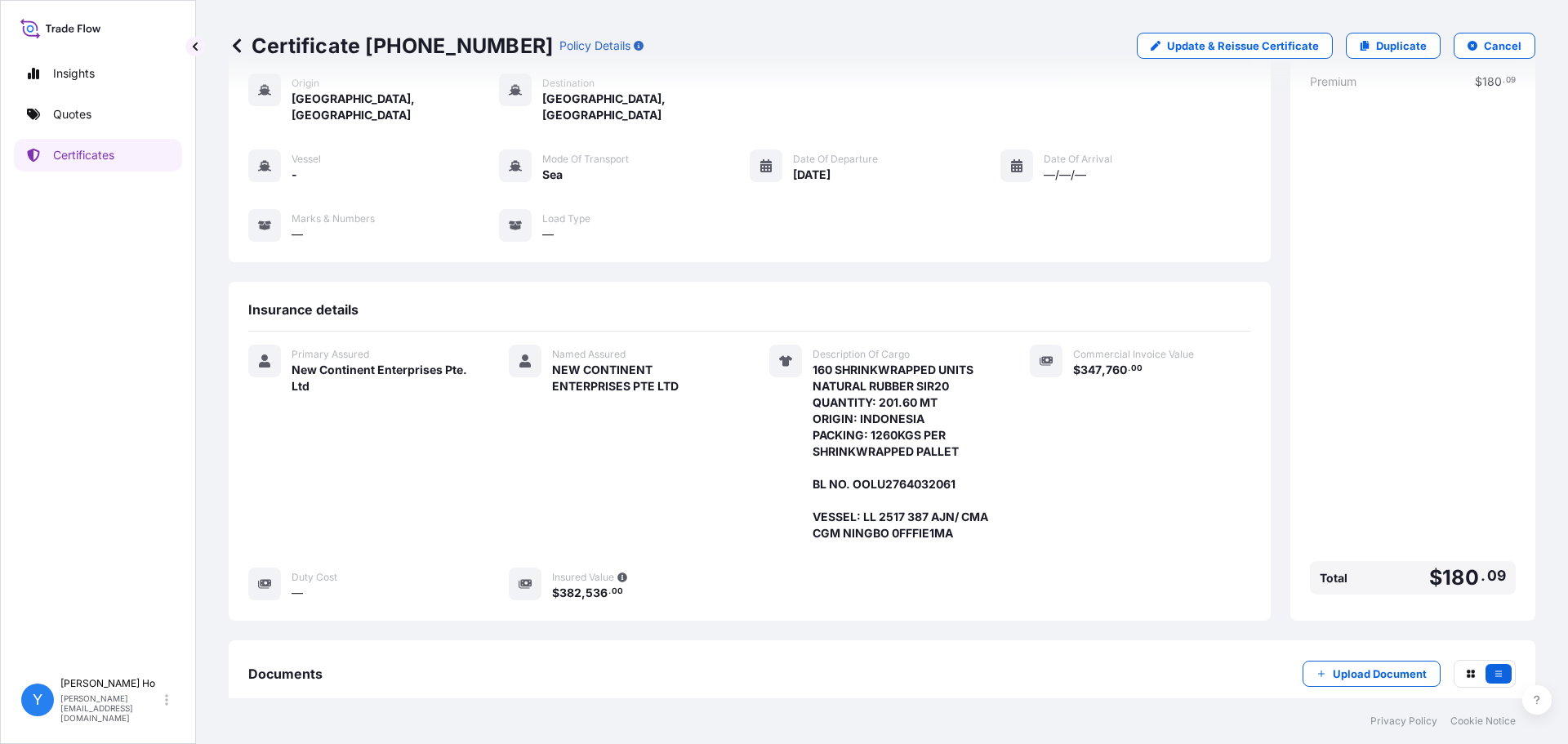
scroll to position [159, 0]
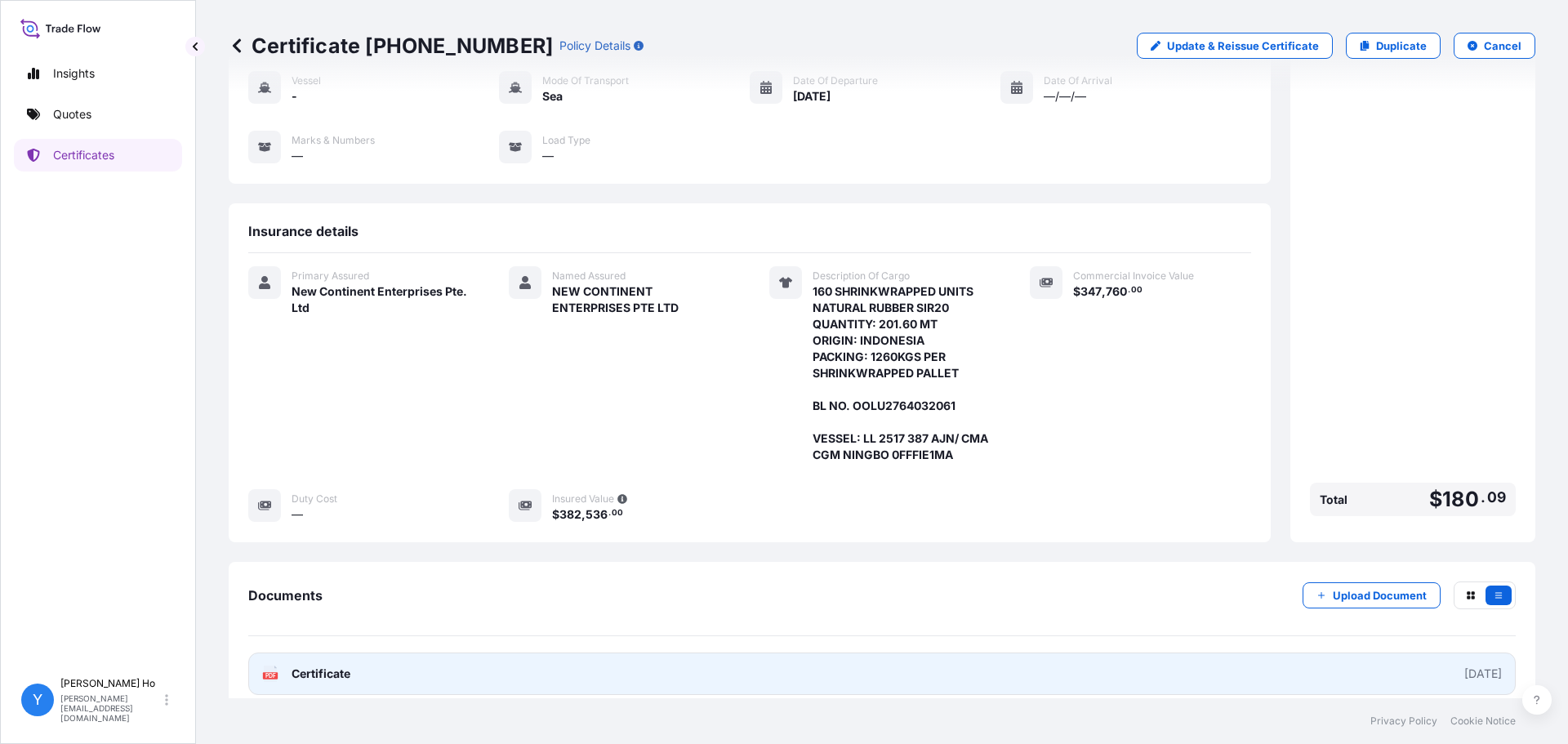
click at [387, 657] on link "PDF Certificate 2025-09-25" at bounding box center [881, 674] width 1268 height 42
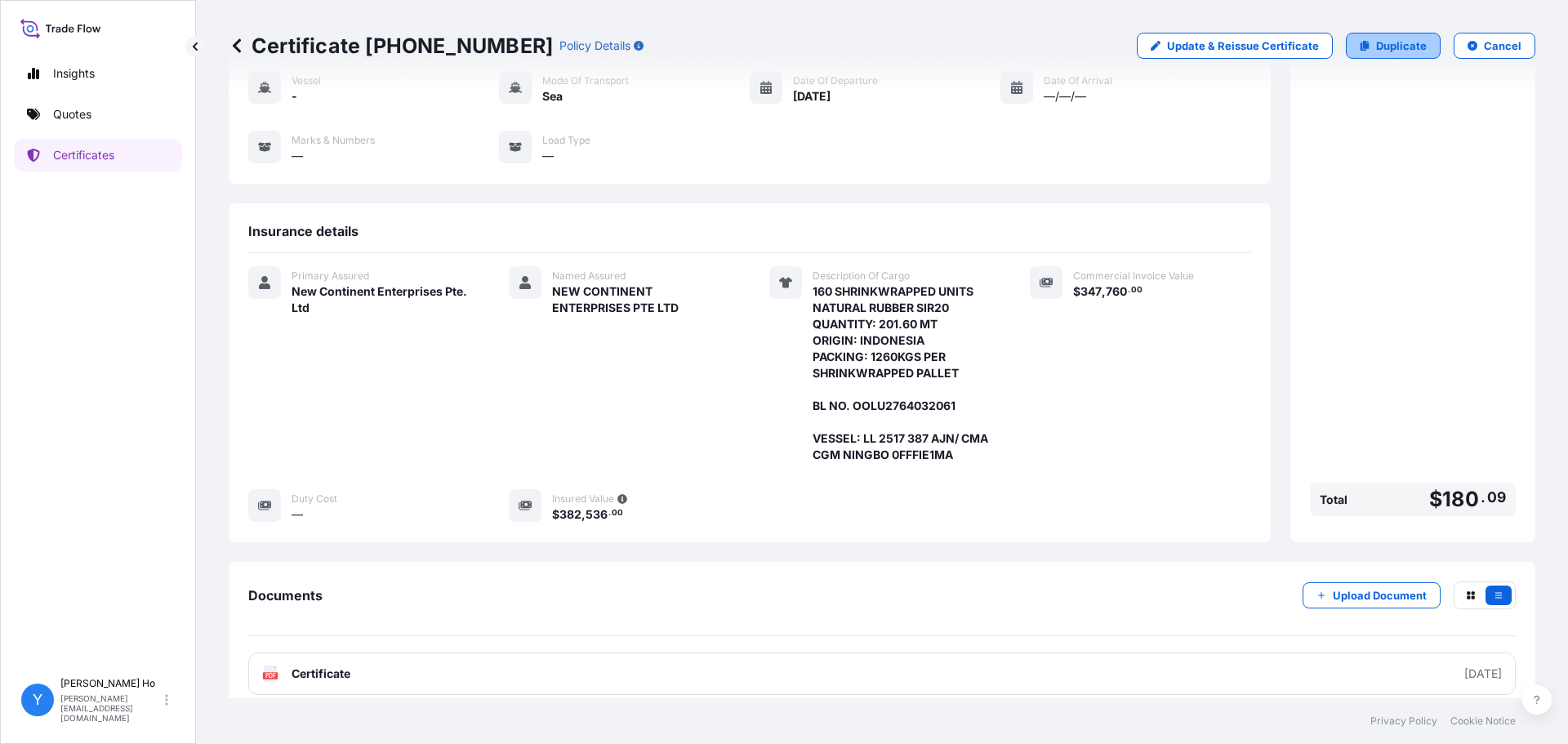
click at [1376, 42] on p "Duplicate" at bounding box center [1401, 45] width 51 height 16
select select "Sea"
select select "31688"
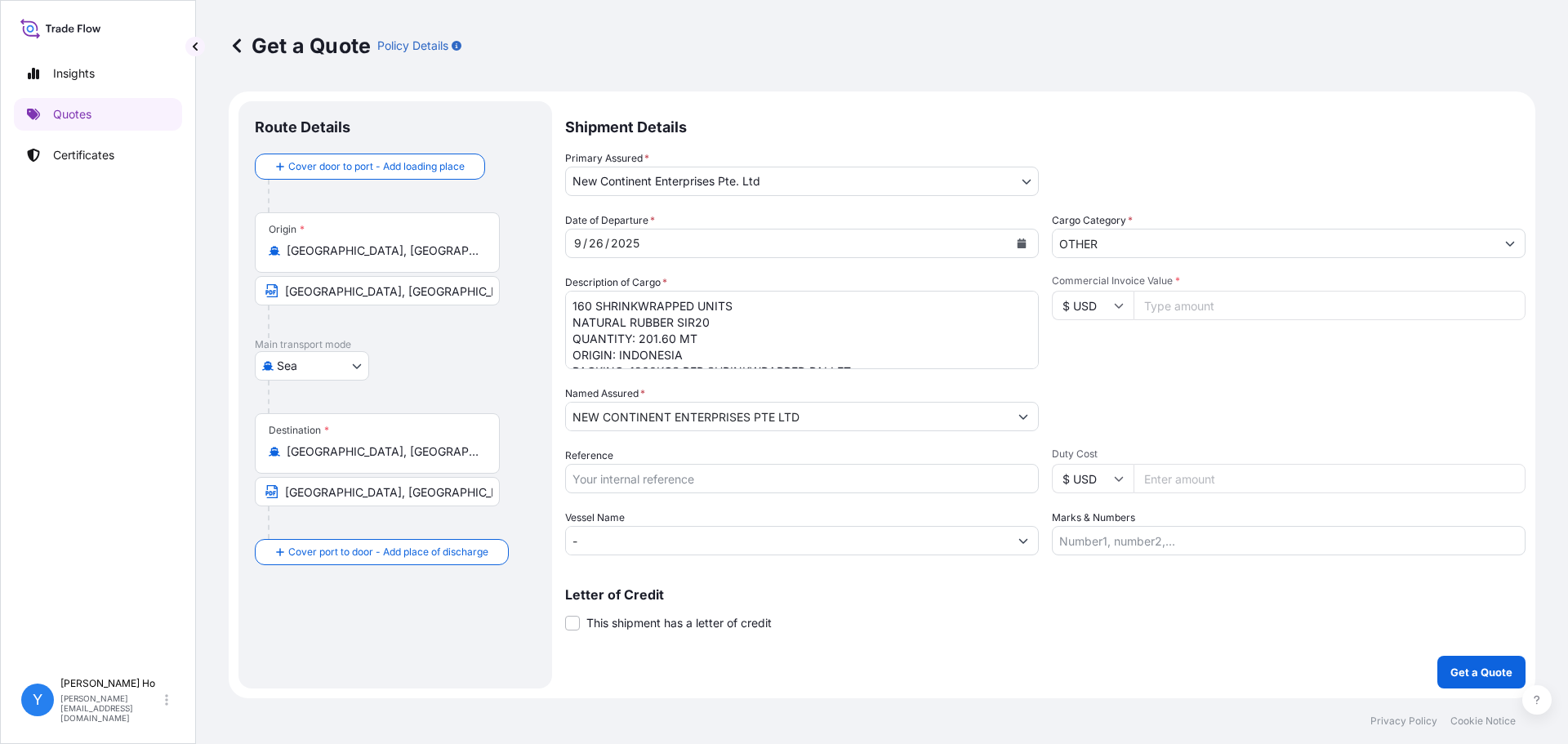
drag, startPoint x: 746, startPoint y: 318, endPoint x: 777, endPoint y: 334, distance: 34.9
click at [747, 318] on textarea "160 SHRINKWRAPPED UNITS NATURAL RUBBER SIR20 QUANTITY: 201.60 MT ORIGIN: INDONE…" at bounding box center [802, 330] width 473 height 79
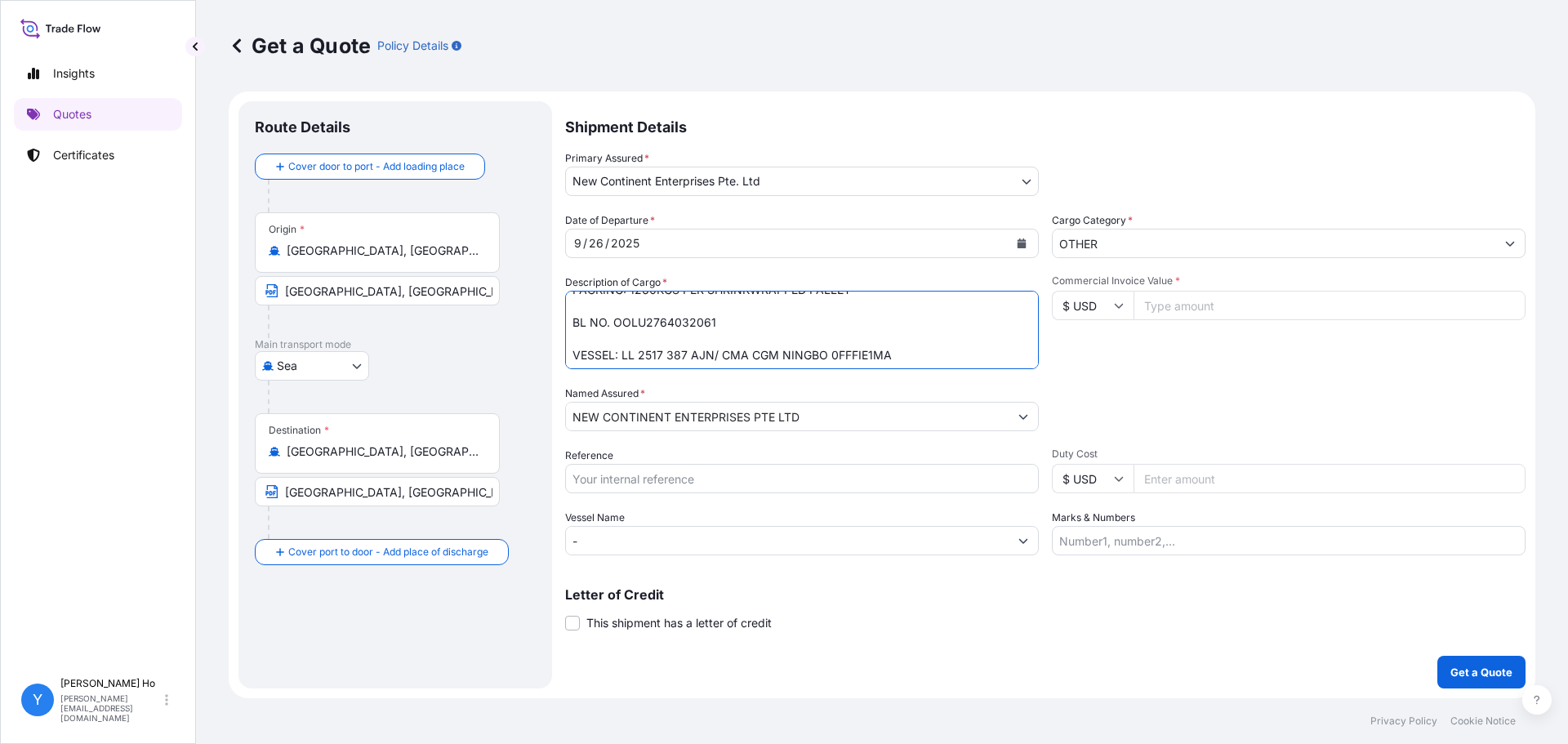
click at [670, 321] on textarea "160 SHRINKWRAPPED UNITS NATURAL RUBBER SIR20 QUANTITY: 201.60 MT ORIGIN: INDONE…" at bounding box center [802, 330] width 473 height 79
paste textarea "2"
type textarea "160 SHRINKWRAPPED UNITS NATURAL RUBBER SIR20 QUANTITY: 201.60 MT ORIGIN: INDONE…"
click at [1239, 299] on input "Commercial Invoice Value *" at bounding box center [1329, 305] width 392 height 29
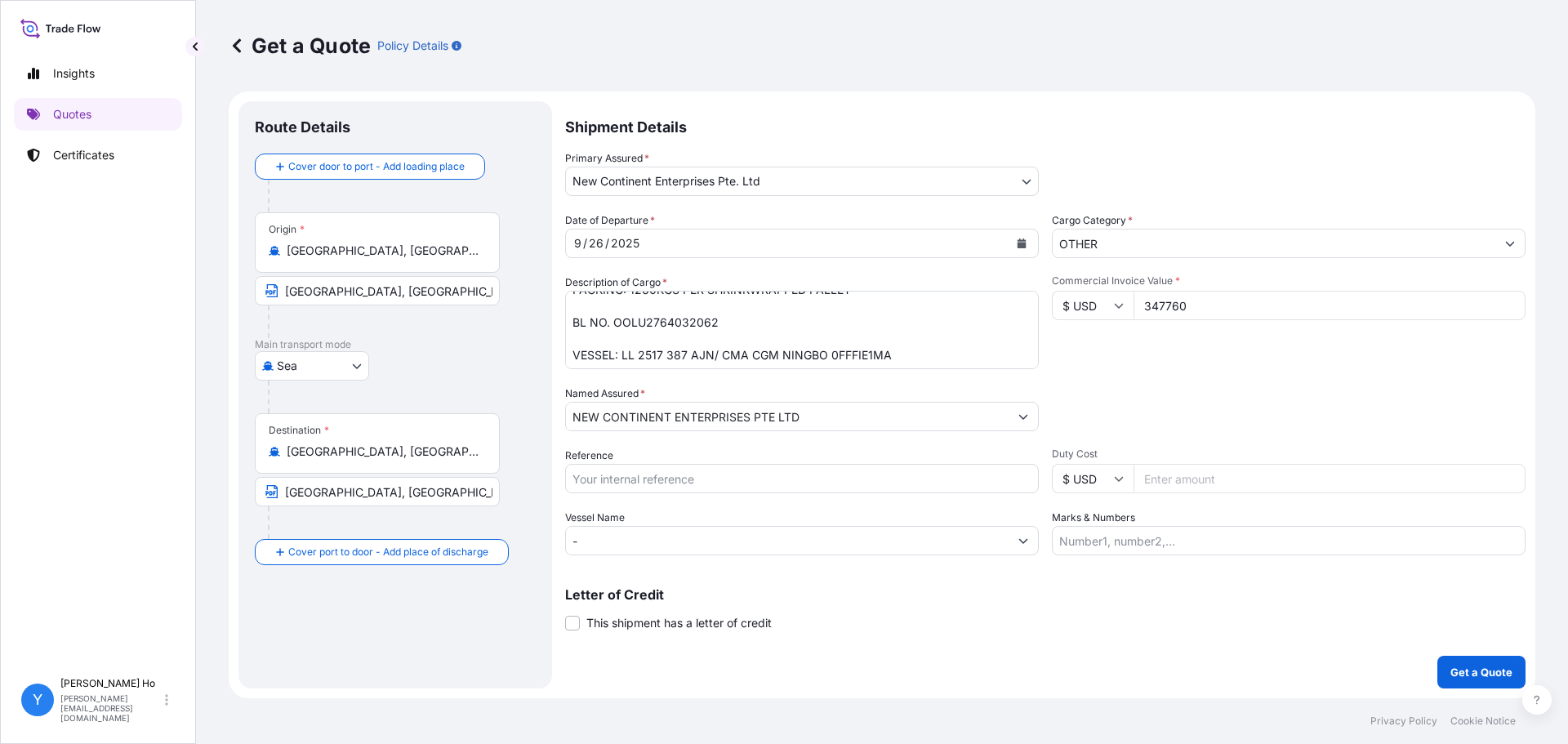
type input "347760"
click at [1186, 390] on div "Packing Category Type to search a container mode Please select a primary mode o…" at bounding box center [1288, 408] width 473 height 46
click at [786, 480] on input "Reference" at bounding box center [802, 478] width 473 height 29
type input "SIR20 77726"
click at [1312, 370] on div "Date of Departure * 9 / 26 / 2025 Cargo Category * OTHER Description of Cargo *…" at bounding box center [1045, 384] width 961 height 343
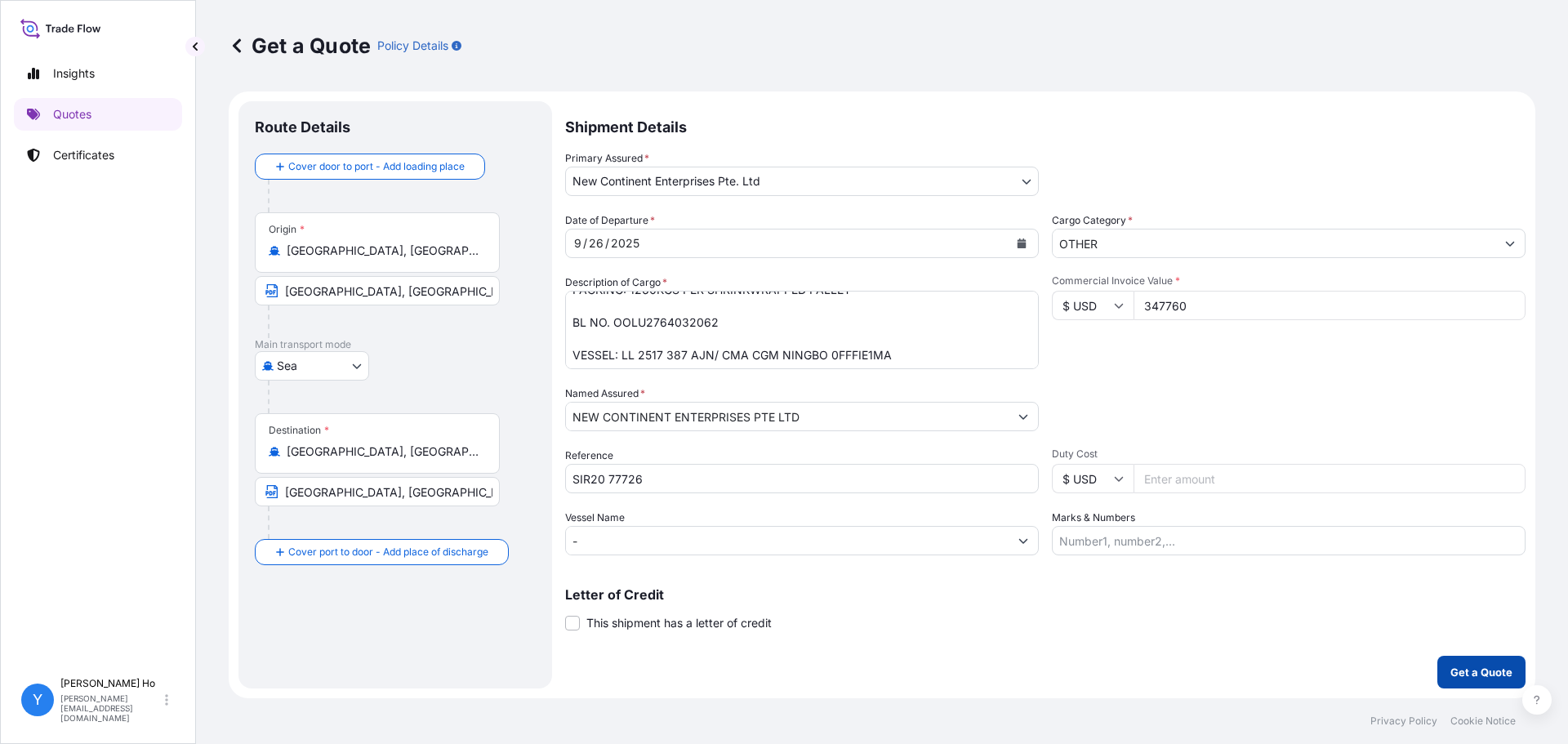
click at [1464, 665] on p "Get a Quote" at bounding box center [1481, 672] width 62 height 16
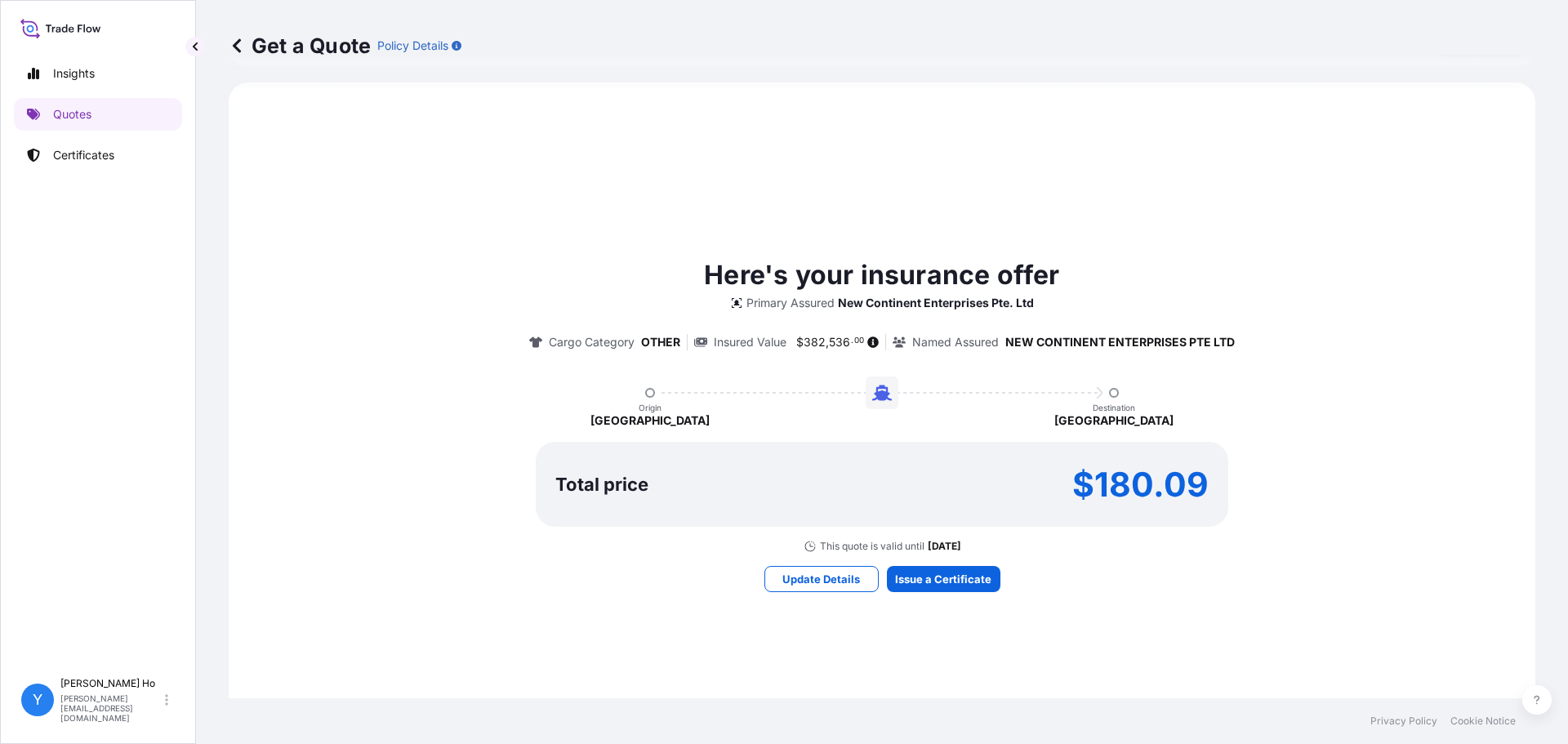
scroll to position [724, 0]
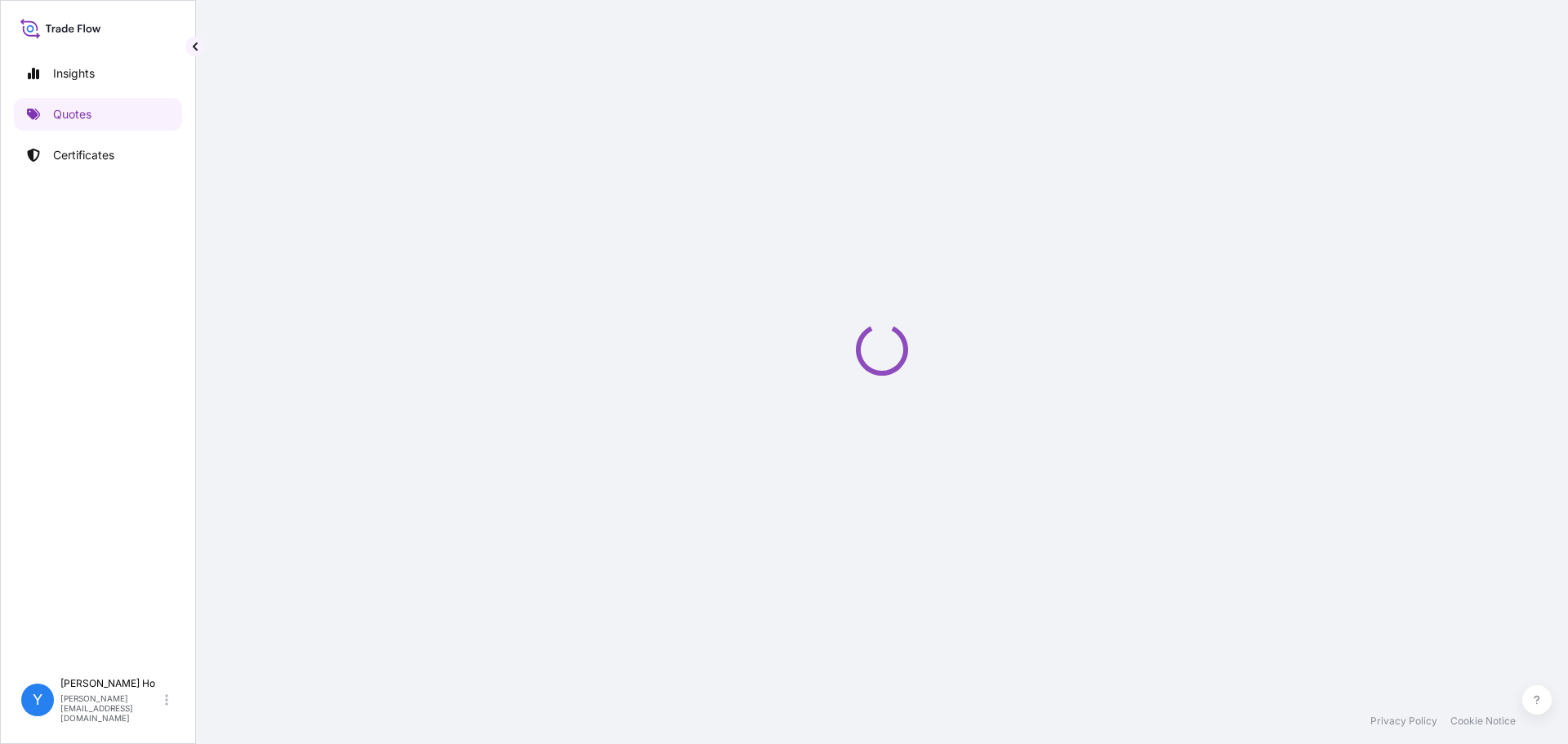
click at [932, 578] on div "Loading" at bounding box center [881, 349] width 1307 height 698
select select "Sea"
select select "31688"
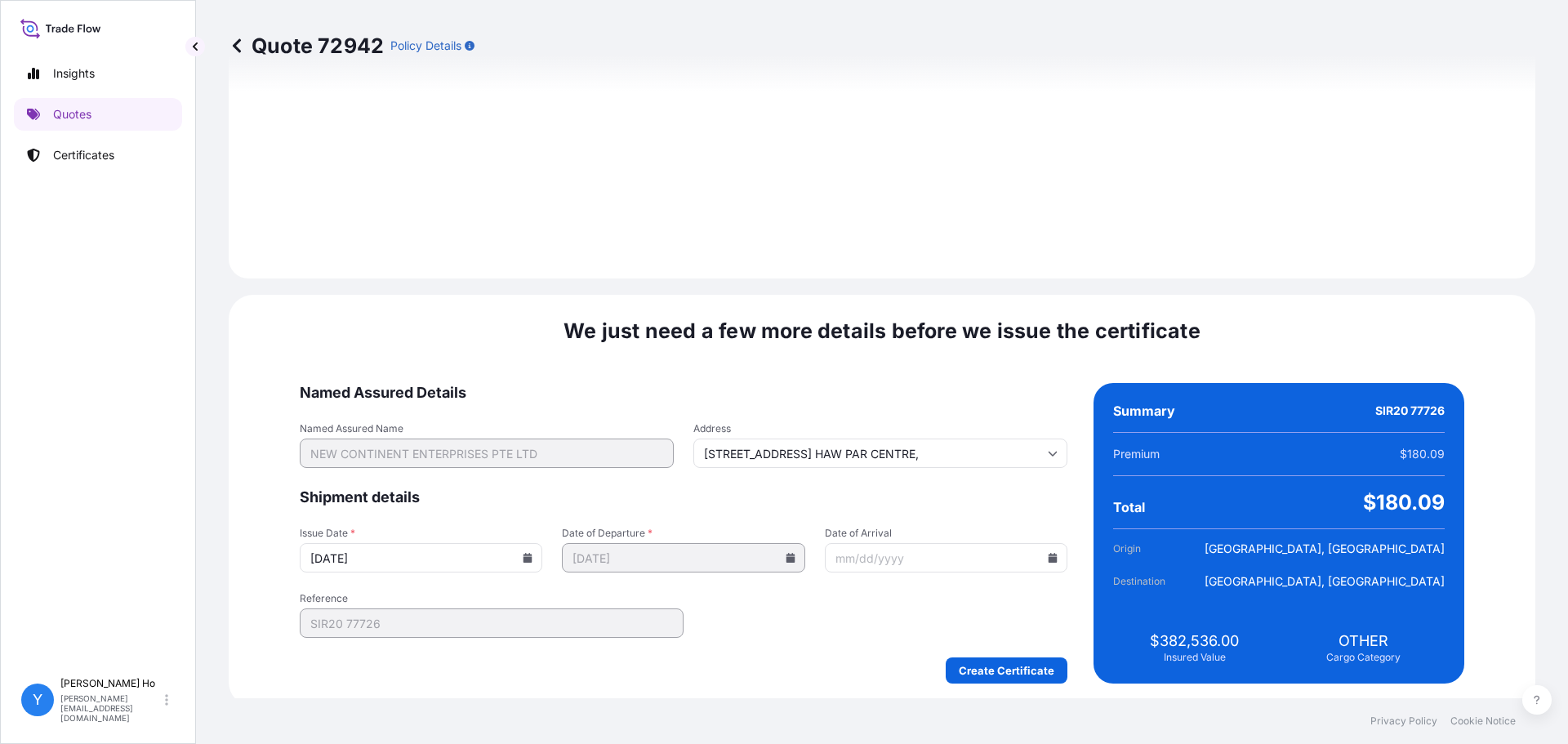
scroll to position [1839, 0]
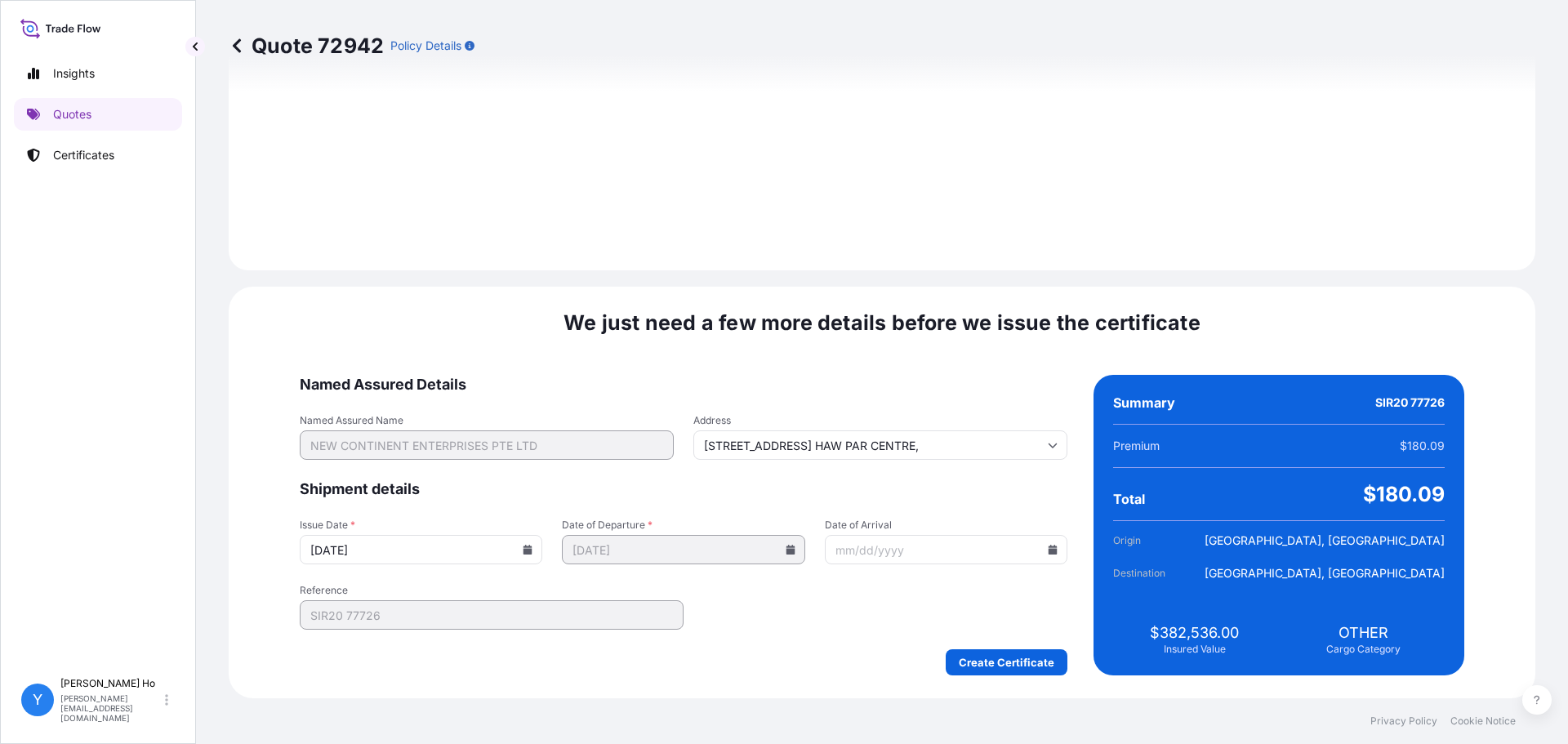
click at [532, 548] on icon at bounding box center [528, 549] width 9 height 9
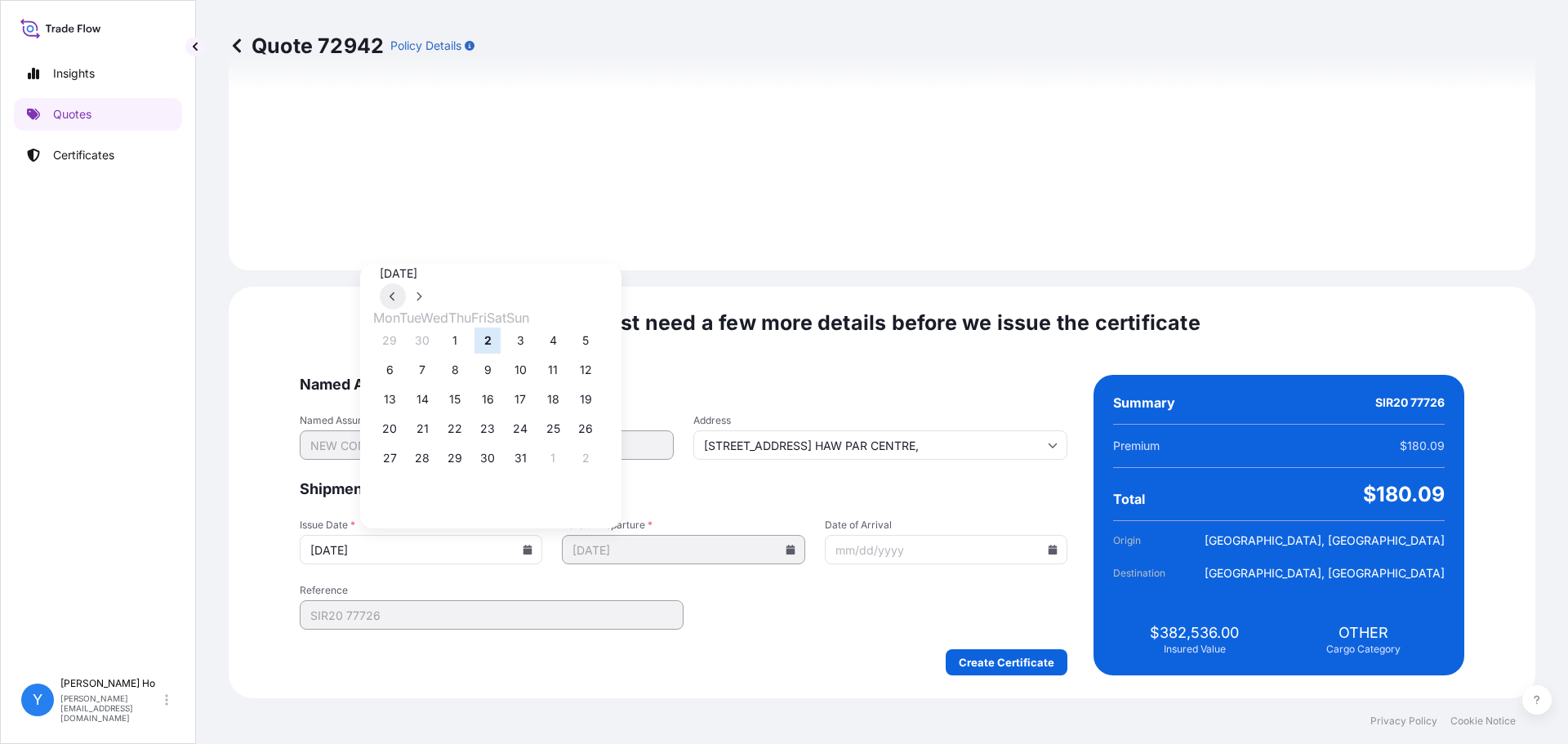
click at [396, 292] on icon at bounding box center [392, 297] width 7 height 9
click at [498, 438] on button "25" at bounding box center [487, 429] width 26 height 26
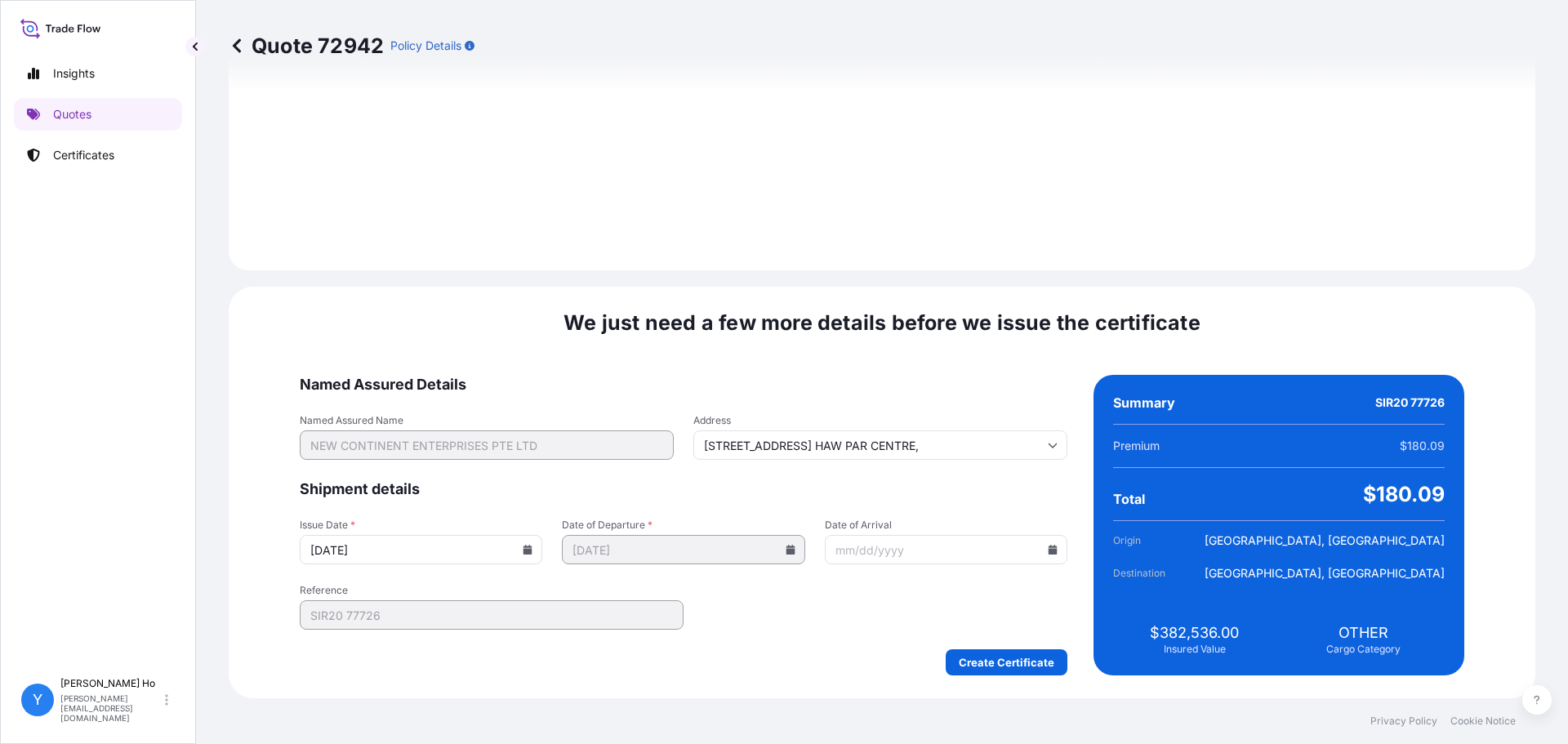
type input "09/25/2025"
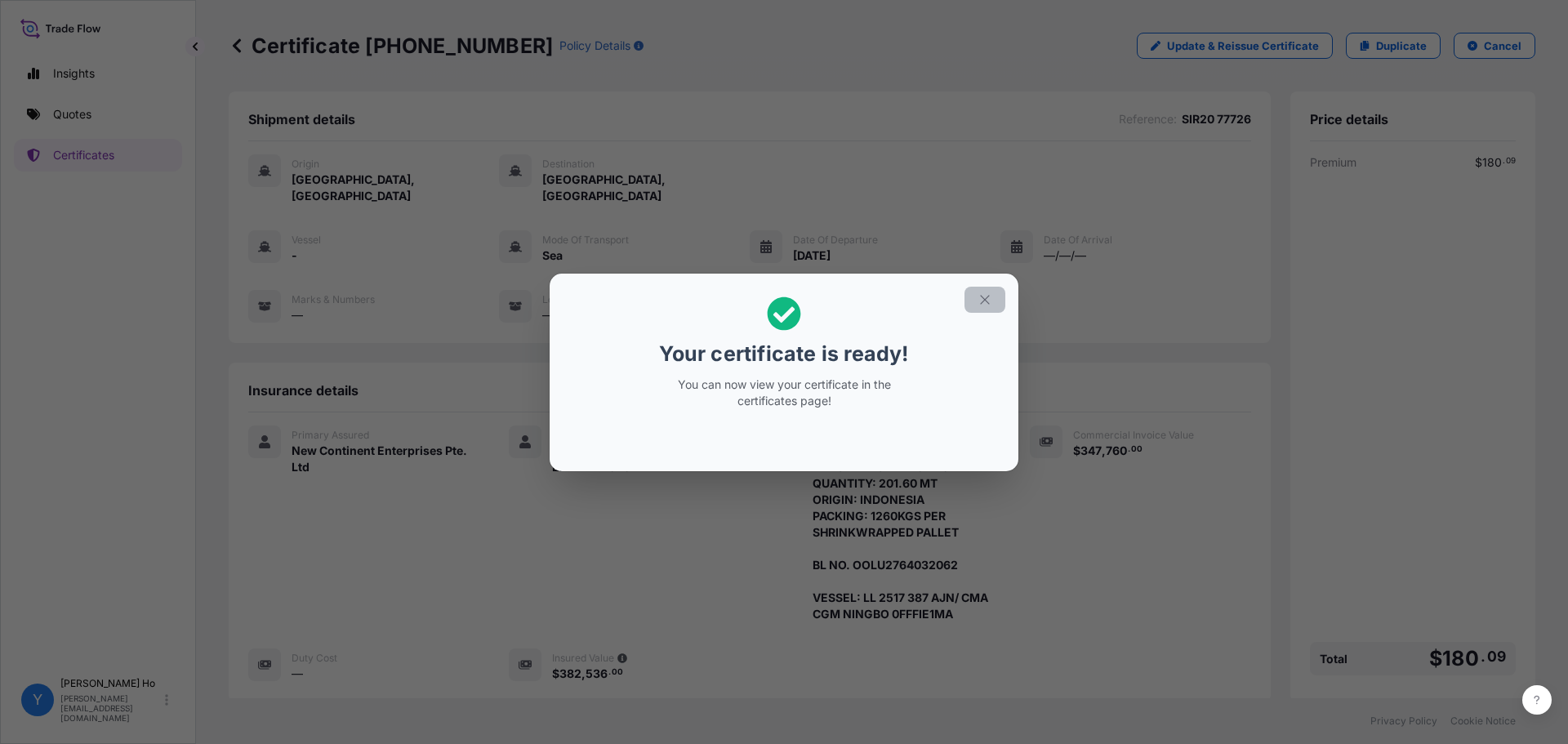
click at [986, 301] on icon "button" at bounding box center [985, 300] width 15 height 15
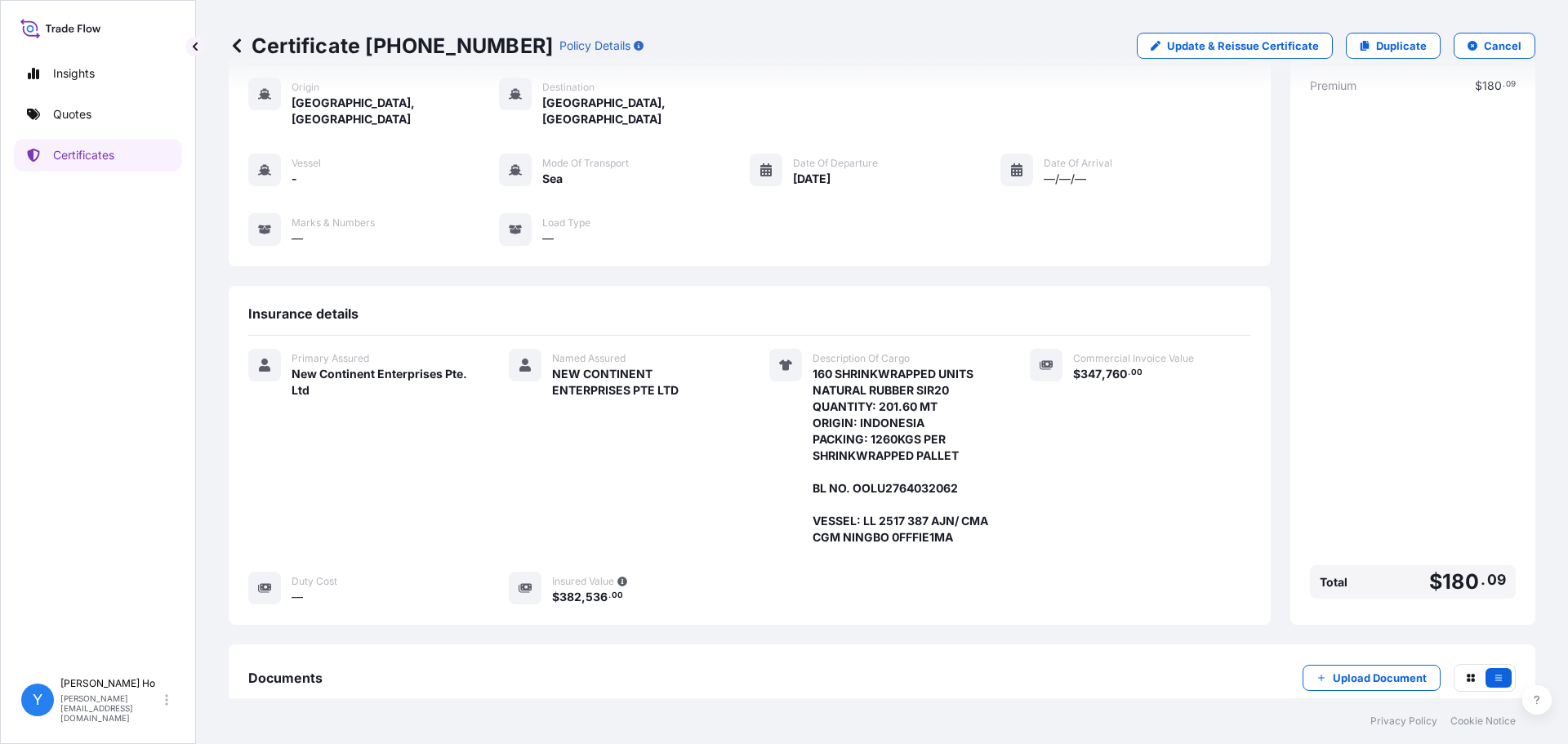
scroll to position [159, 0]
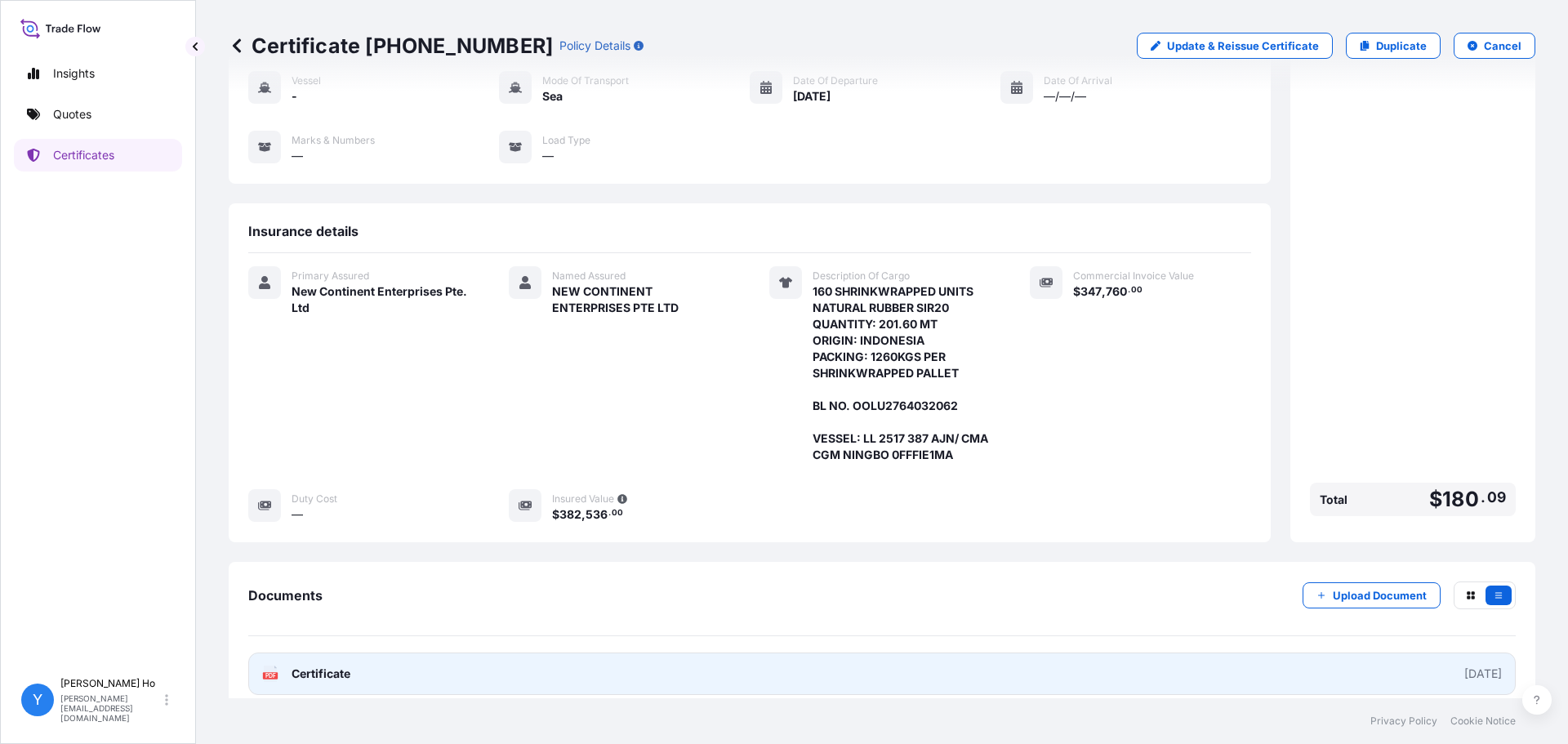
click at [382, 653] on link "PDF Certificate 2025-09-25" at bounding box center [881, 674] width 1268 height 42
